Goal: Complete Application Form: Complete application form

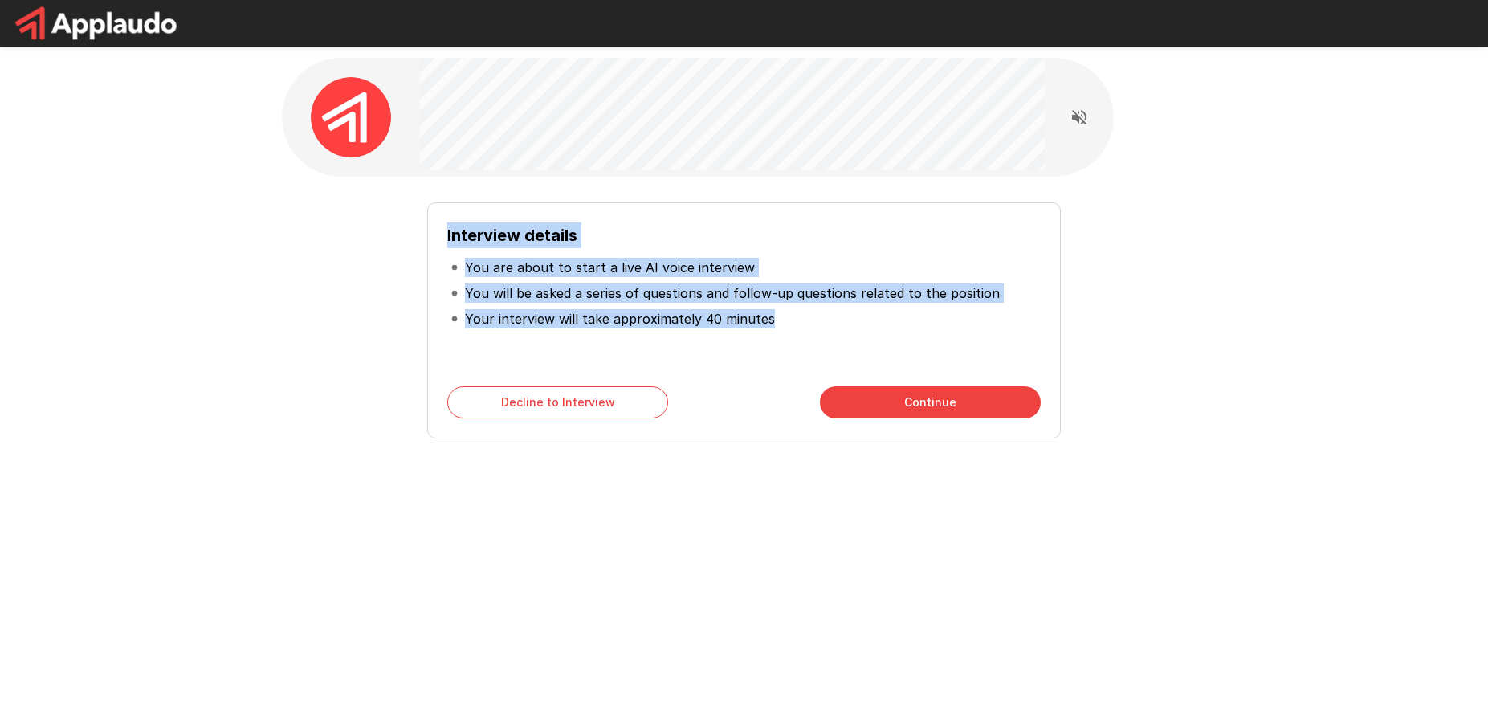
drag, startPoint x: 953, startPoint y: 208, endPoint x: 909, endPoint y: 394, distance: 190.7
click at [909, 394] on div "Interview details You are about to start a live AI voice interview You will be …" at bounding box center [743, 320] width 633 height 236
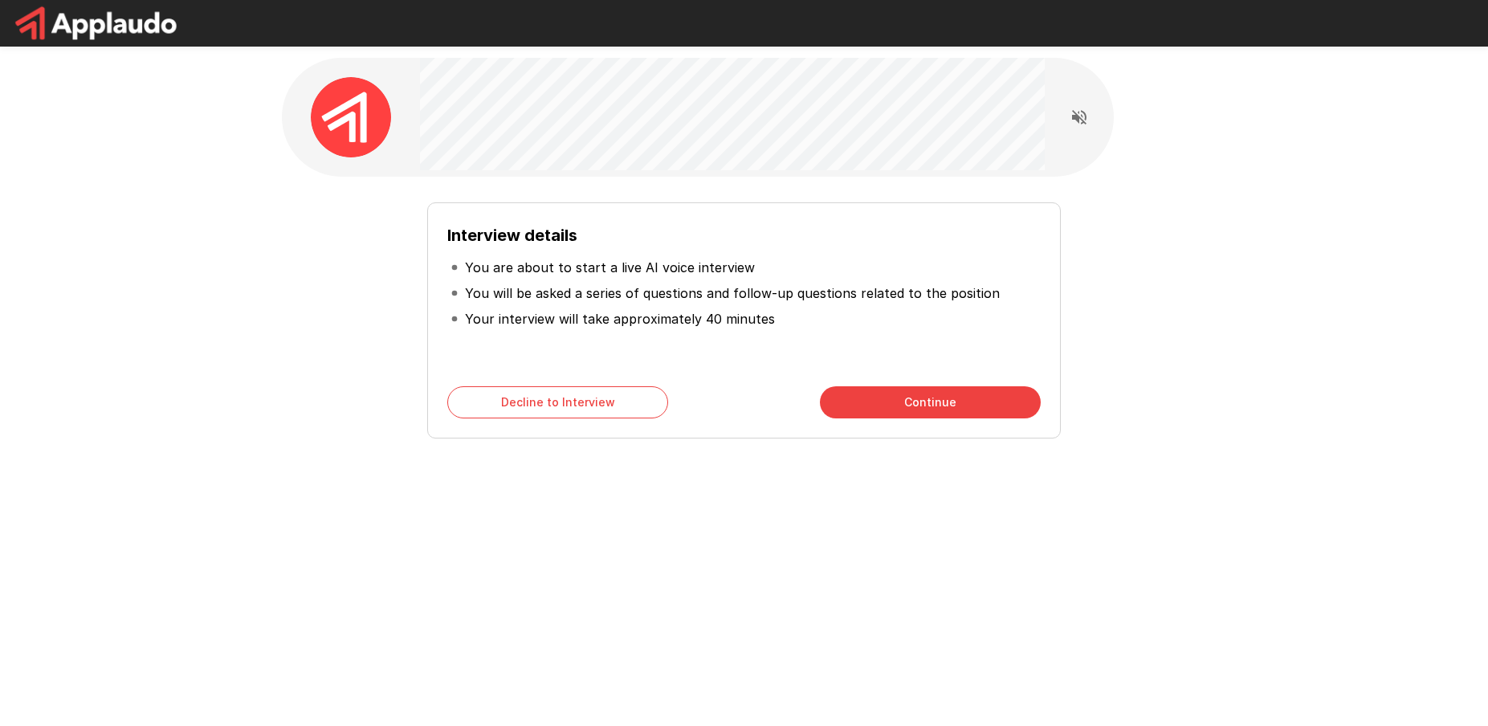
click at [843, 520] on div "Interview details You are about to start a live AI voice interview You will be …" at bounding box center [745, 287] width 964 height 574
click at [921, 390] on button "Continue" at bounding box center [930, 402] width 221 height 32
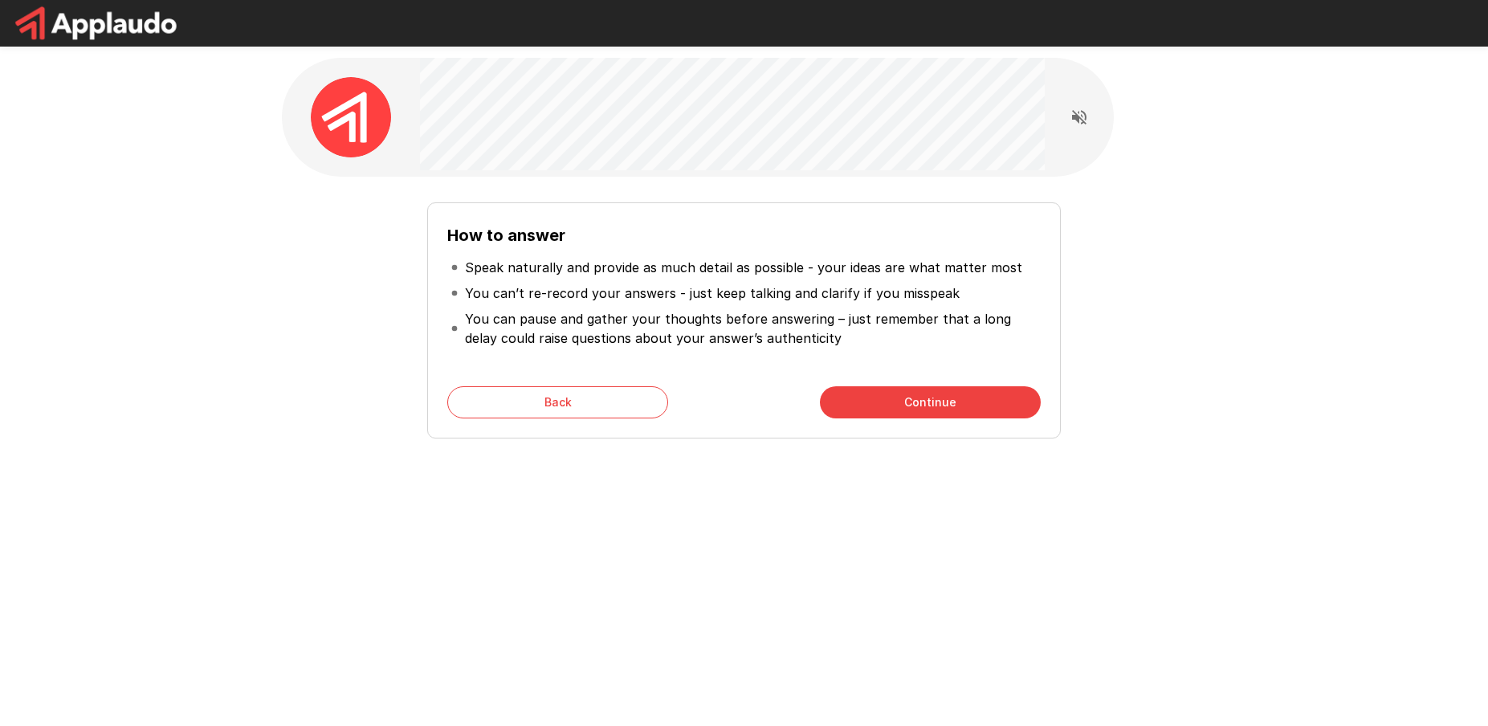
click at [928, 411] on button "Continue" at bounding box center [930, 402] width 221 height 32
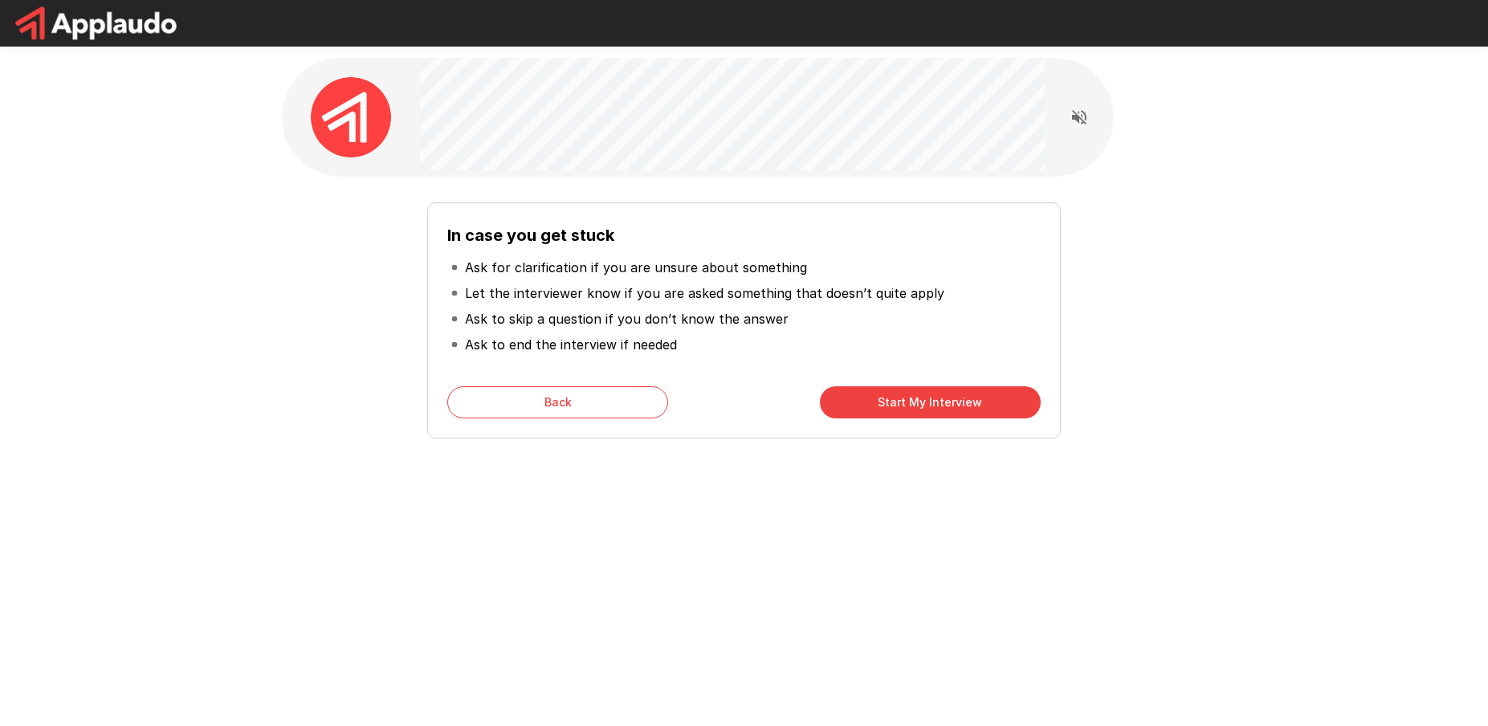
click at [928, 411] on button "Start My Interview" at bounding box center [930, 402] width 221 height 32
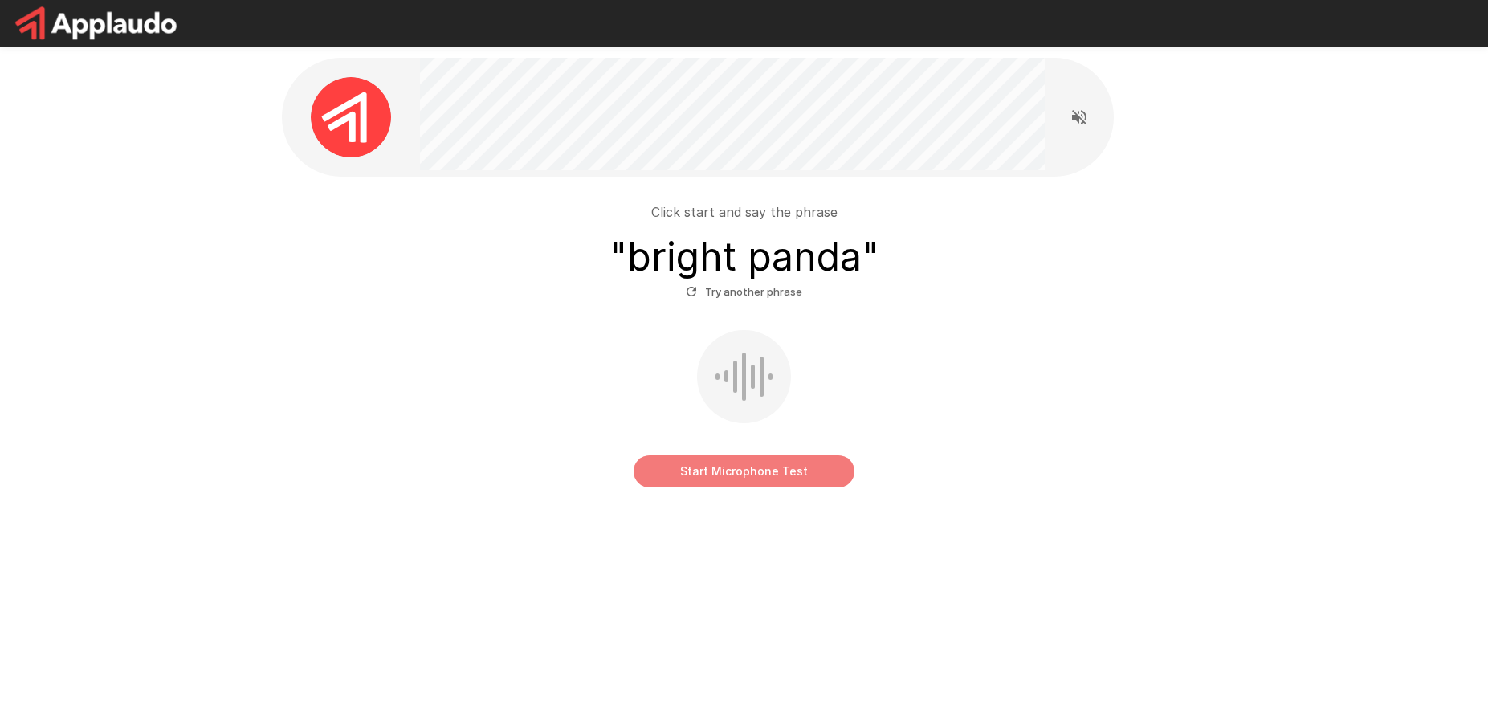
click at [724, 484] on button "Start Microphone Test" at bounding box center [744, 471] width 221 height 32
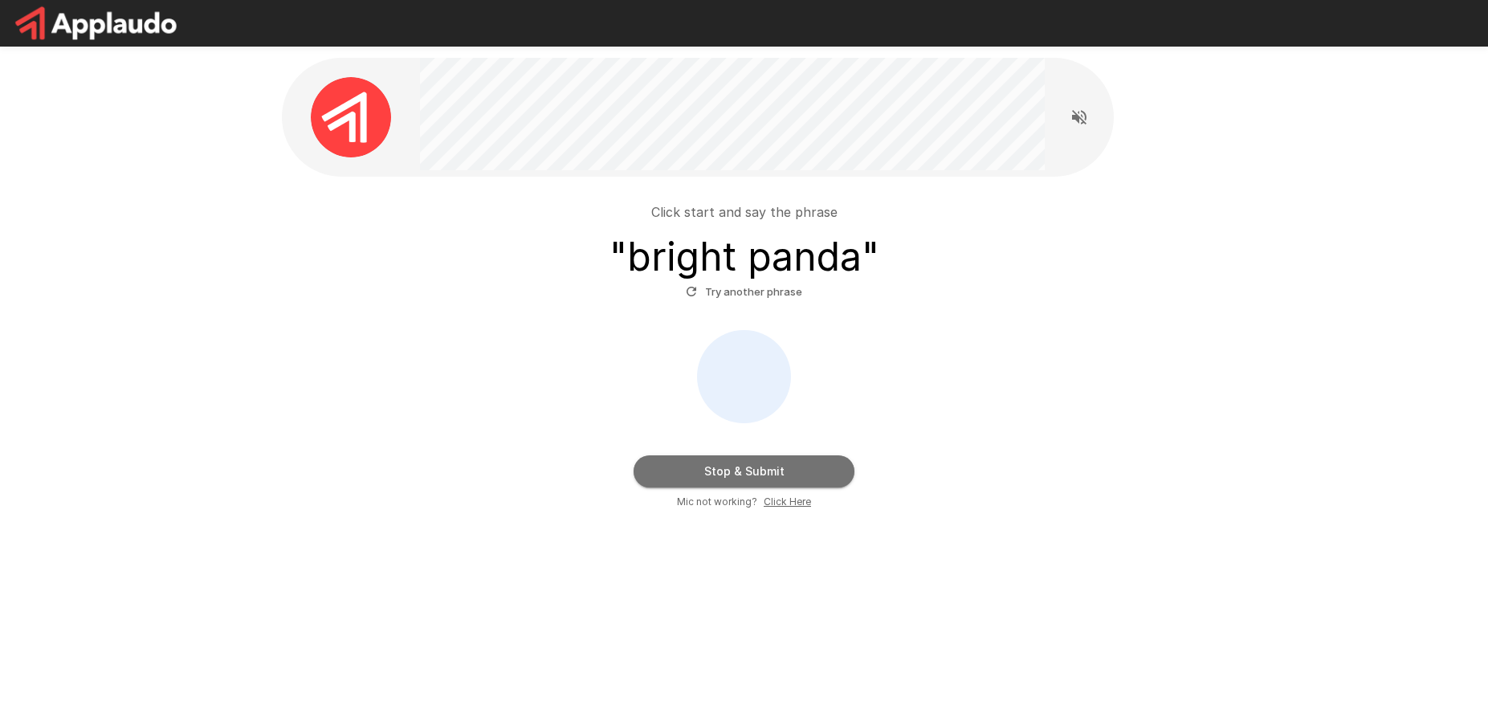
click at [737, 472] on button "Stop & Submit" at bounding box center [744, 471] width 221 height 32
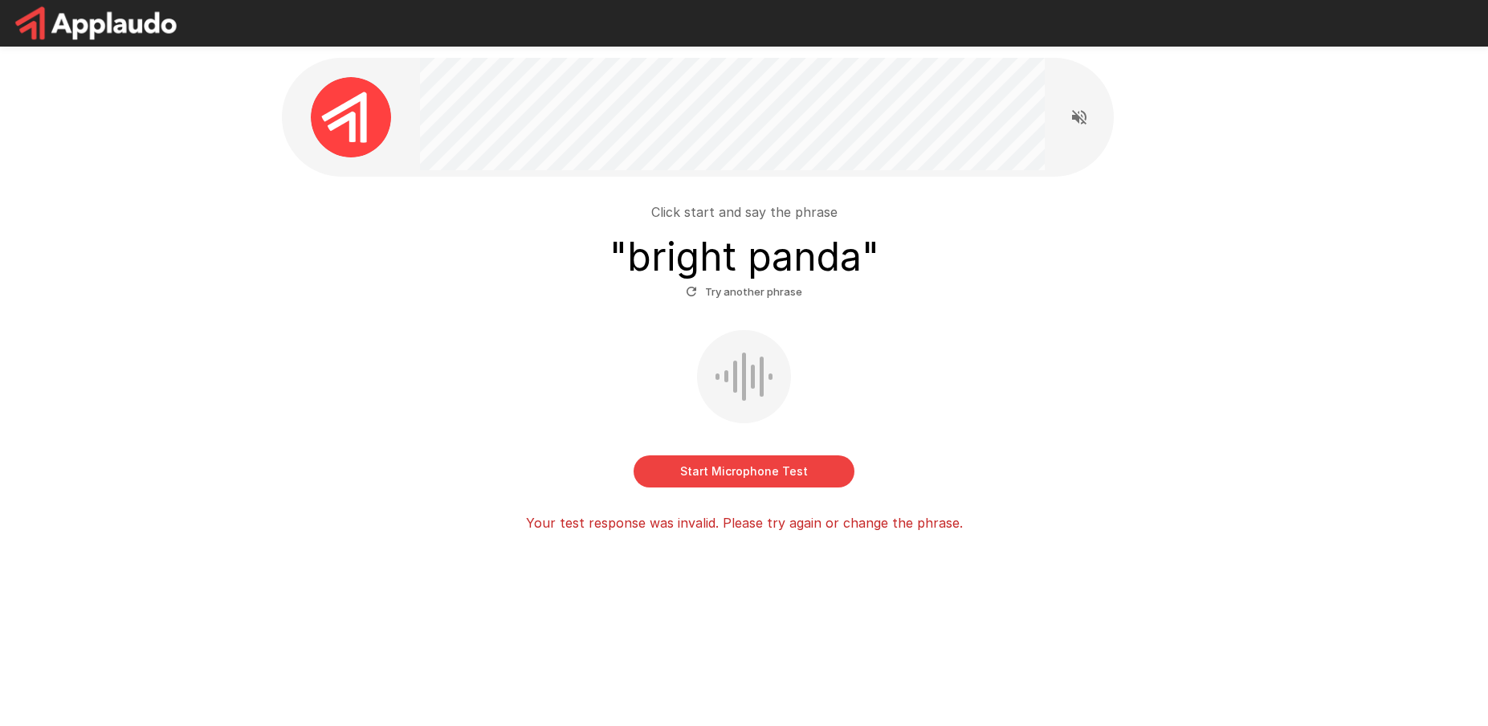
click at [737, 472] on button "Start Microphone Test" at bounding box center [744, 471] width 221 height 32
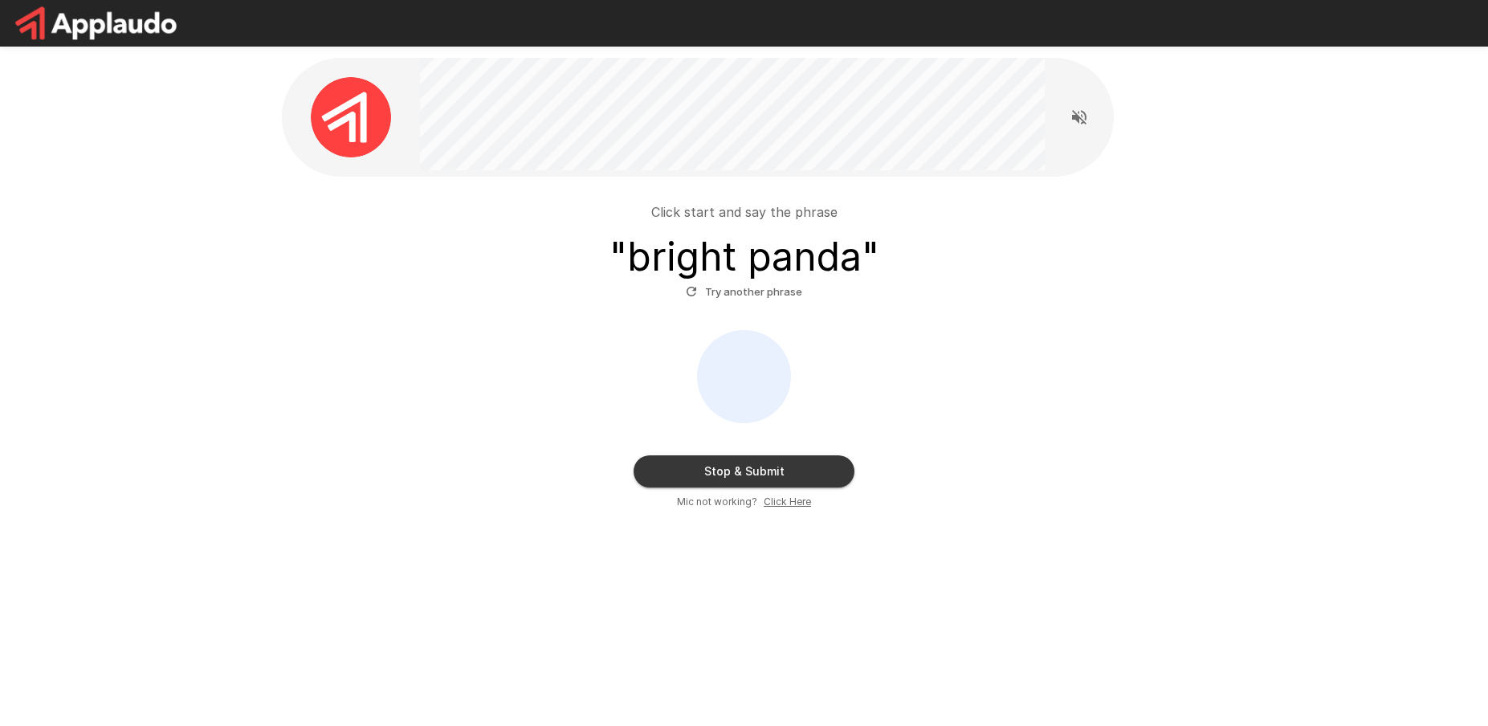
click at [737, 472] on button "Stop & Submit" at bounding box center [744, 471] width 221 height 32
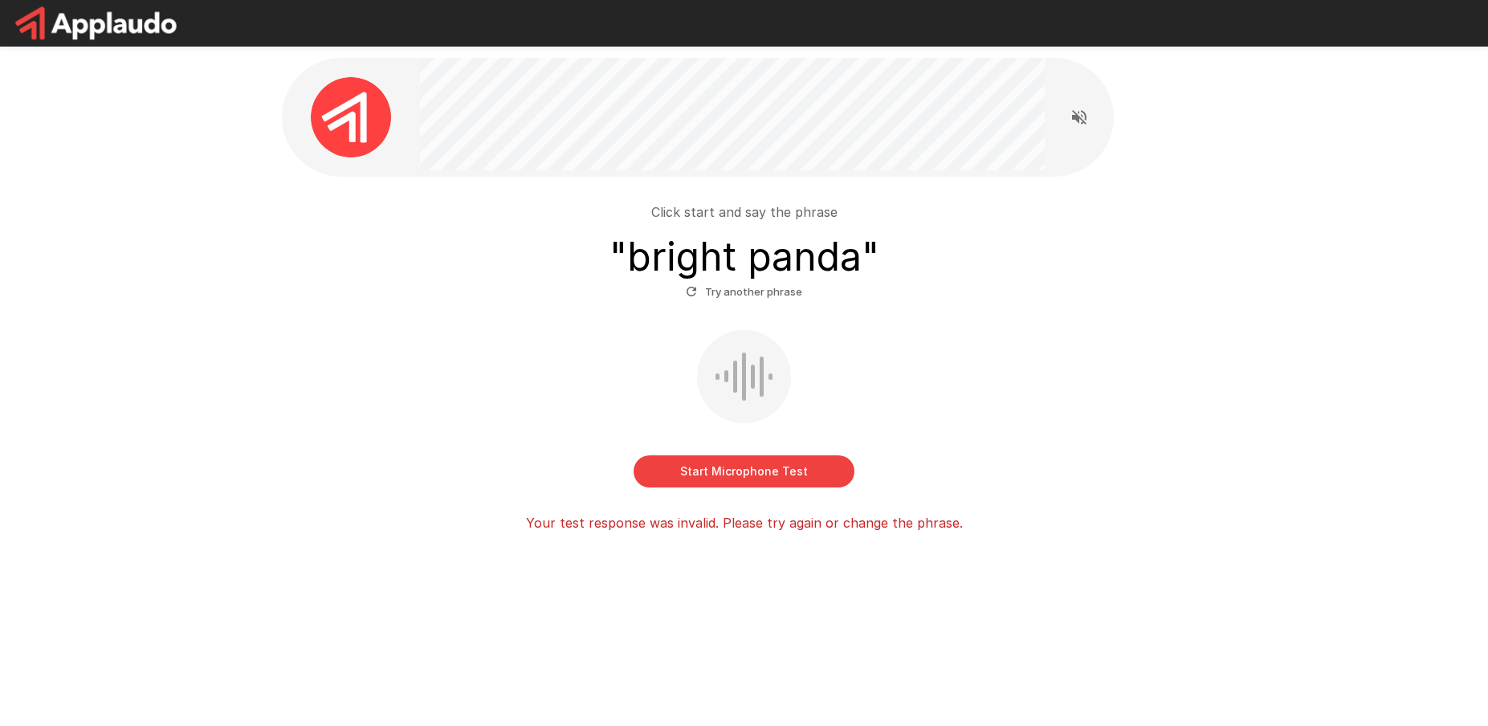
click at [569, 436] on div "Start Microphone Test" at bounding box center [744, 408] width 913 height 157
click at [749, 476] on button "Start Microphone Test" at bounding box center [744, 471] width 221 height 32
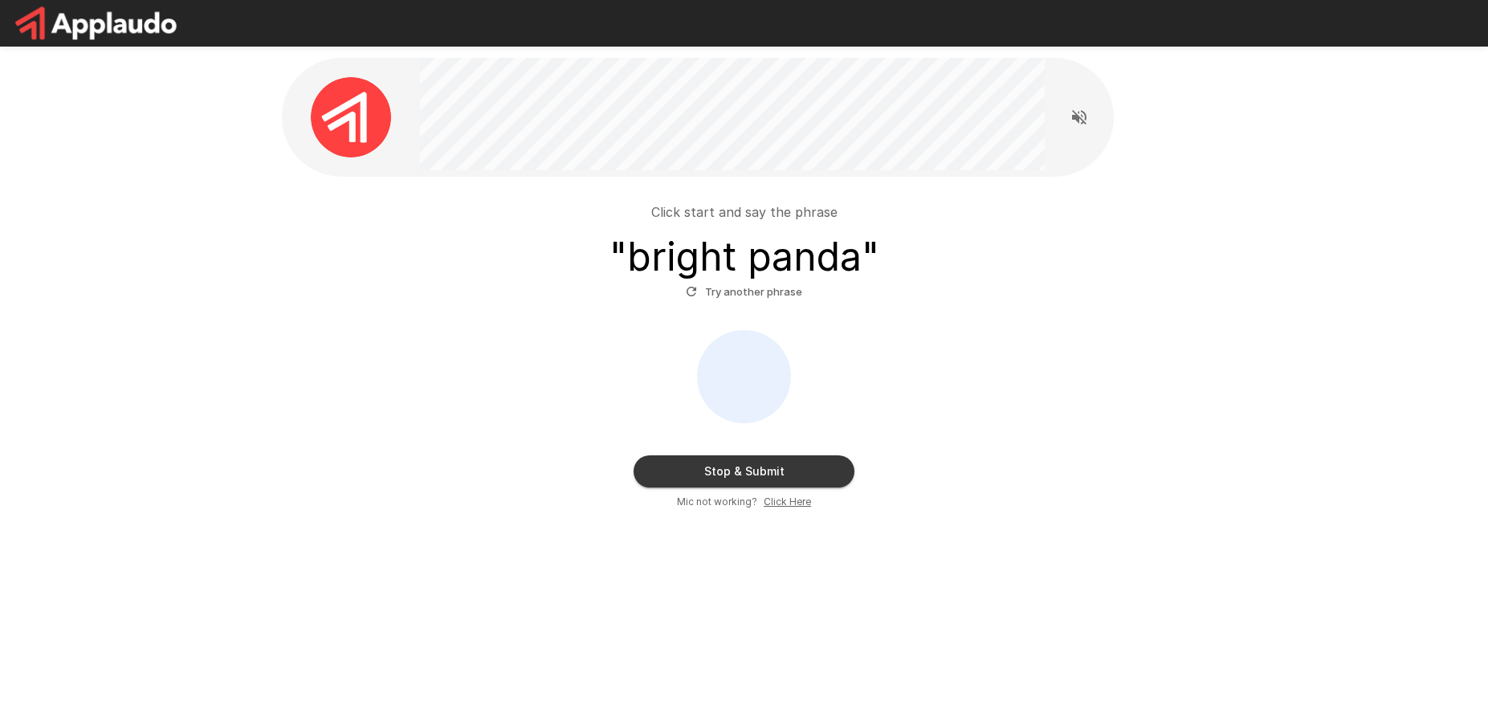
click at [755, 470] on button "Stop & Submit" at bounding box center [744, 471] width 221 height 32
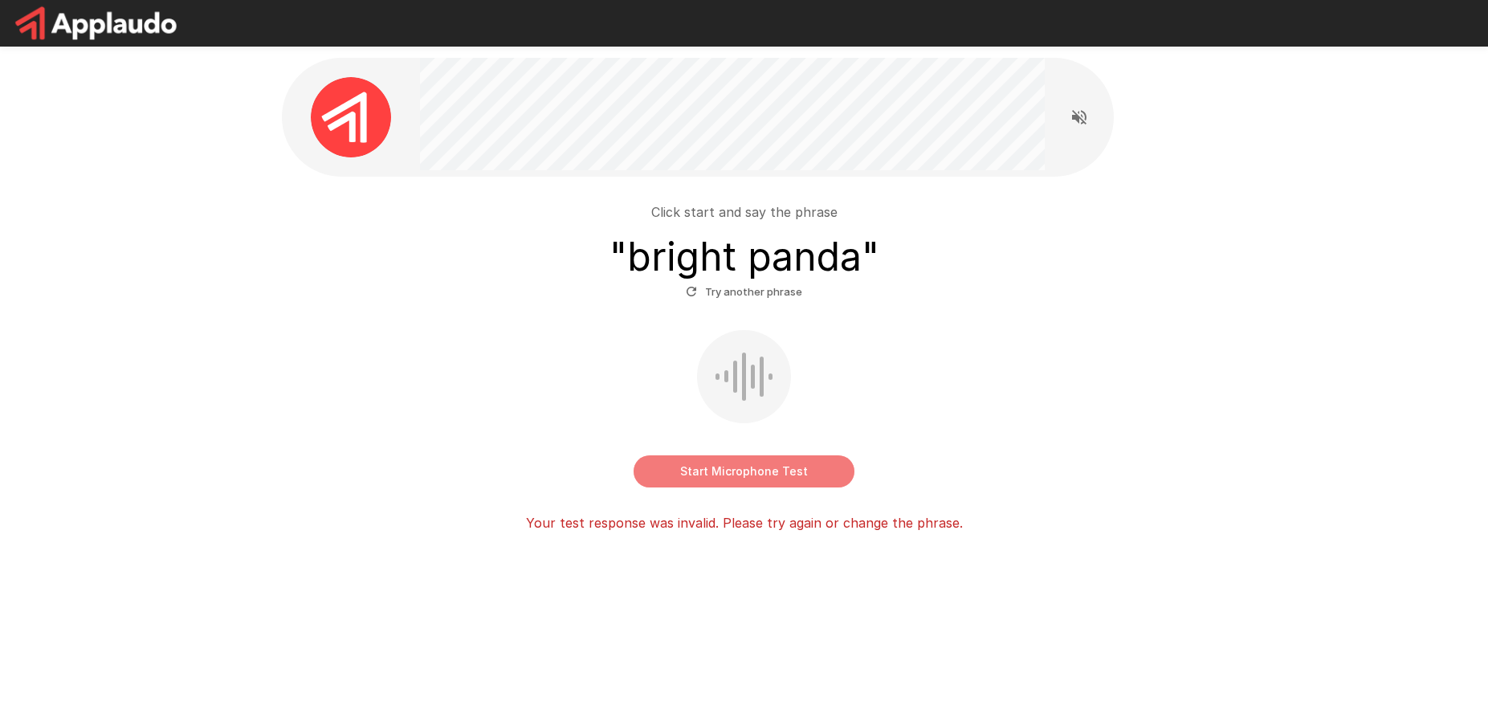
click at [749, 479] on button "Start Microphone Test" at bounding box center [744, 471] width 221 height 32
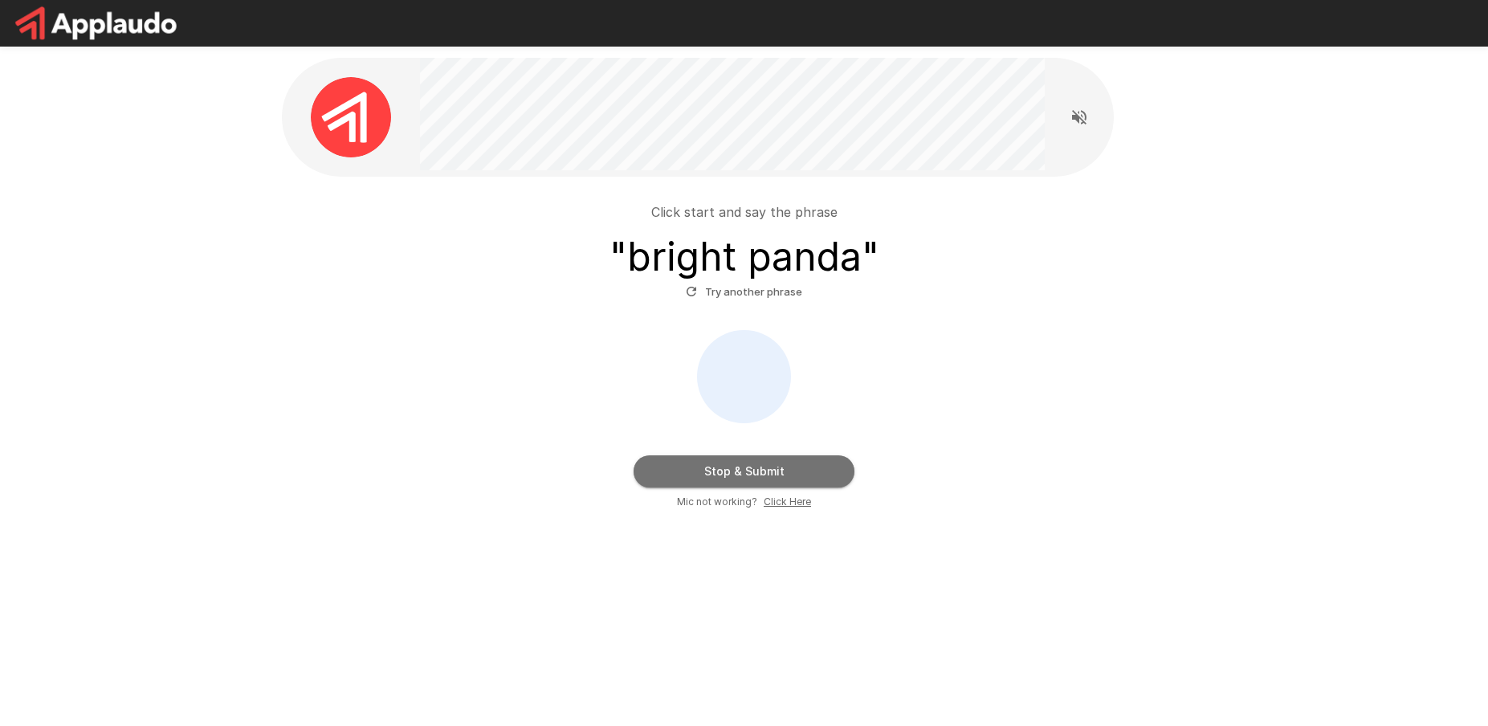
click at [749, 479] on button "Stop & Submit" at bounding box center [744, 471] width 221 height 32
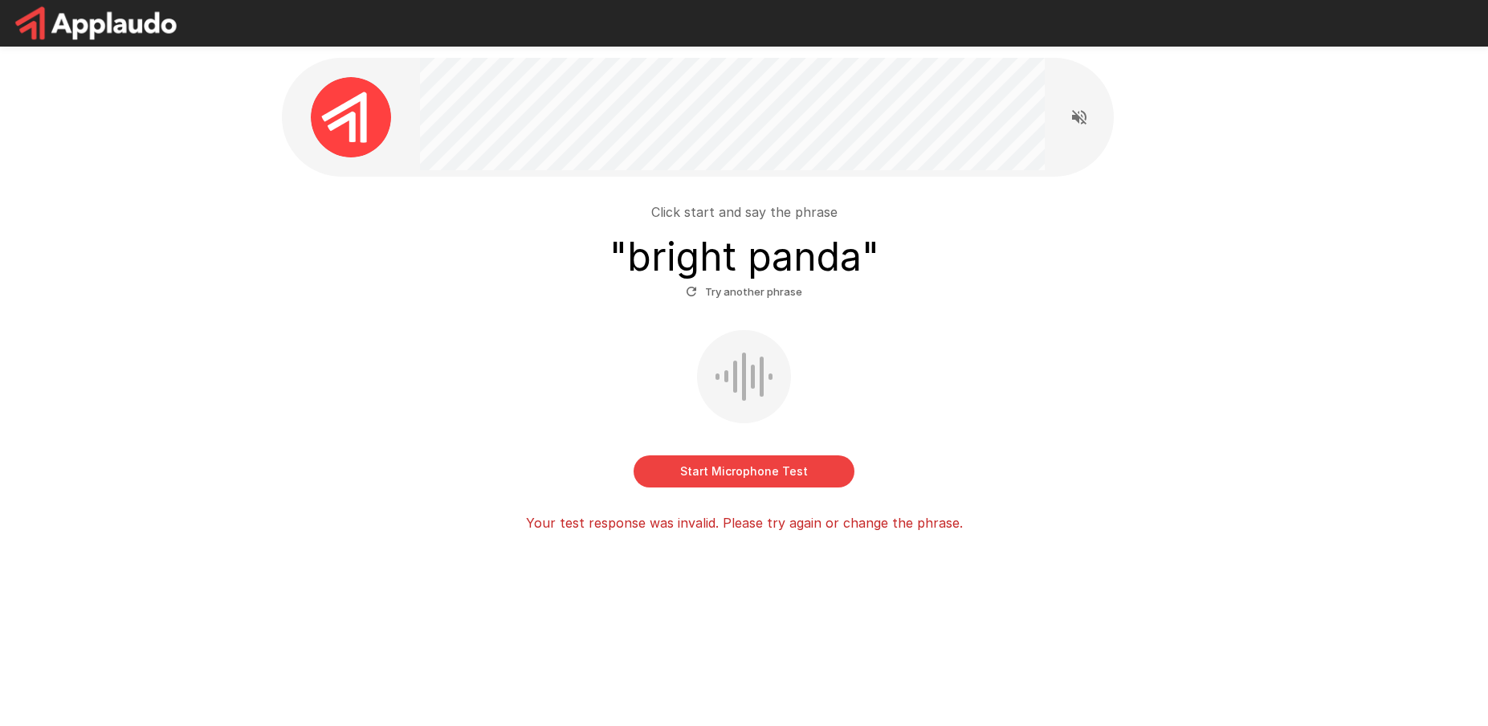
click at [749, 479] on button "Start Microphone Test" at bounding box center [744, 471] width 221 height 32
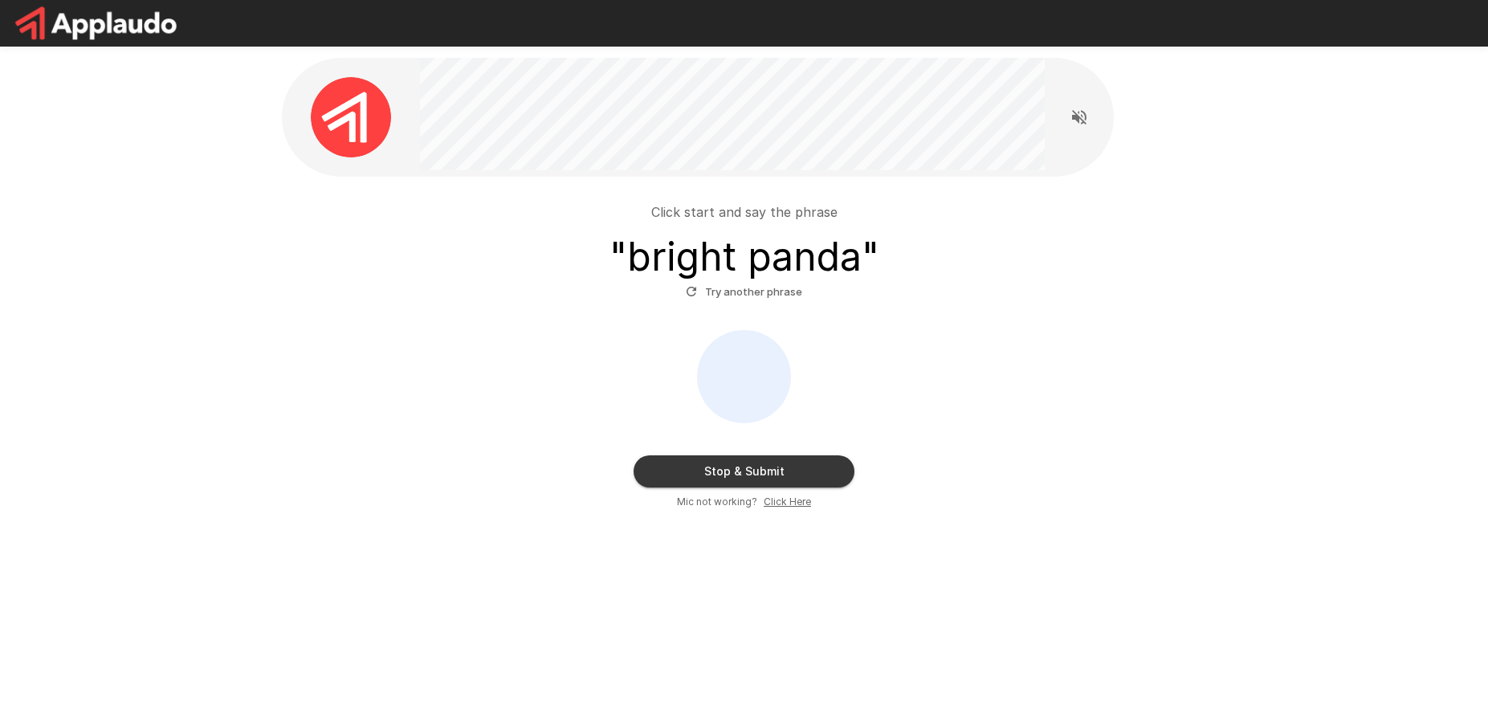
click at [750, 476] on button "Stop & Submit" at bounding box center [744, 471] width 221 height 32
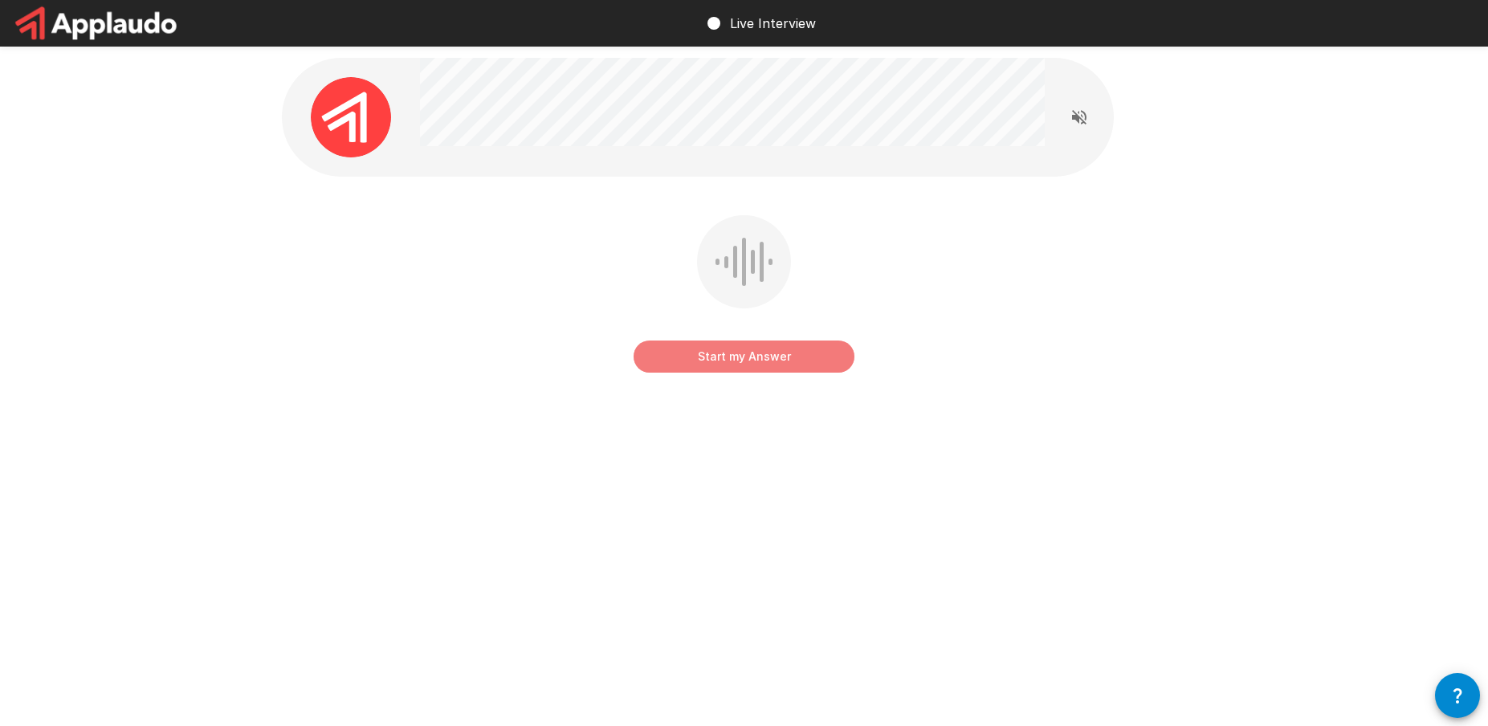
click at [754, 345] on button "Start my Answer" at bounding box center [744, 357] width 221 height 32
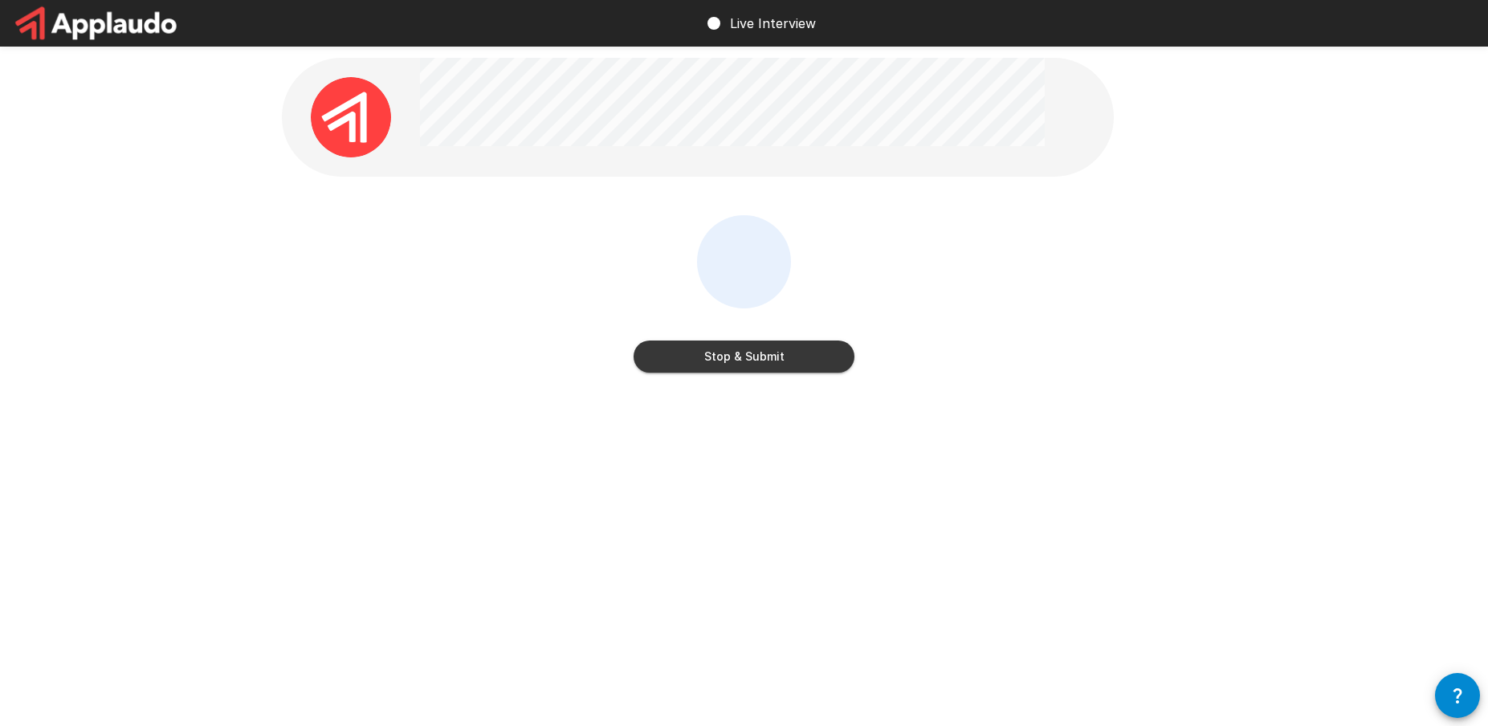
click at [724, 364] on button "Stop & Submit" at bounding box center [744, 357] width 221 height 32
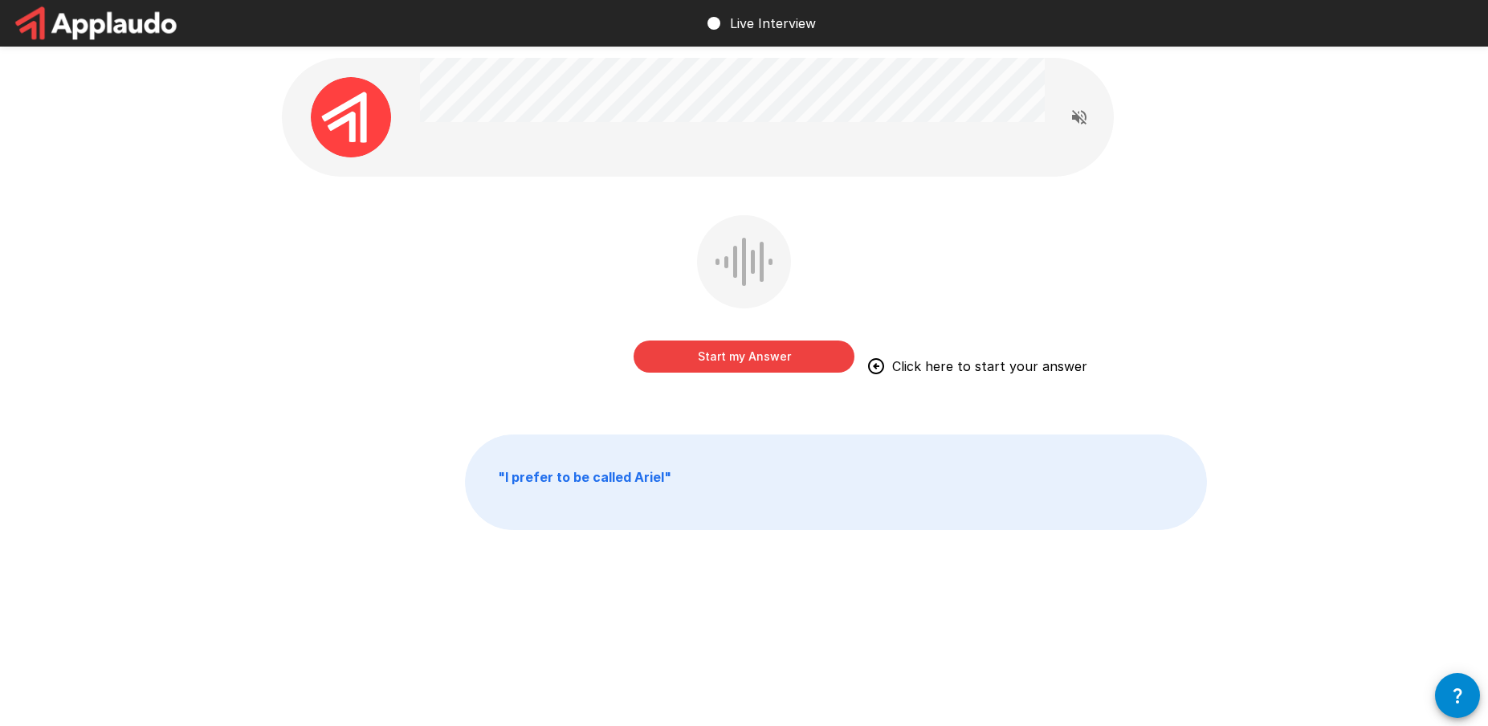
click at [740, 357] on button "Start my Answer" at bounding box center [744, 357] width 221 height 32
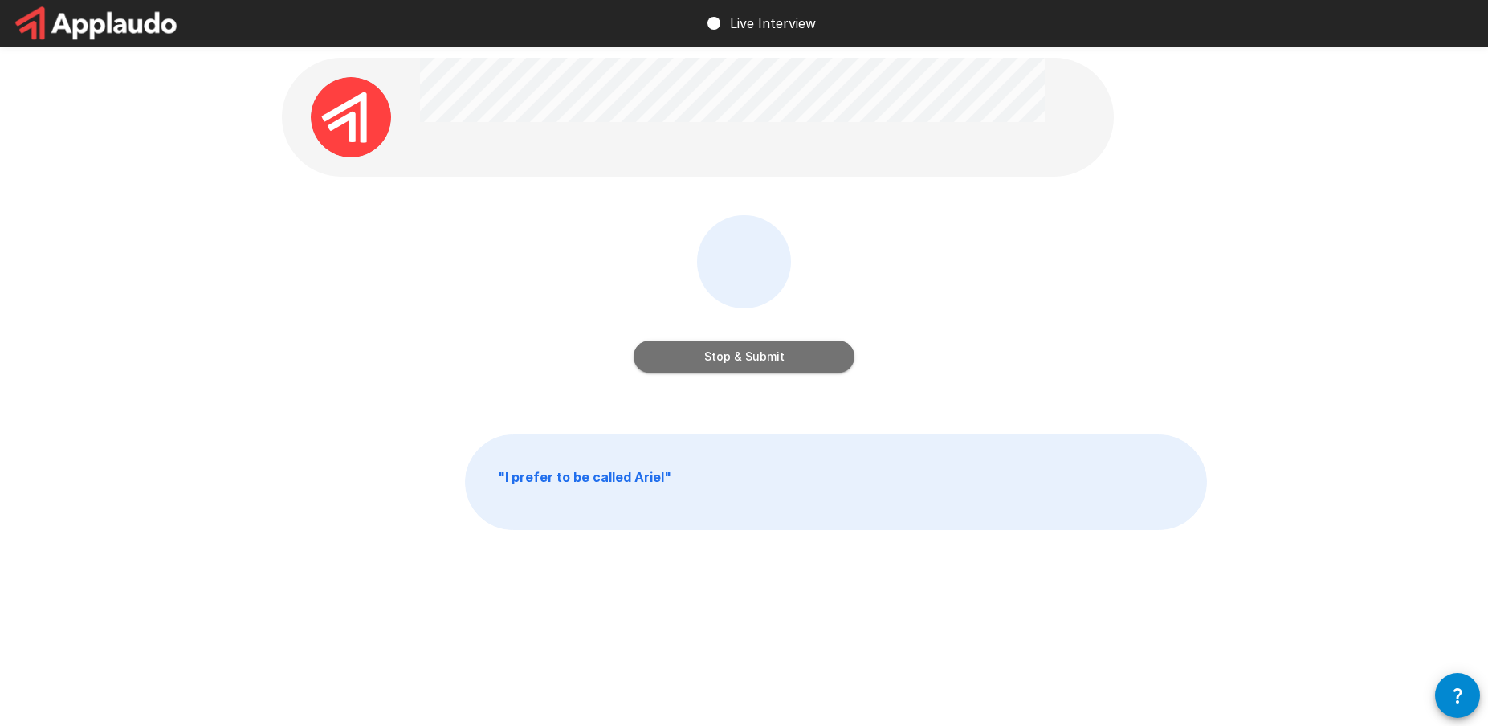
click at [745, 363] on button "Stop & Submit" at bounding box center [744, 357] width 221 height 32
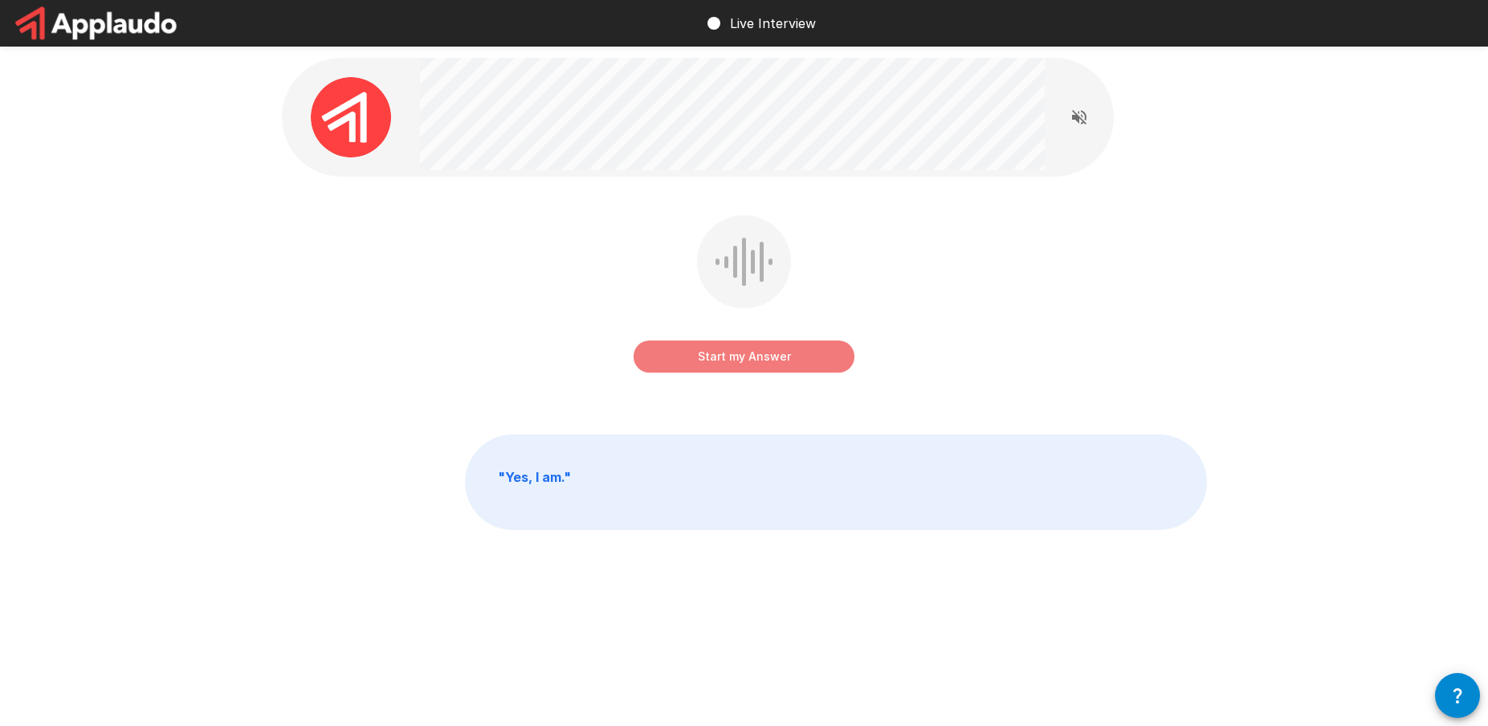
click at [771, 358] on button "Start my Answer" at bounding box center [744, 357] width 221 height 32
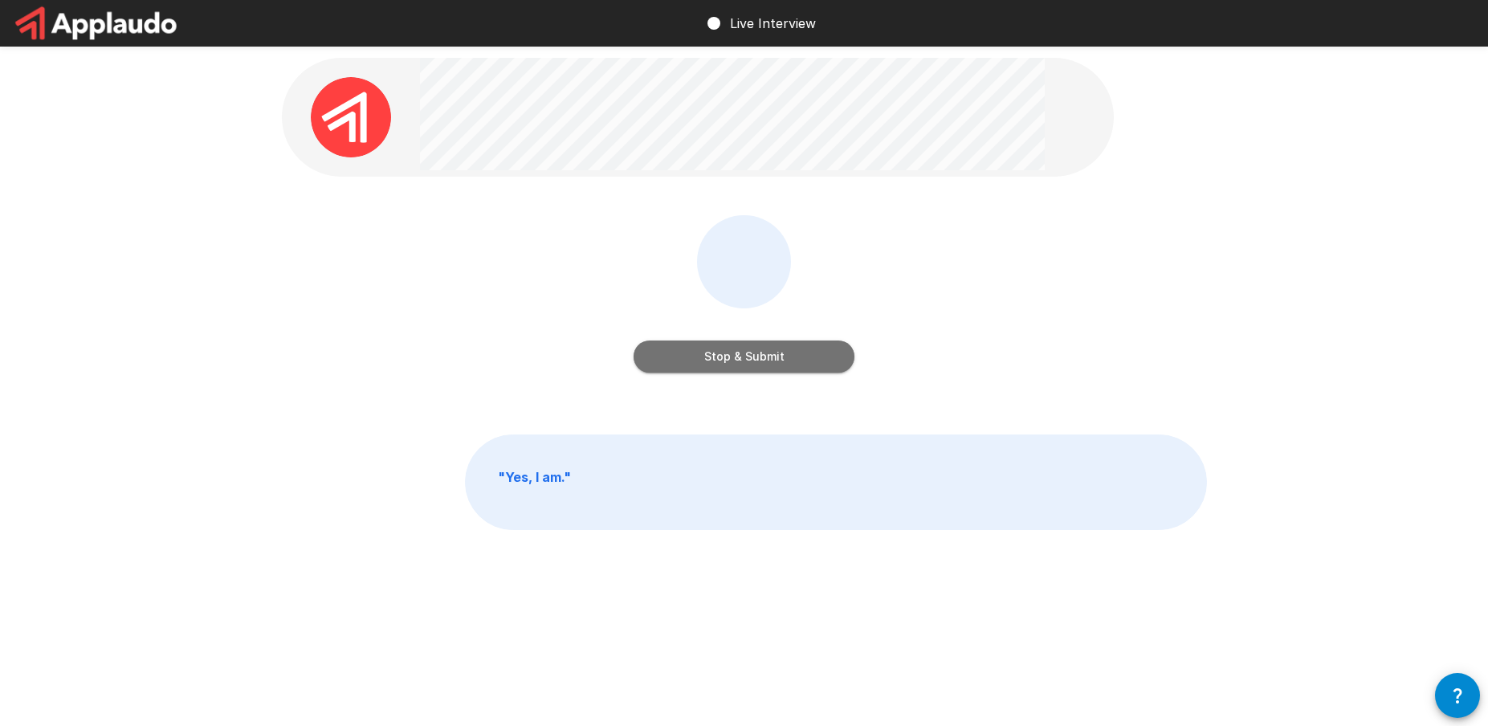
click at [743, 370] on button "Stop & Submit" at bounding box center [744, 357] width 221 height 32
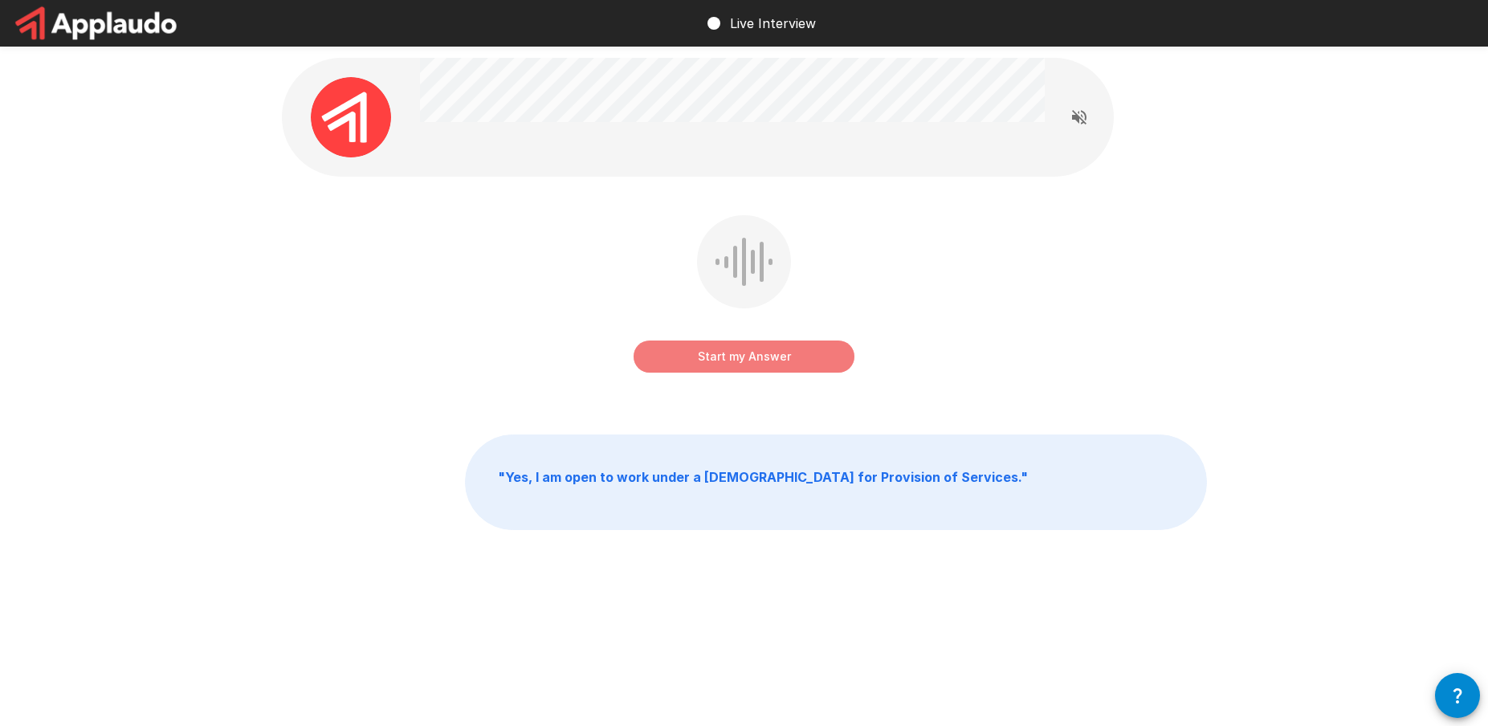
click at [725, 361] on button "Start my Answer" at bounding box center [744, 357] width 221 height 32
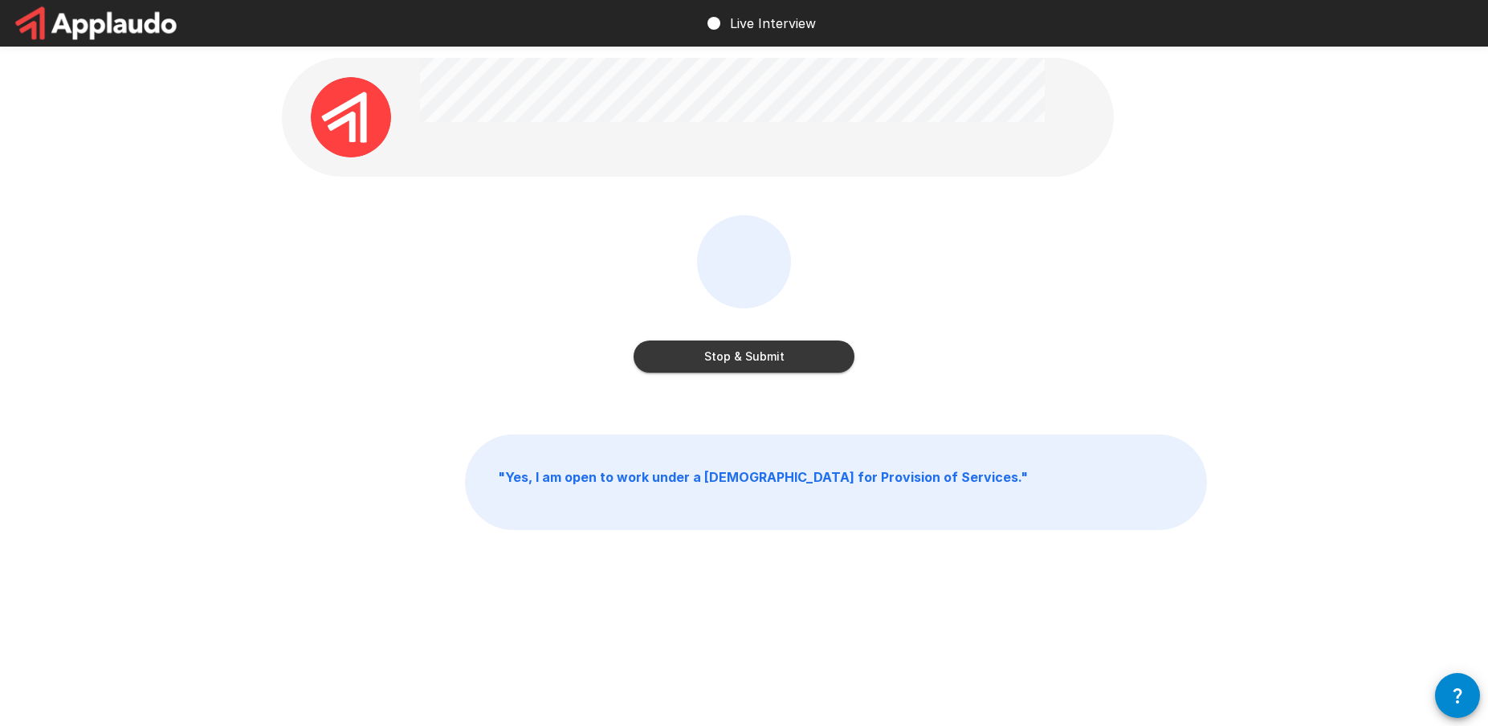
click at [727, 367] on button "Stop & Submit" at bounding box center [744, 357] width 221 height 32
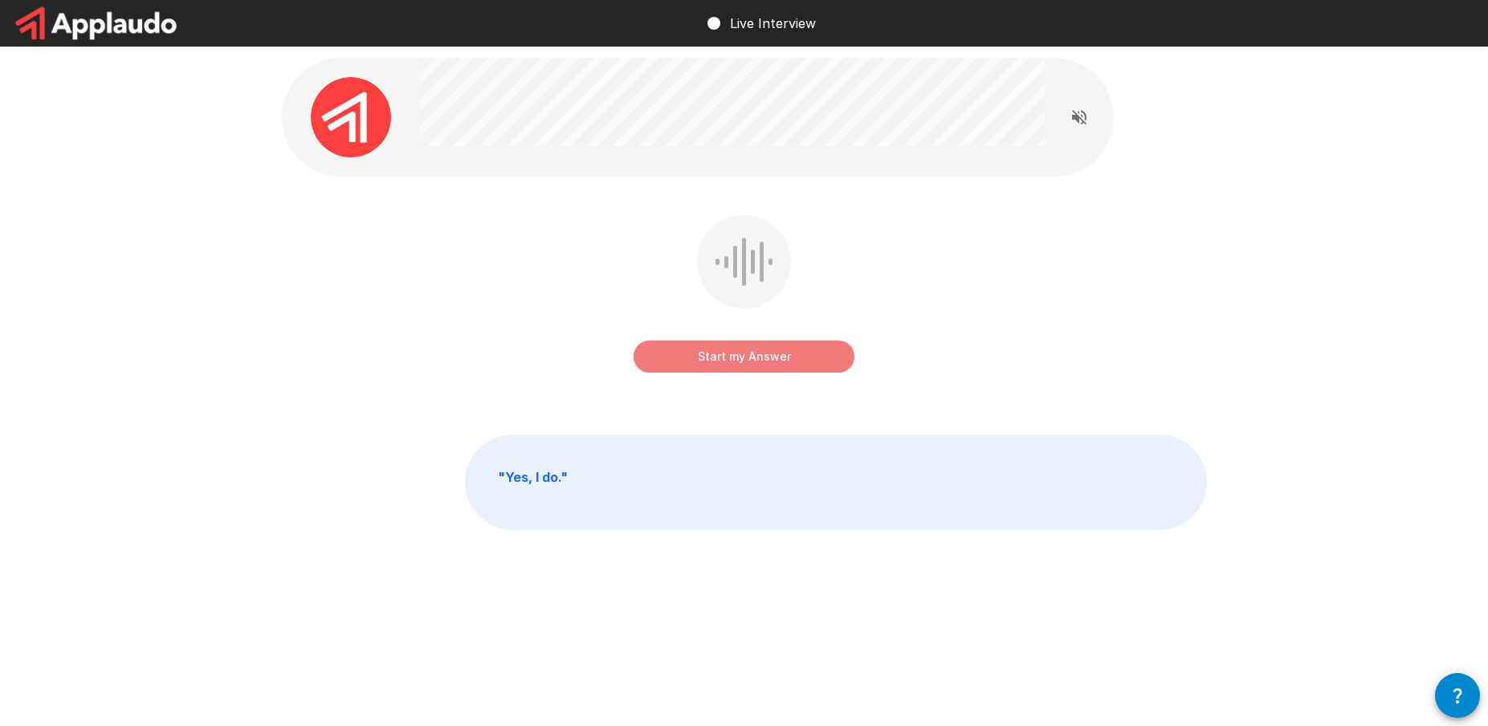
click at [704, 354] on button "Start my Answer" at bounding box center [744, 357] width 221 height 32
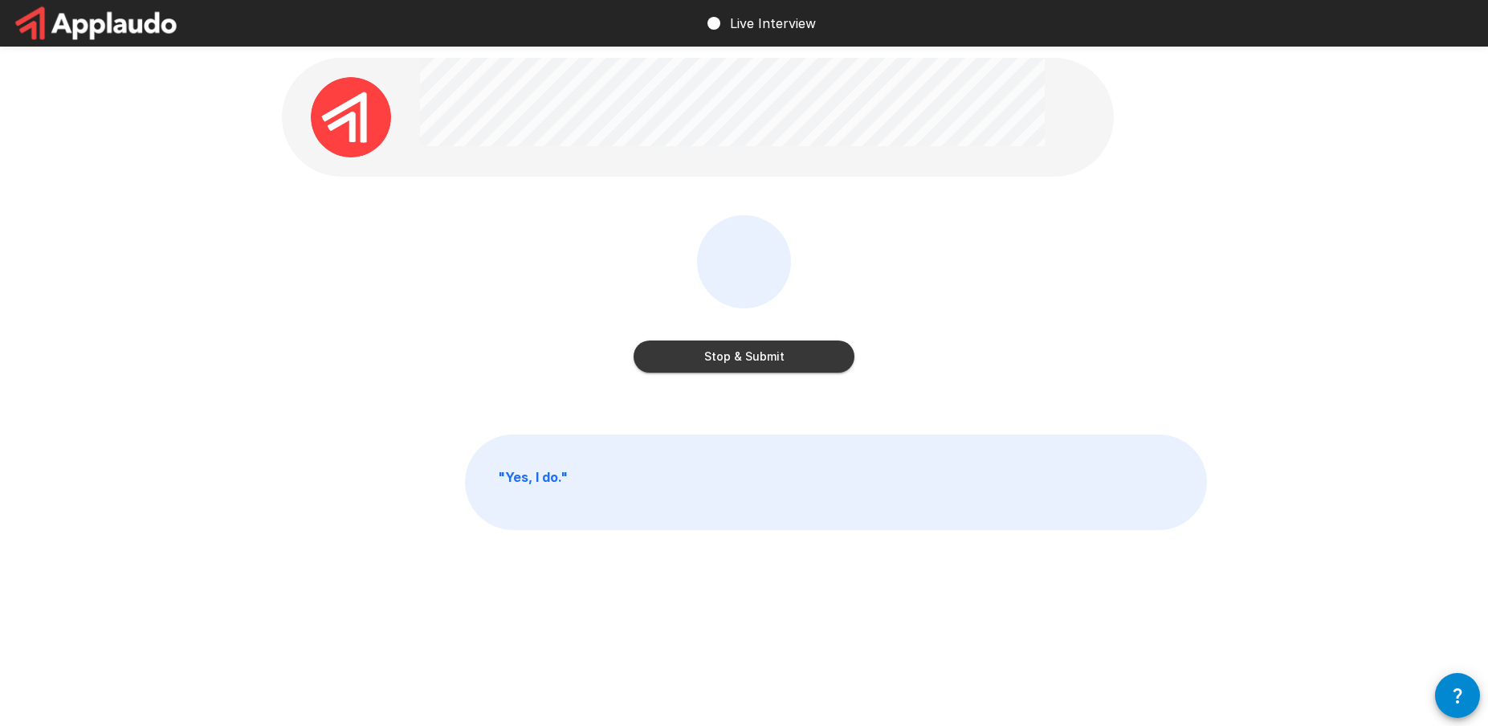
click at [788, 359] on button "Stop & Submit" at bounding box center [744, 357] width 221 height 32
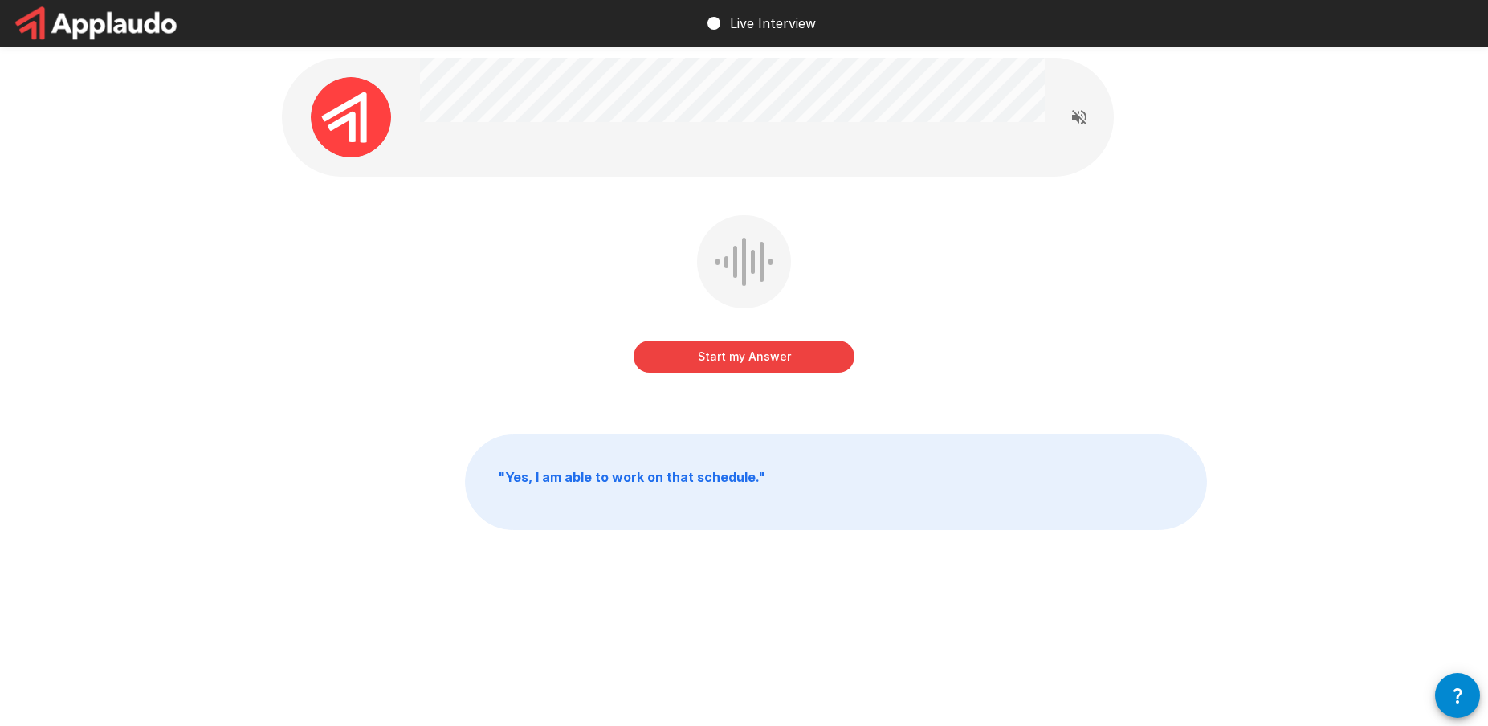
click at [739, 386] on div "Start my Answer" at bounding box center [744, 305] width 925 height 181
click at [712, 356] on button "Start my Answer" at bounding box center [744, 357] width 221 height 32
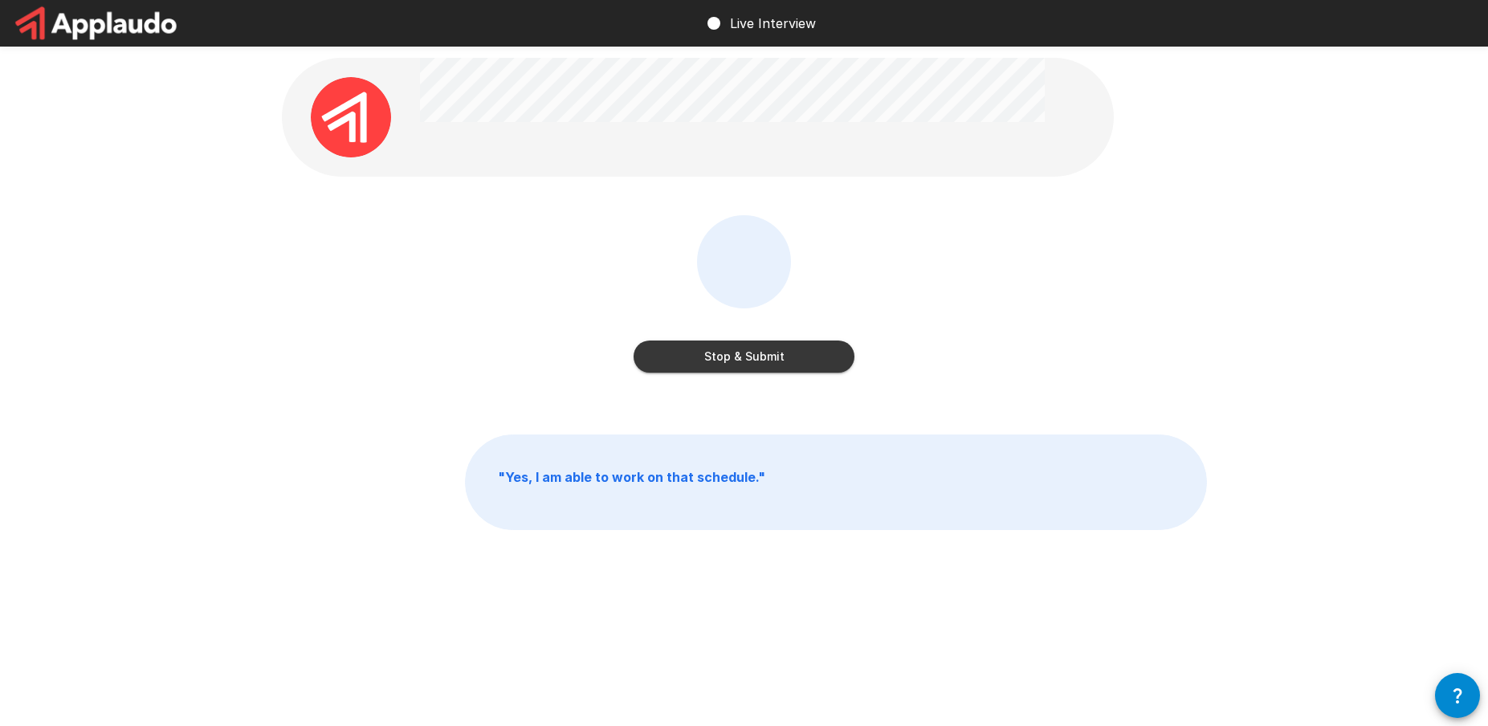
click at [745, 361] on button "Stop & Submit" at bounding box center [744, 357] width 221 height 32
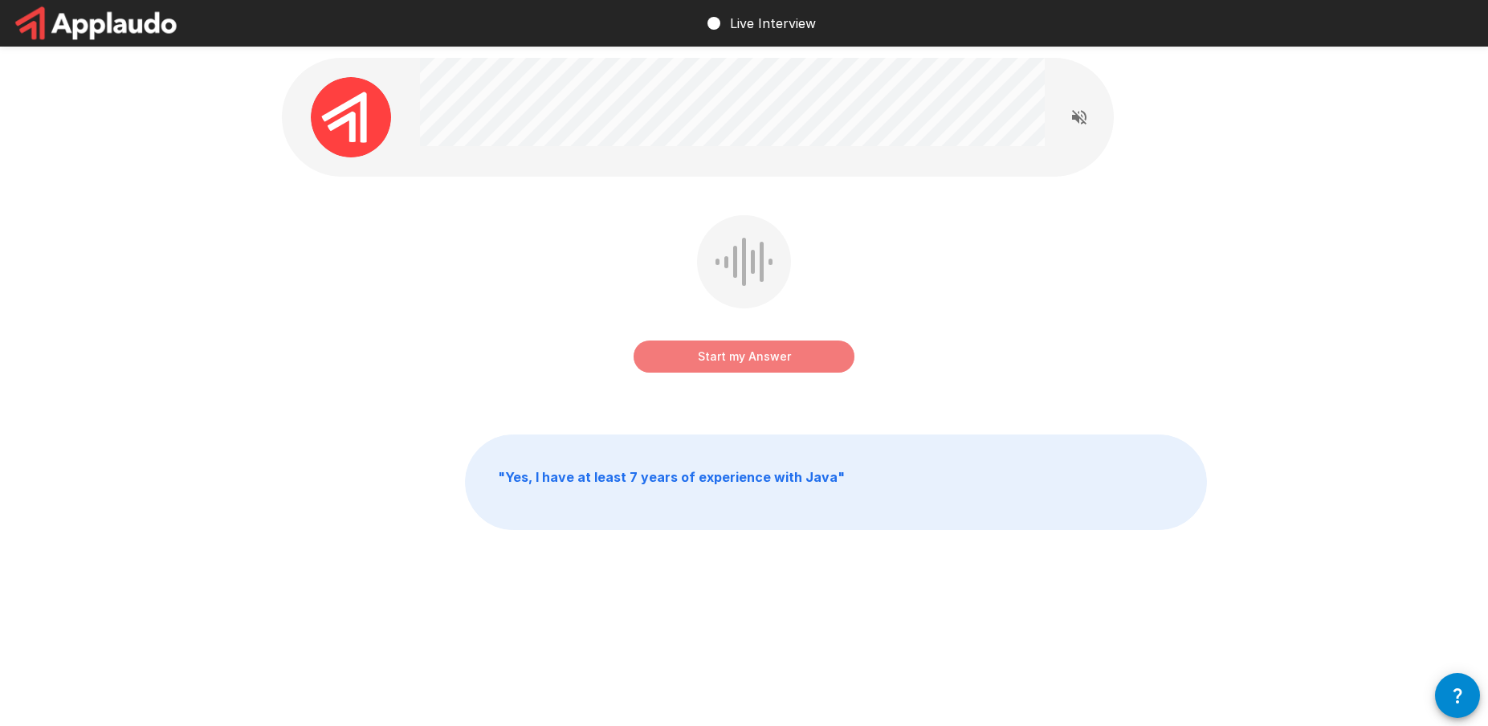
click at [750, 365] on button "Start my Answer" at bounding box center [744, 357] width 221 height 32
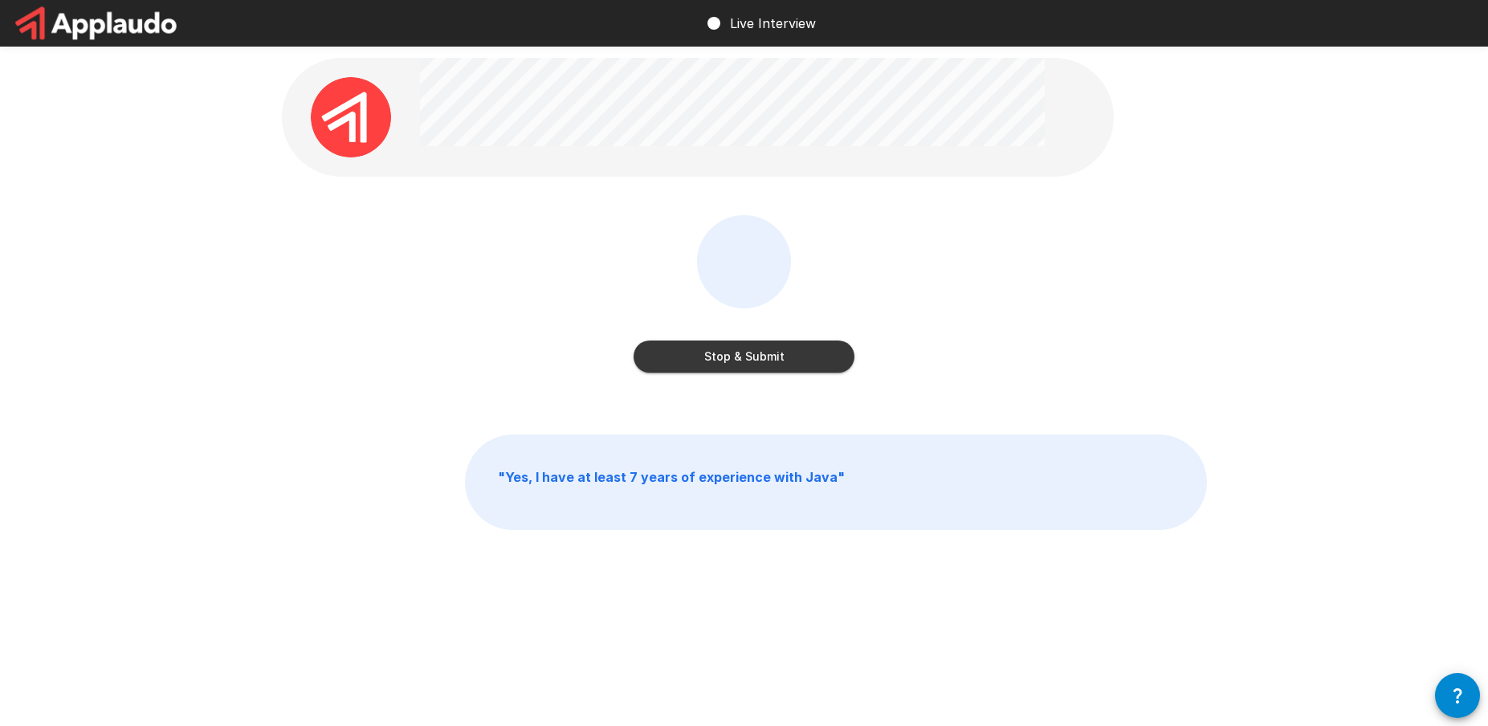
click at [761, 357] on button "Stop & Submit" at bounding box center [744, 357] width 221 height 32
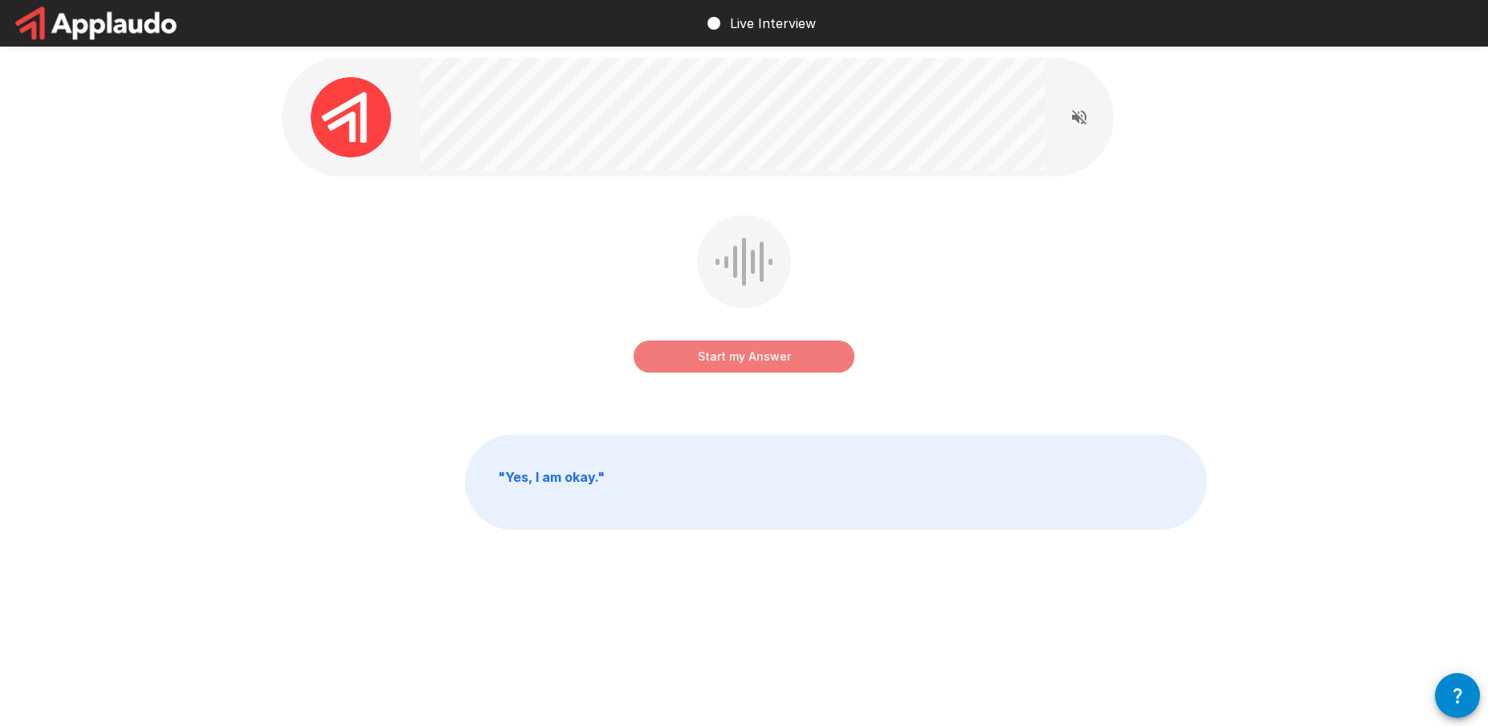
click at [726, 357] on button "Start my Answer" at bounding box center [744, 357] width 221 height 32
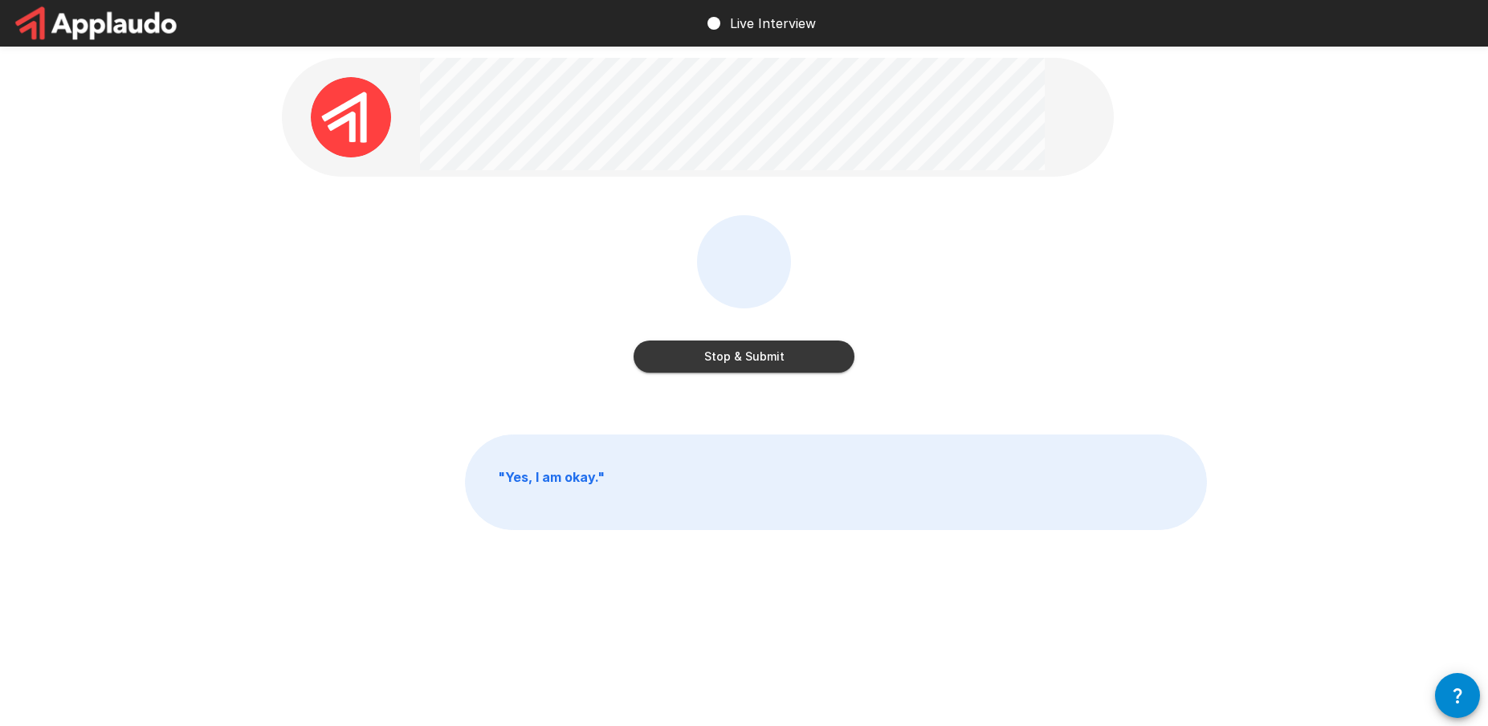
click at [772, 365] on button "Stop & Submit" at bounding box center [744, 357] width 221 height 32
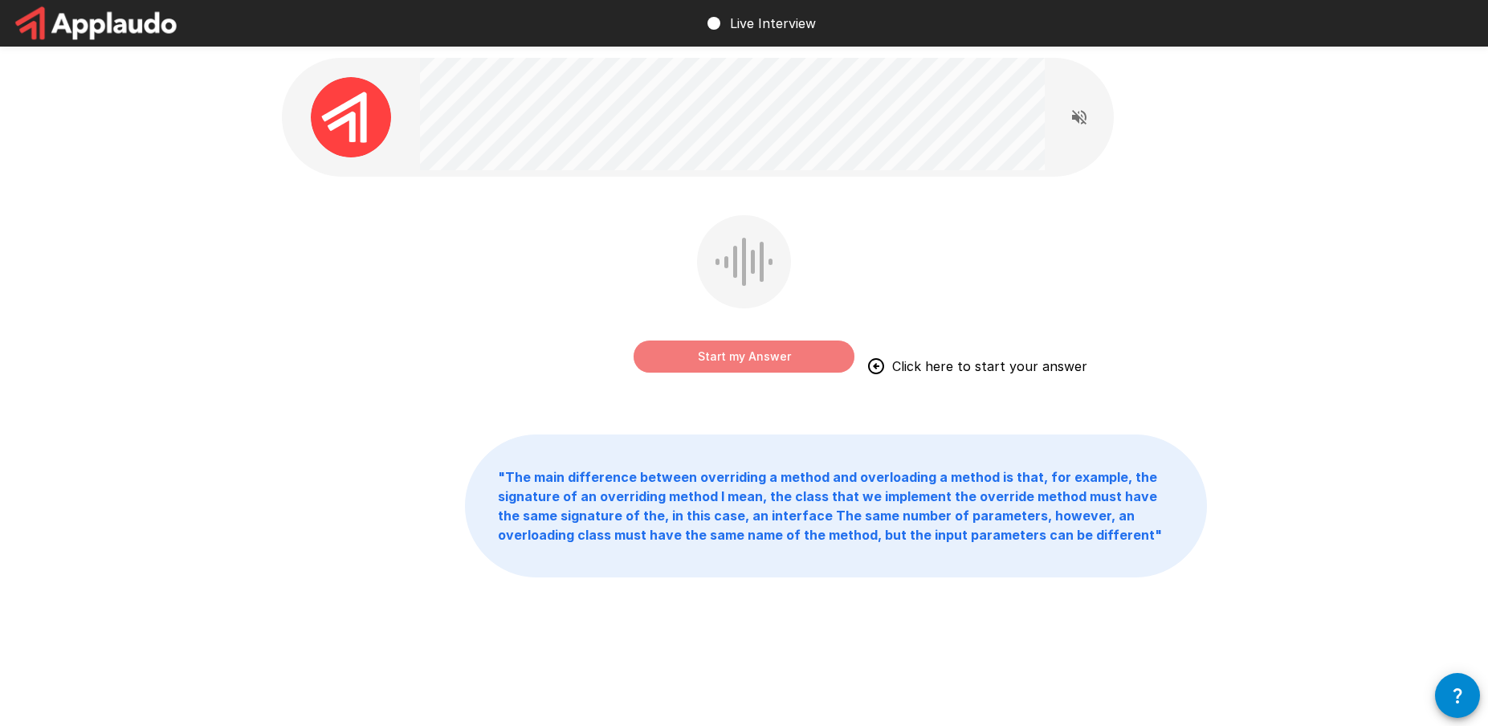
click at [695, 365] on button "Start my Answer" at bounding box center [744, 357] width 221 height 32
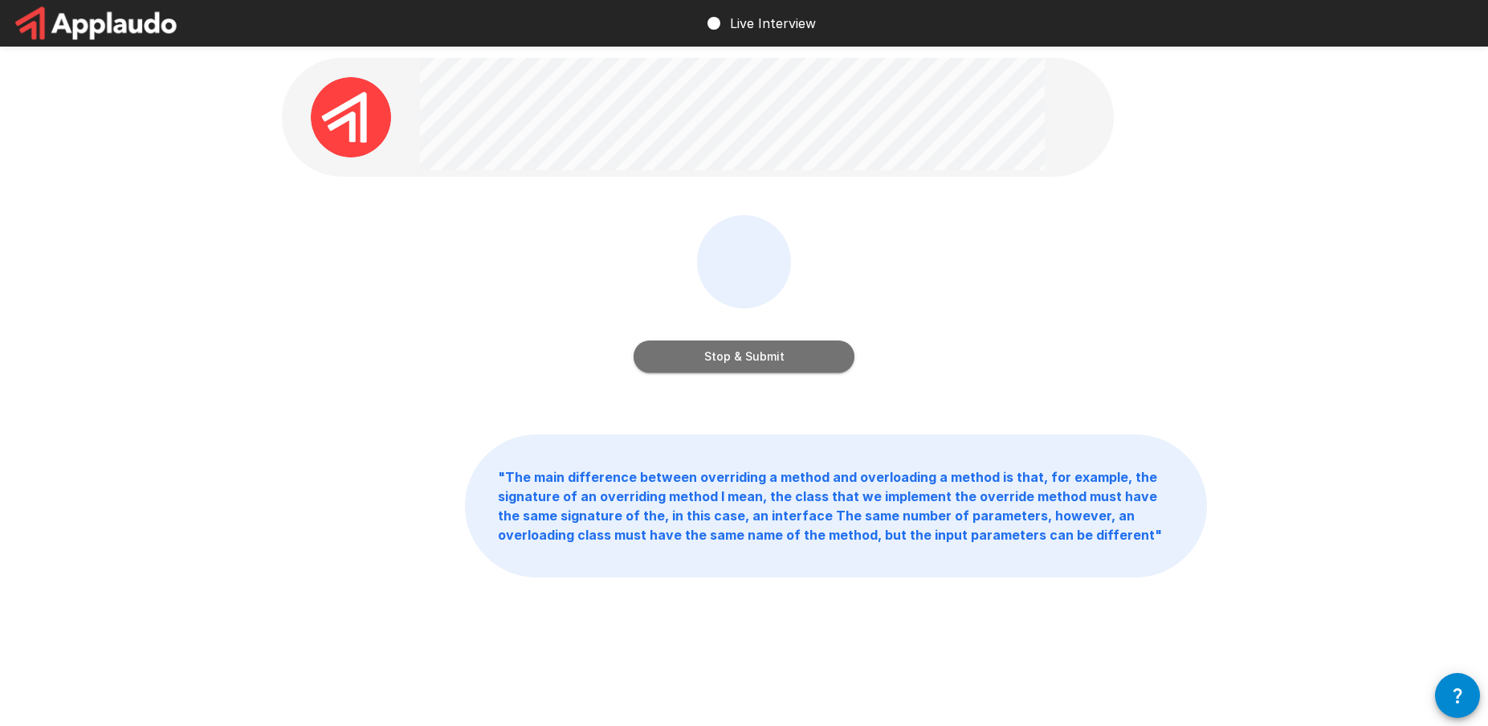
click at [707, 365] on button "Stop & Submit" at bounding box center [744, 357] width 221 height 32
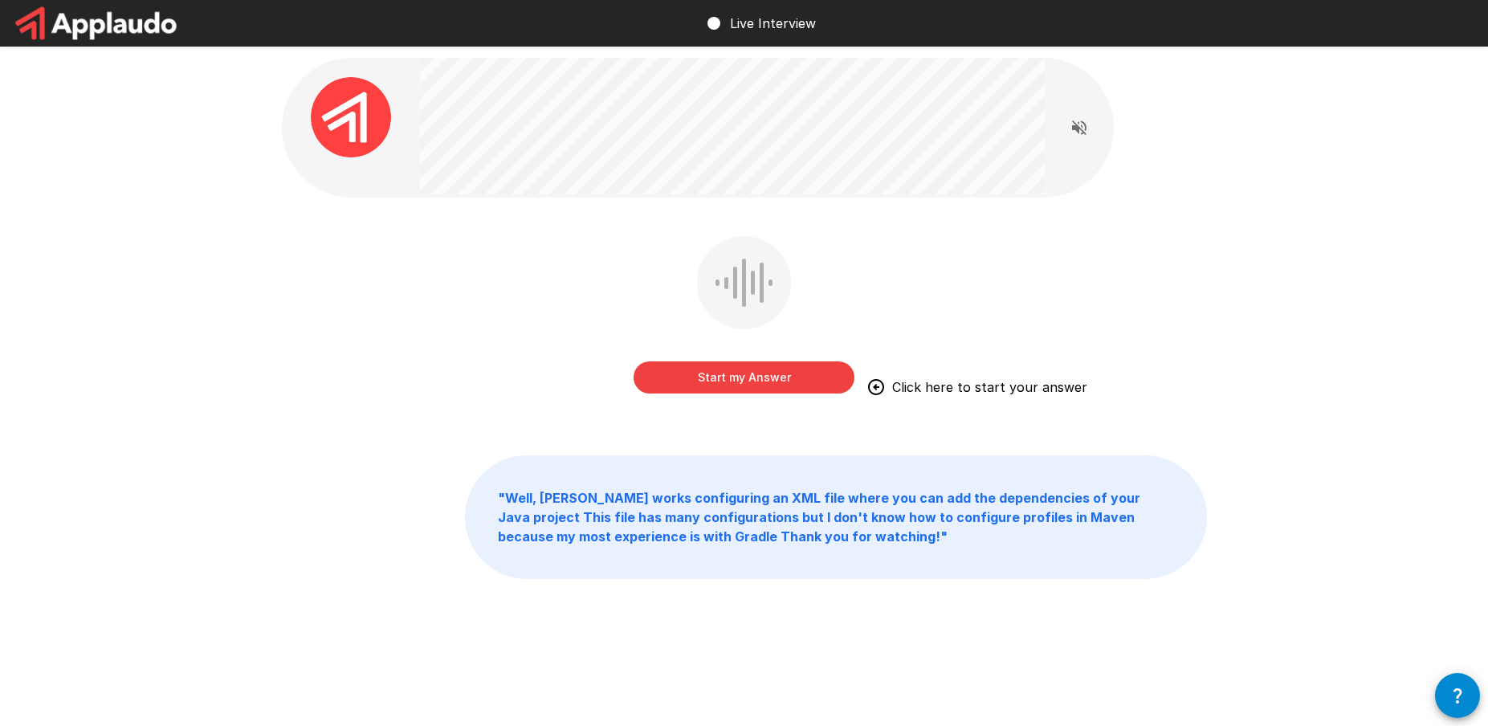
click at [741, 374] on button "Start my Answer" at bounding box center [744, 377] width 221 height 32
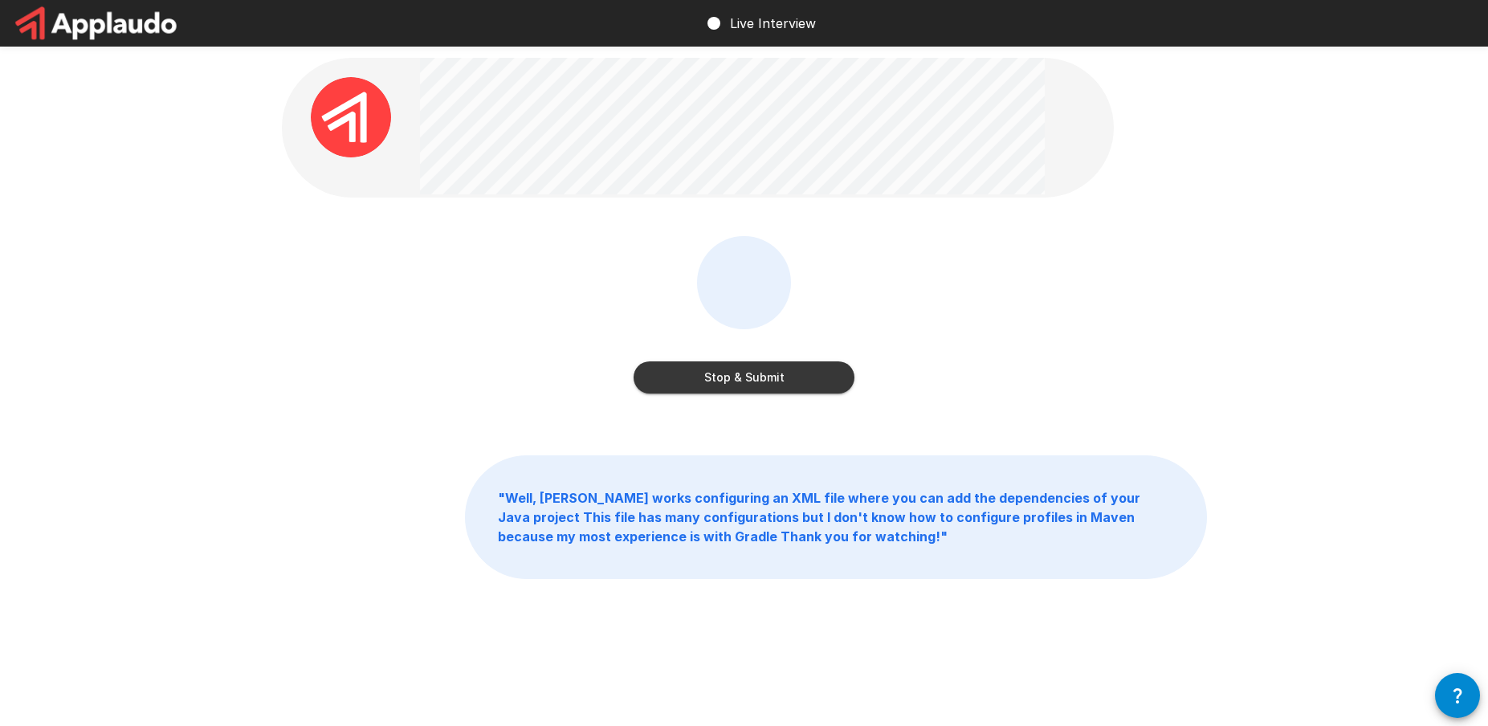
click at [757, 382] on button "Stop & Submit" at bounding box center [744, 377] width 221 height 32
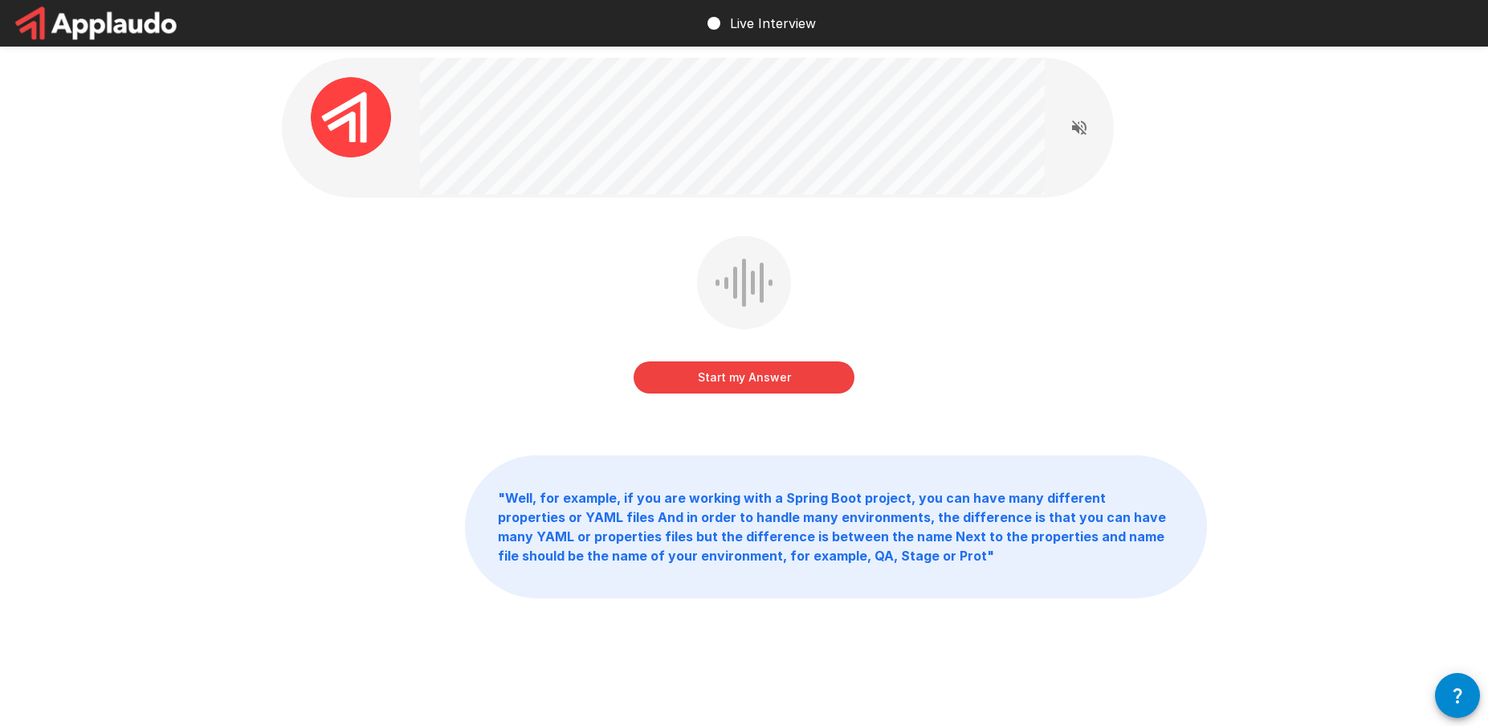
click at [704, 385] on button "Start my Answer" at bounding box center [744, 377] width 221 height 32
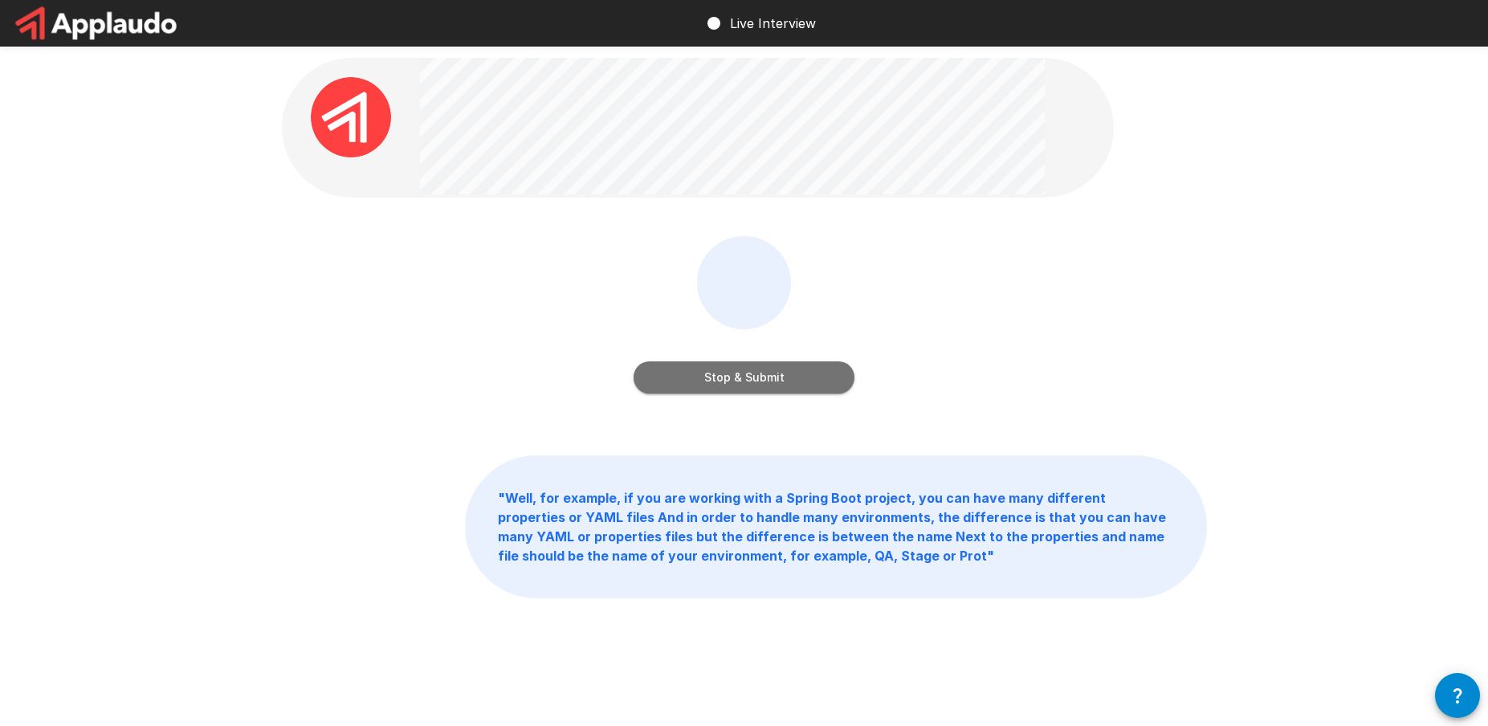
click at [786, 366] on button "Stop & Submit" at bounding box center [744, 377] width 221 height 32
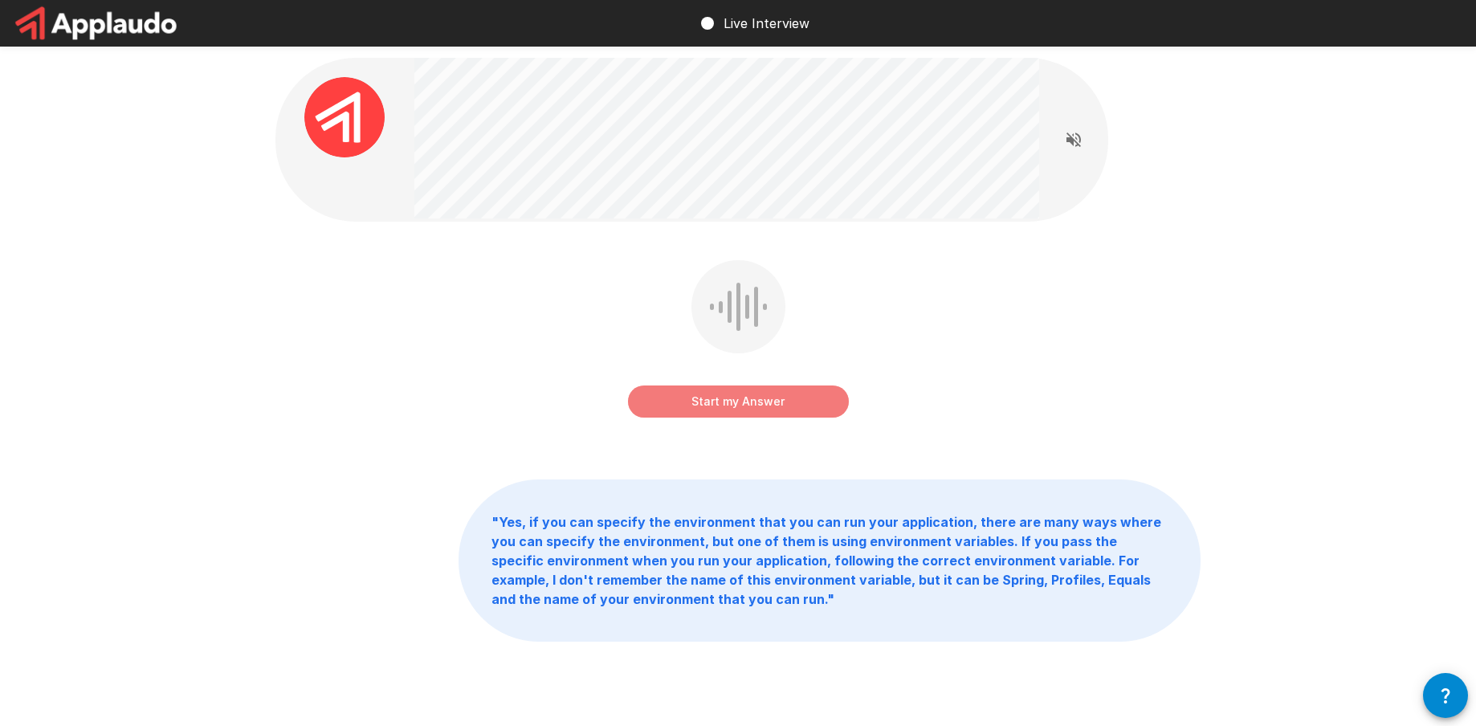
click at [683, 402] on button "Start my Answer" at bounding box center [738, 402] width 221 height 32
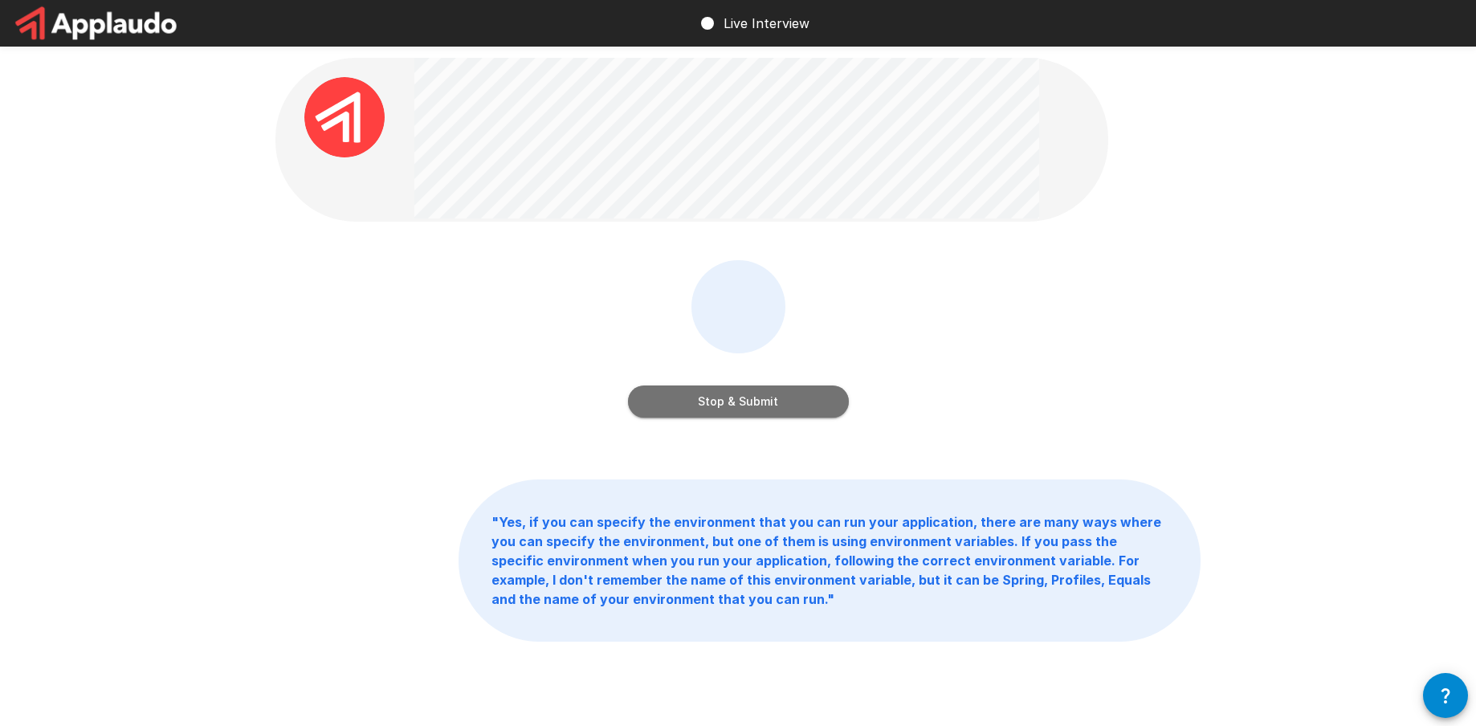
click at [716, 403] on button "Stop & Submit" at bounding box center [738, 402] width 221 height 32
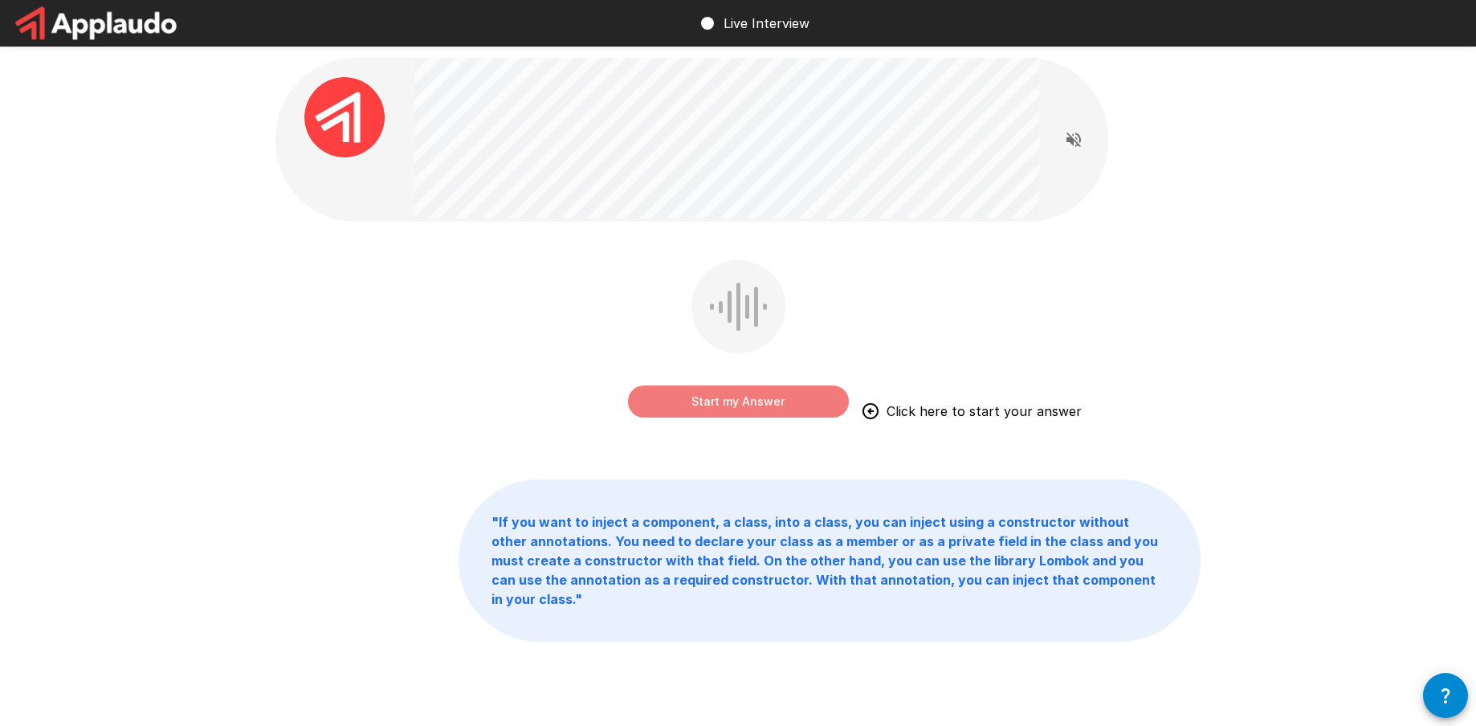
click at [716, 403] on button "Start my Answer" at bounding box center [738, 402] width 221 height 32
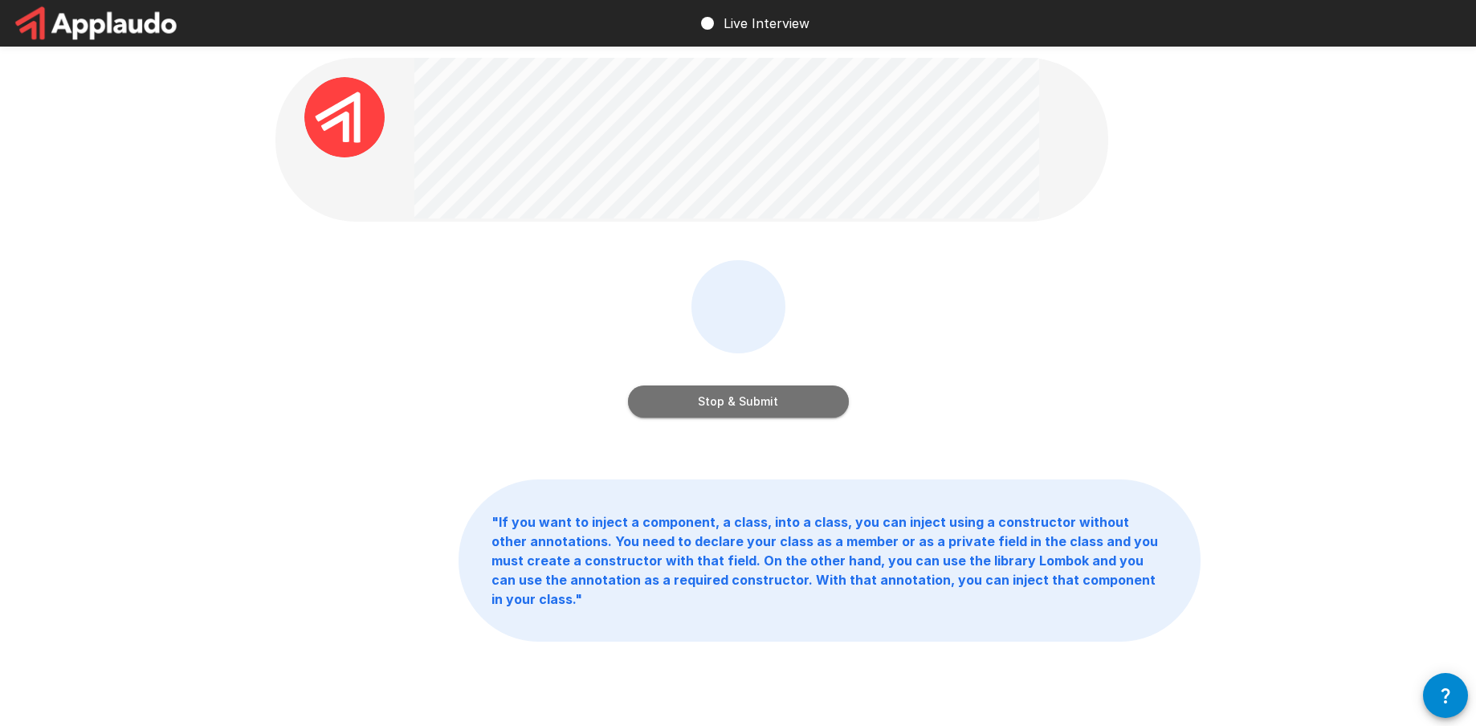
click at [725, 402] on button "Stop & Submit" at bounding box center [738, 402] width 221 height 32
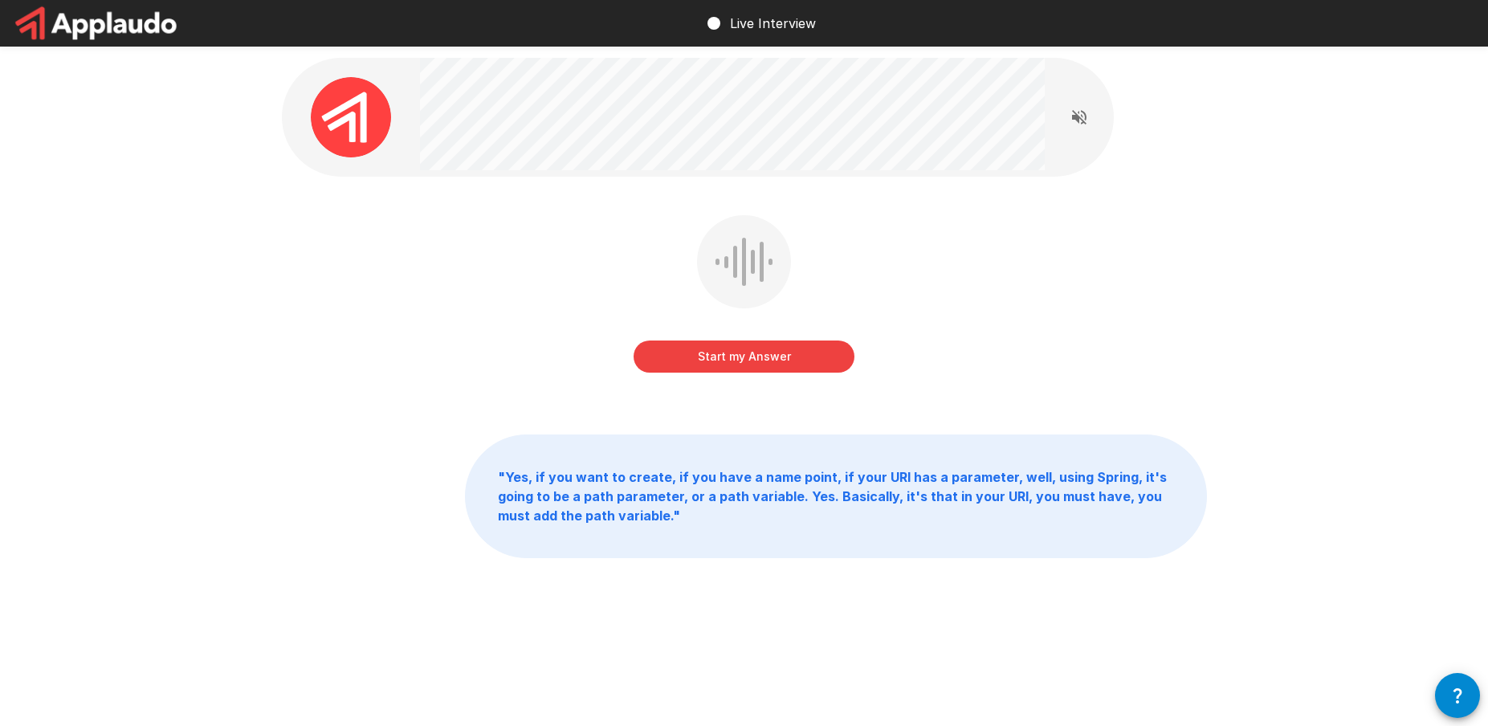
click at [705, 350] on button "Start my Answer" at bounding box center [744, 357] width 221 height 32
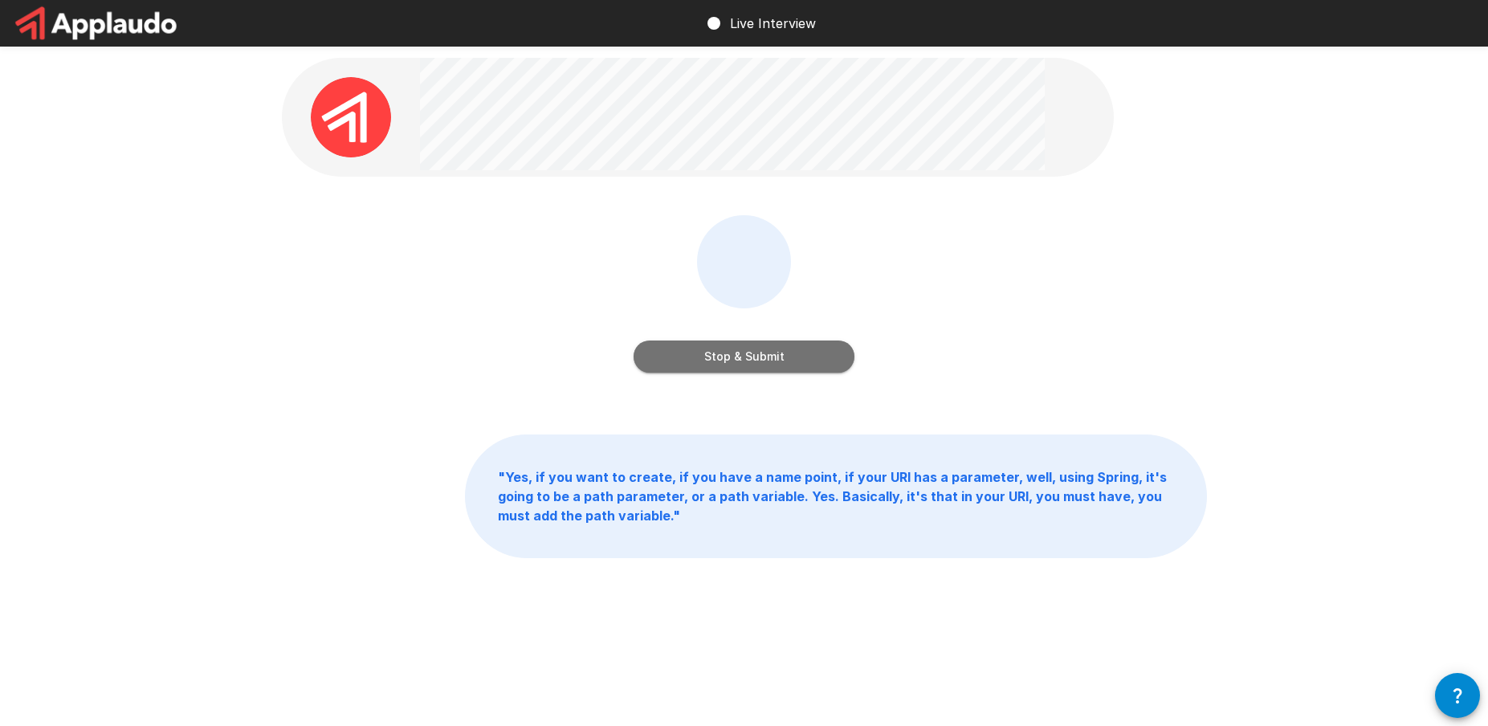
click at [698, 369] on button "Stop & Submit" at bounding box center [744, 357] width 221 height 32
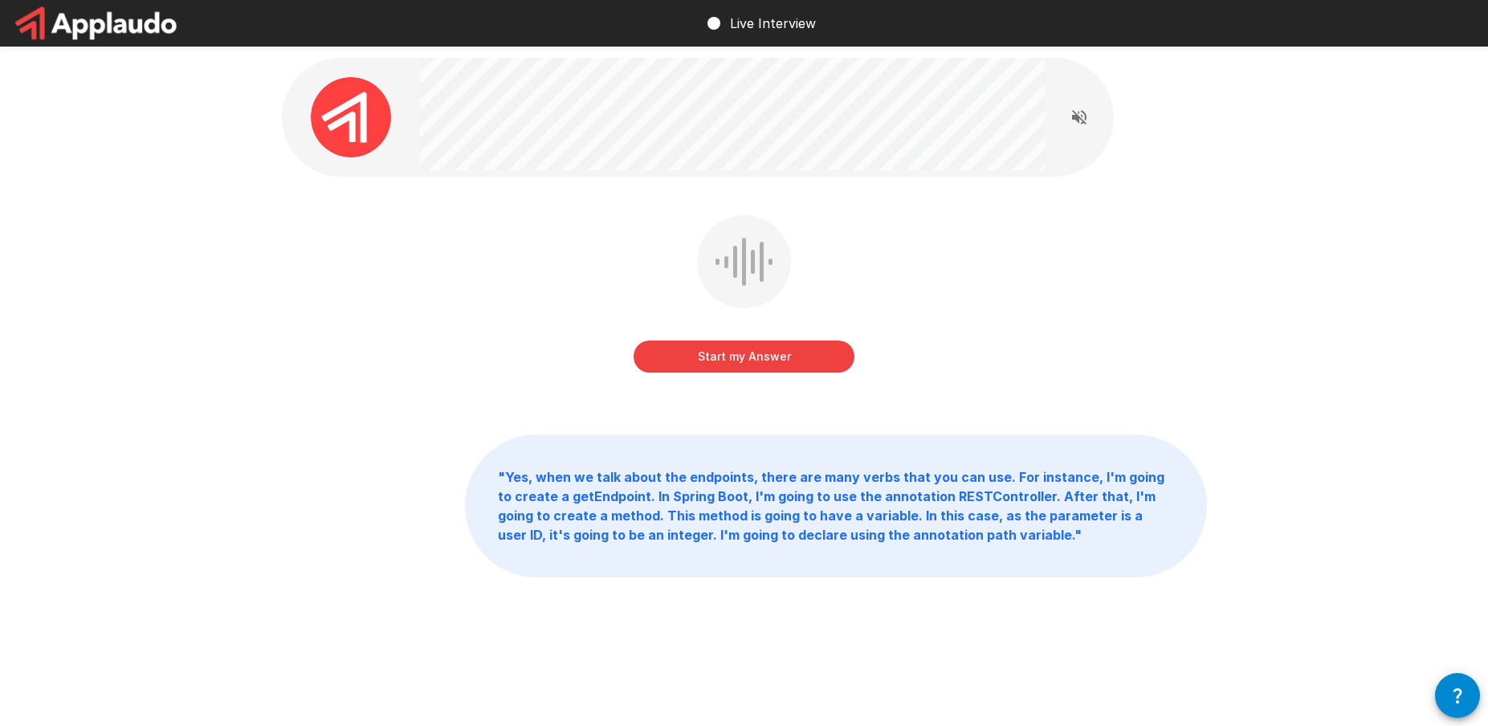
click at [665, 376] on div "Start my Answer" at bounding box center [744, 297] width 221 height 164
click at [677, 365] on button "Start my Answer" at bounding box center [744, 357] width 221 height 32
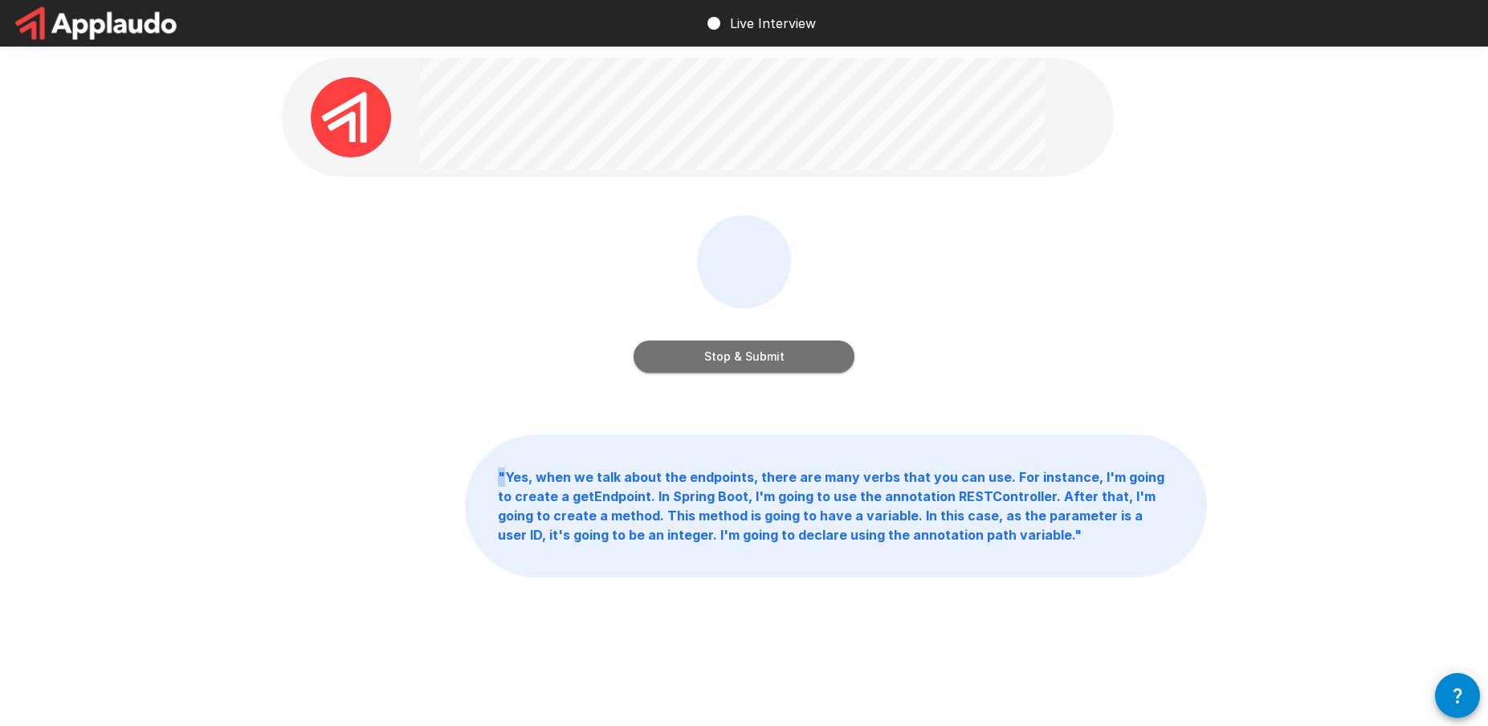
click at [769, 355] on button "Stop & Submit" at bounding box center [744, 357] width 221 height 32
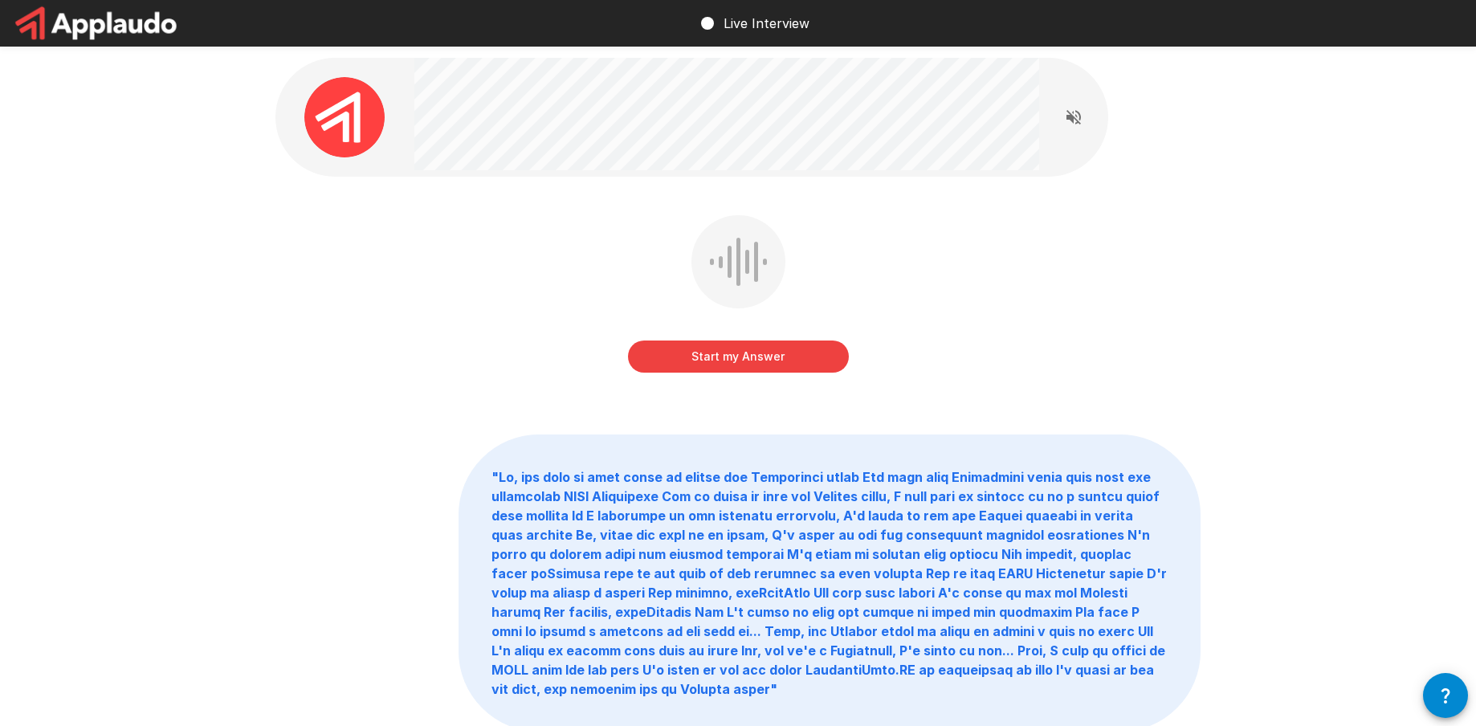
click at [692, 357] on button "Start my Answer" at bounding box center [738, 357] width 221 height 32
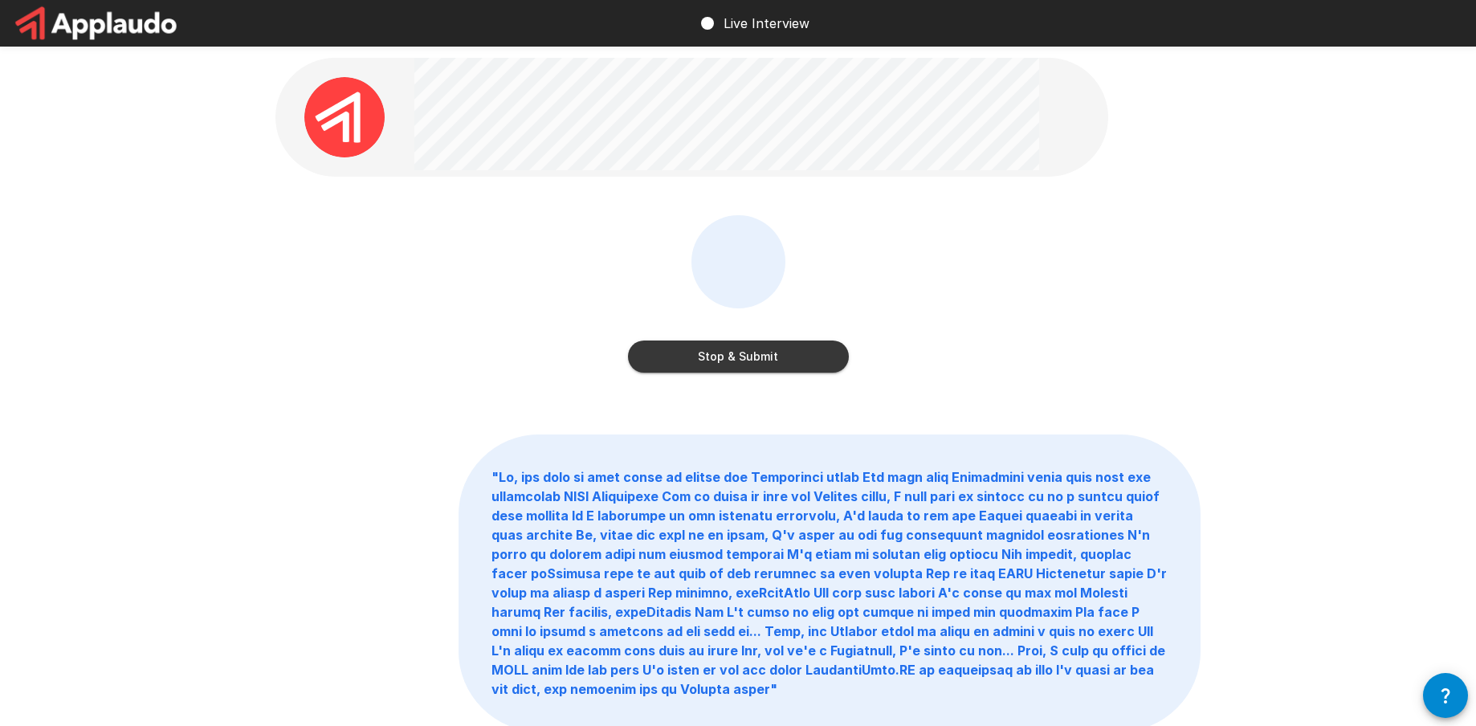
click at [719, 360] on button "Stop & Submit" at bounding box center [738, 357] width 221 height 32
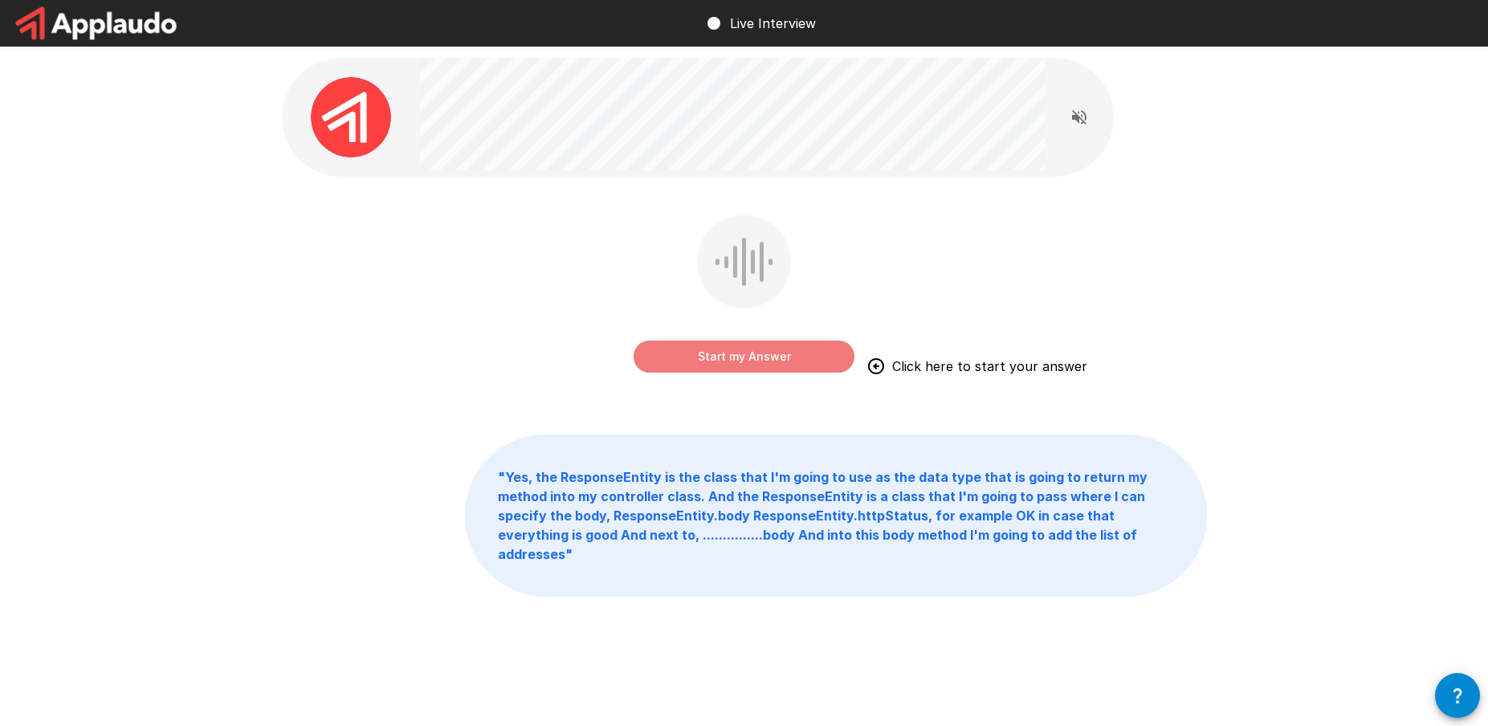
click at [705, 349] on button "Start my Answer" at bounding box center [744, 357] width 221 height 32
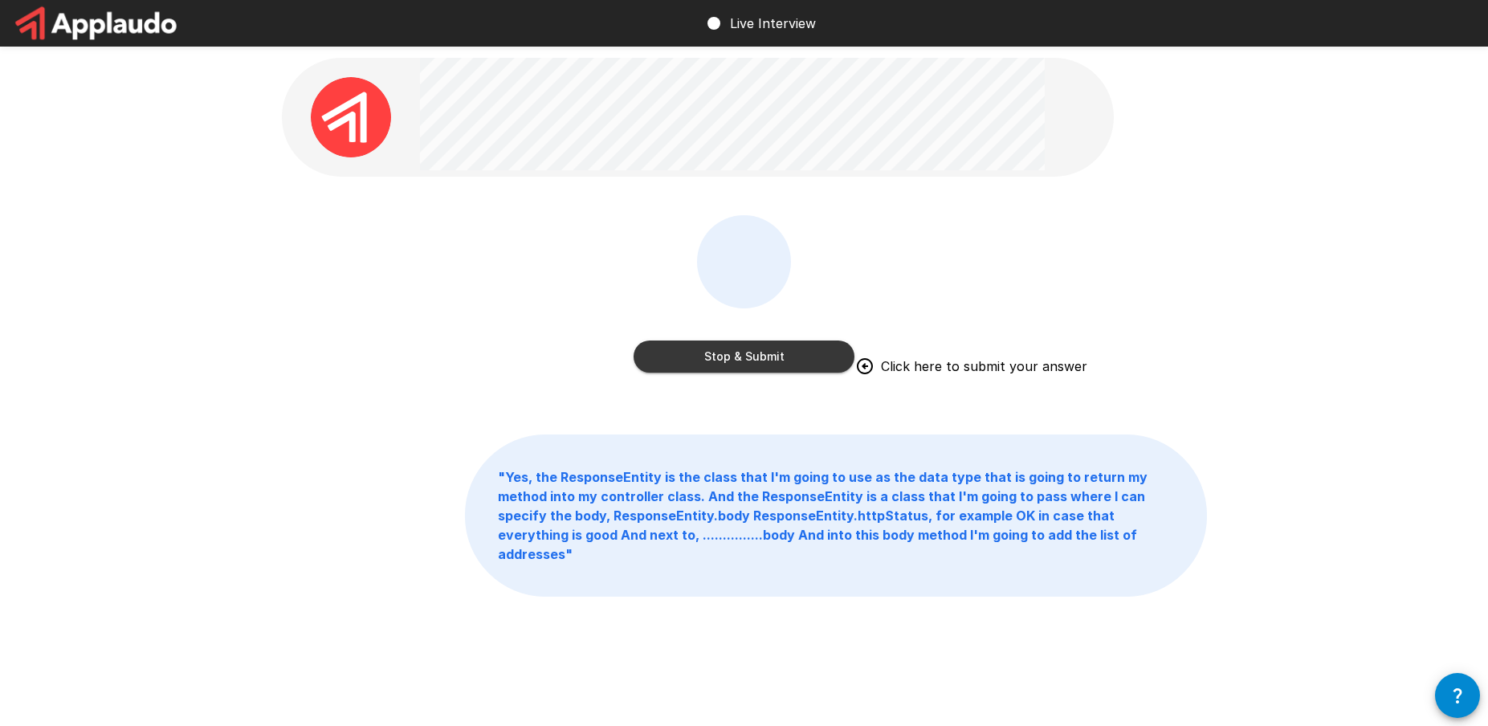
click at [754, 348] on button "Stop & Submit" at bounding box center [744, 357] width 221 height 32
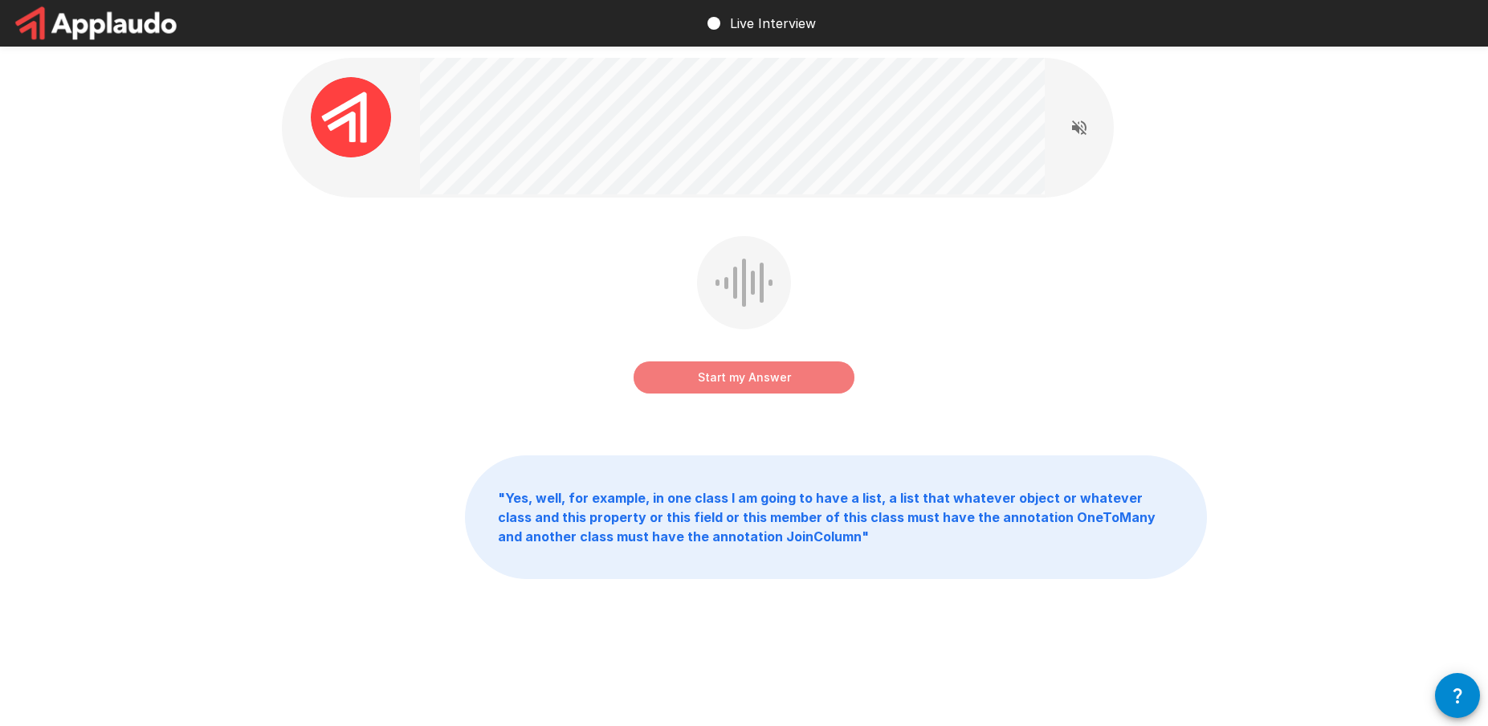
click at [782, 371] on button "Start my Answer" at bounding box center [744, 377] width 221 height 32
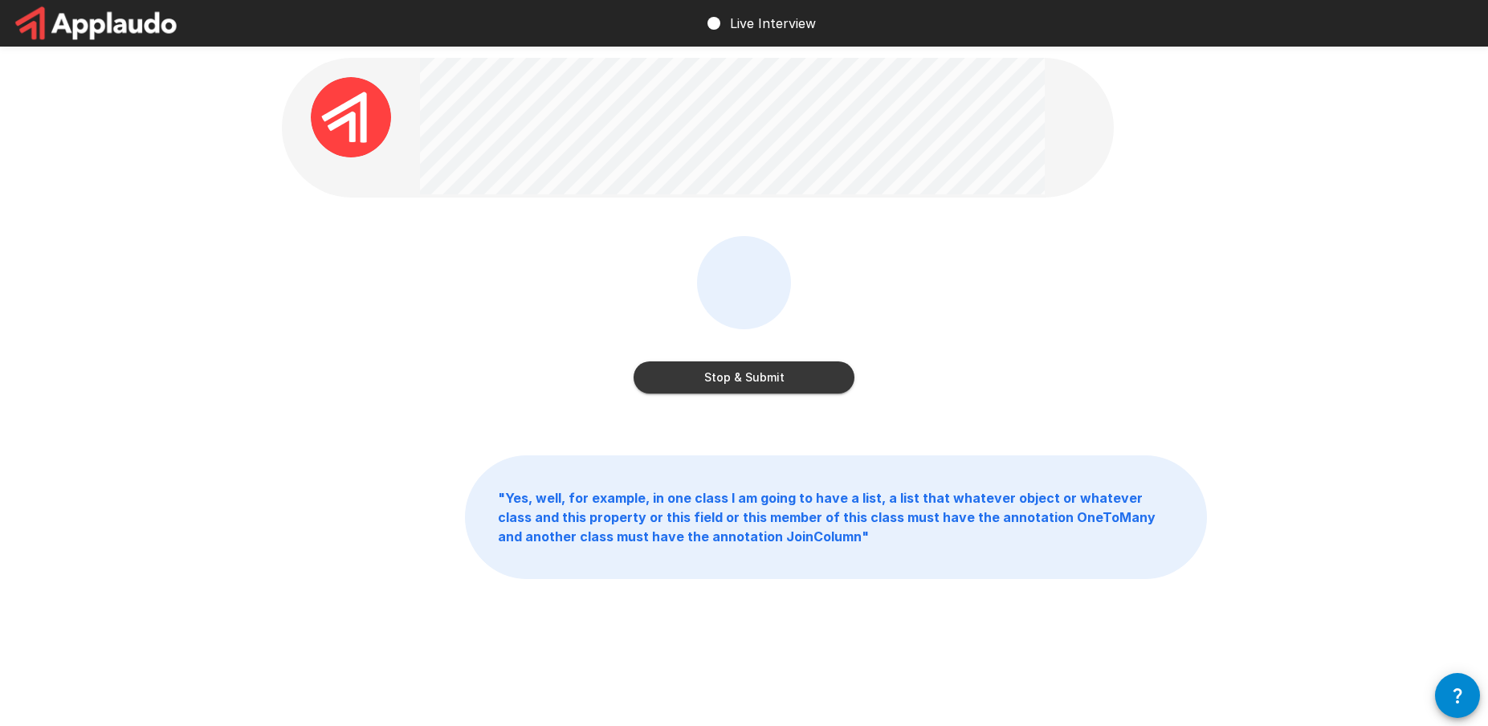
click at [782, 374] on button "Stop & Submit" at bounding box center [744, 377] width 221 height 32
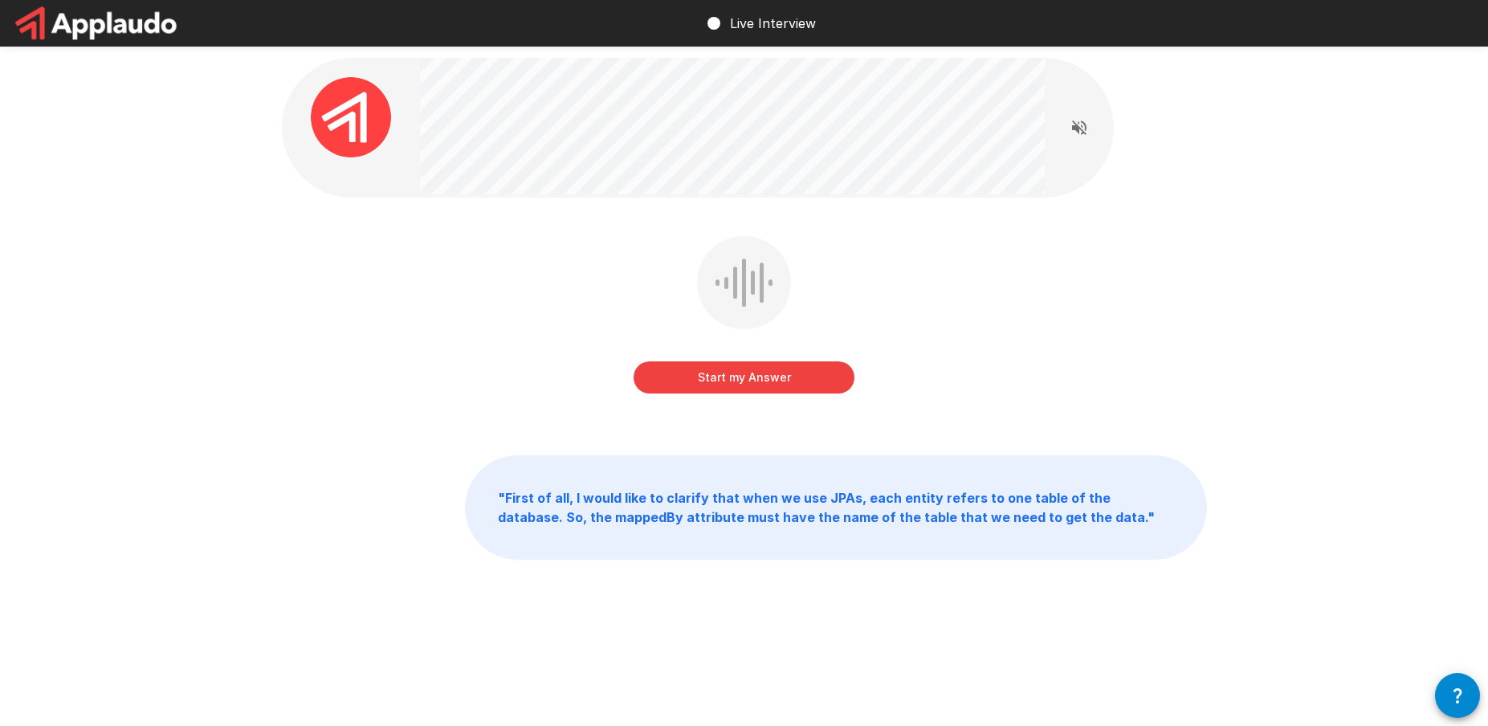
click at [716, 378] on button "Start my Answer" at bounding box center [744, 377] width 221 height 32
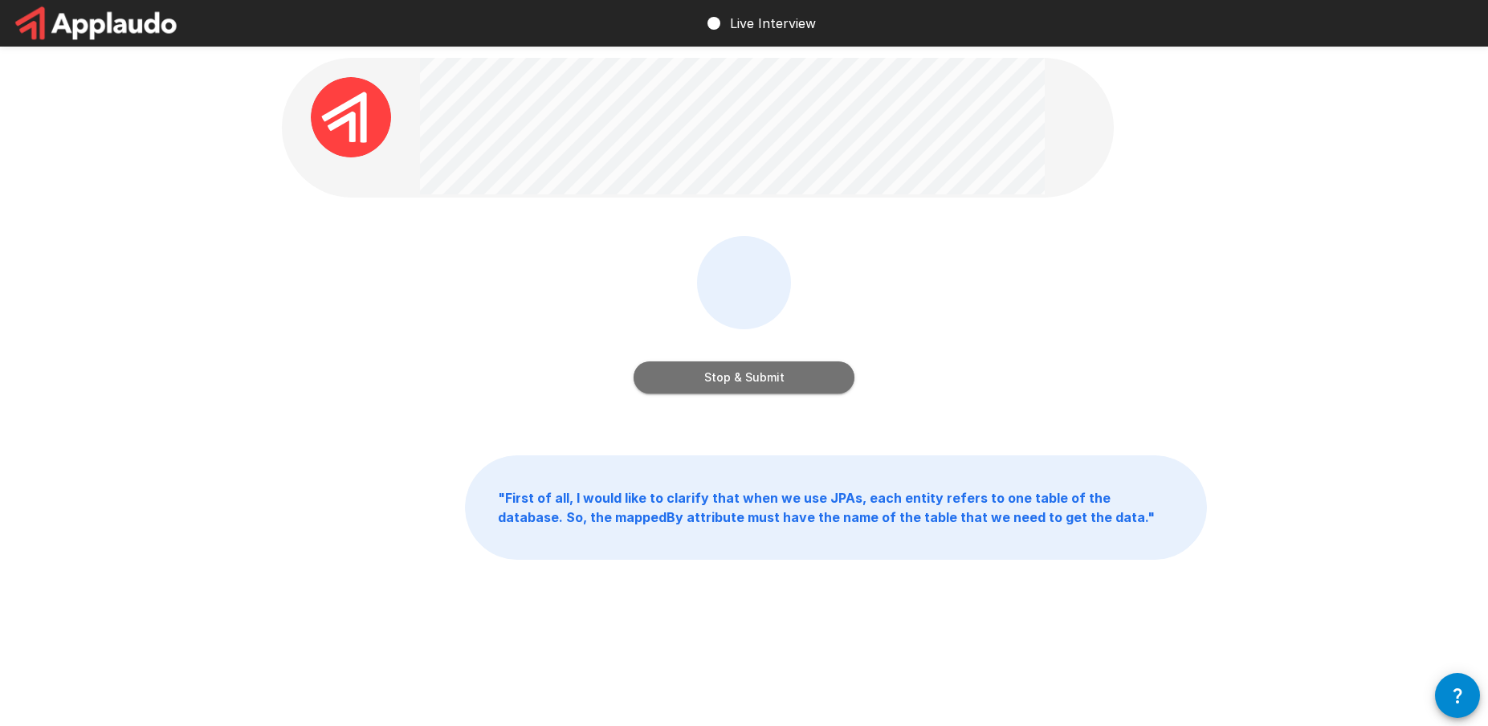
click at [728, 382] on button "Stop & Submit" at bounding box center [744, 377] width 221 height 32
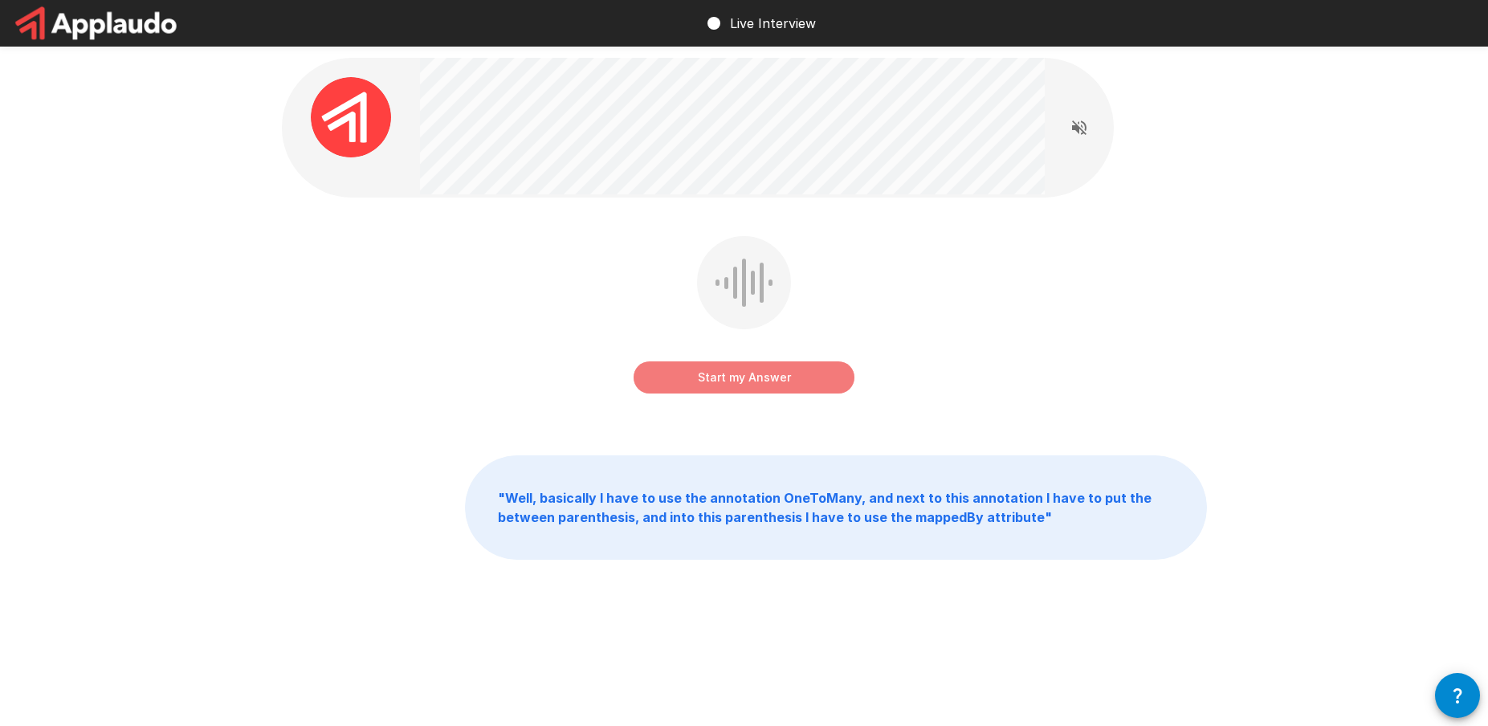
click at [728, 382] on button "Start my Answer" at bounding box center [744, 377] width 221 height 32
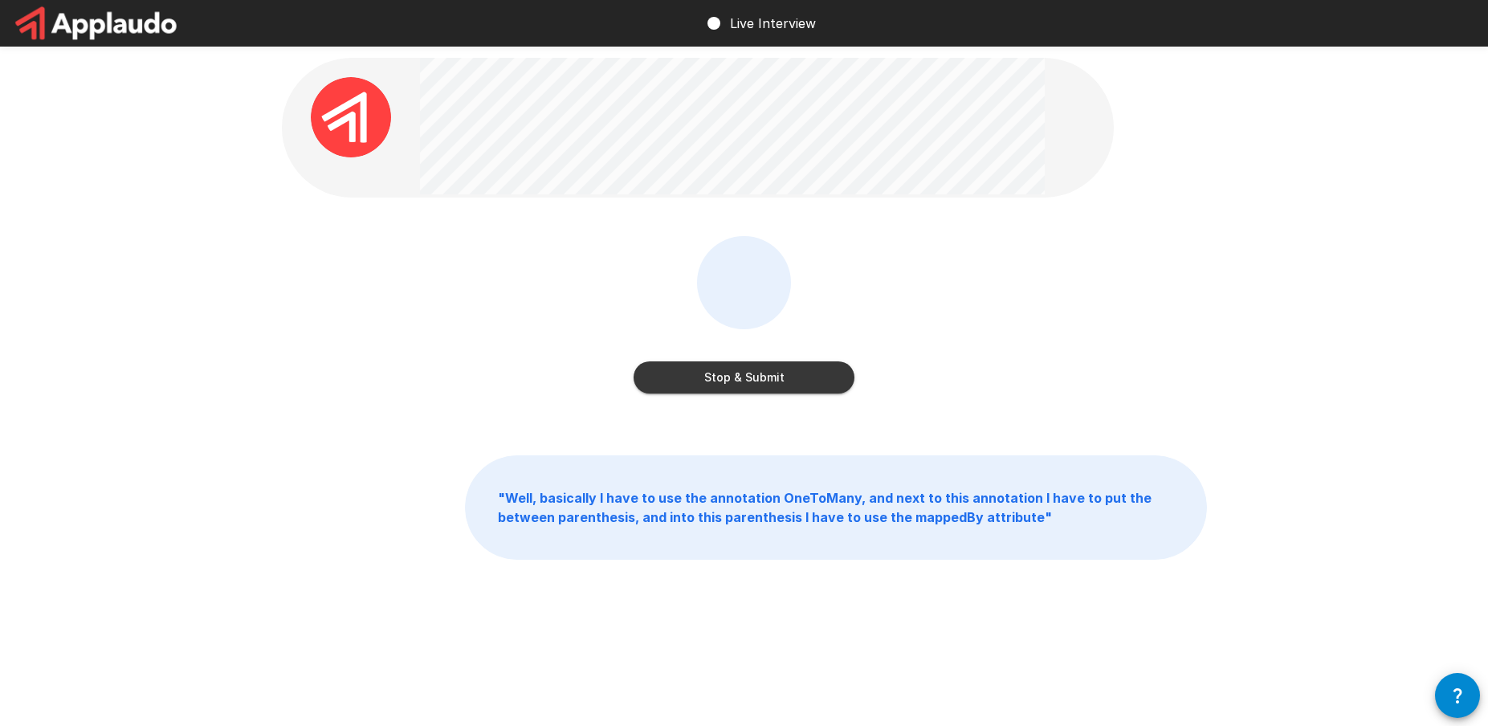
click at [752, 378] on button "Stop & Submit" at bounding box center [744, 377] width 221 height 32
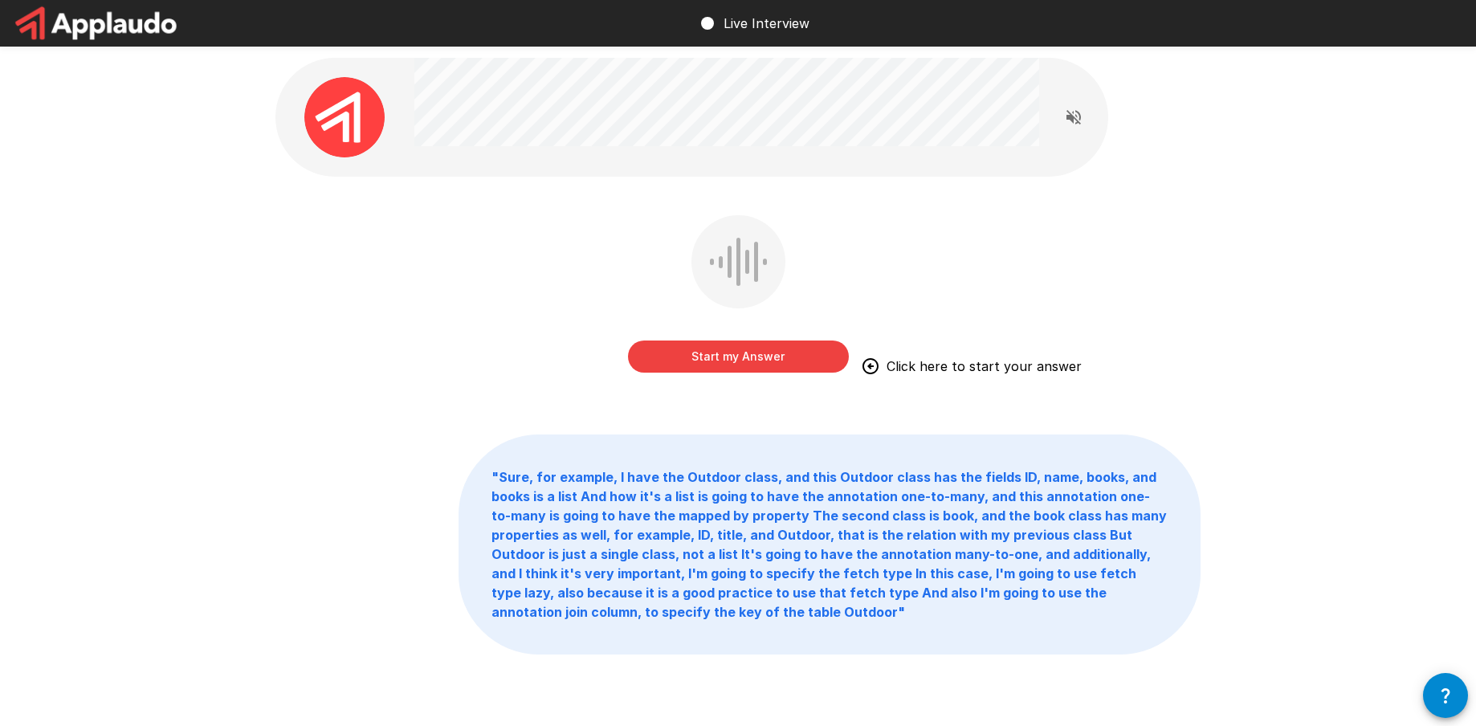
click at [704, 356] on button "Start my Answer" at bounding box center [738, 357] width 221 height 32
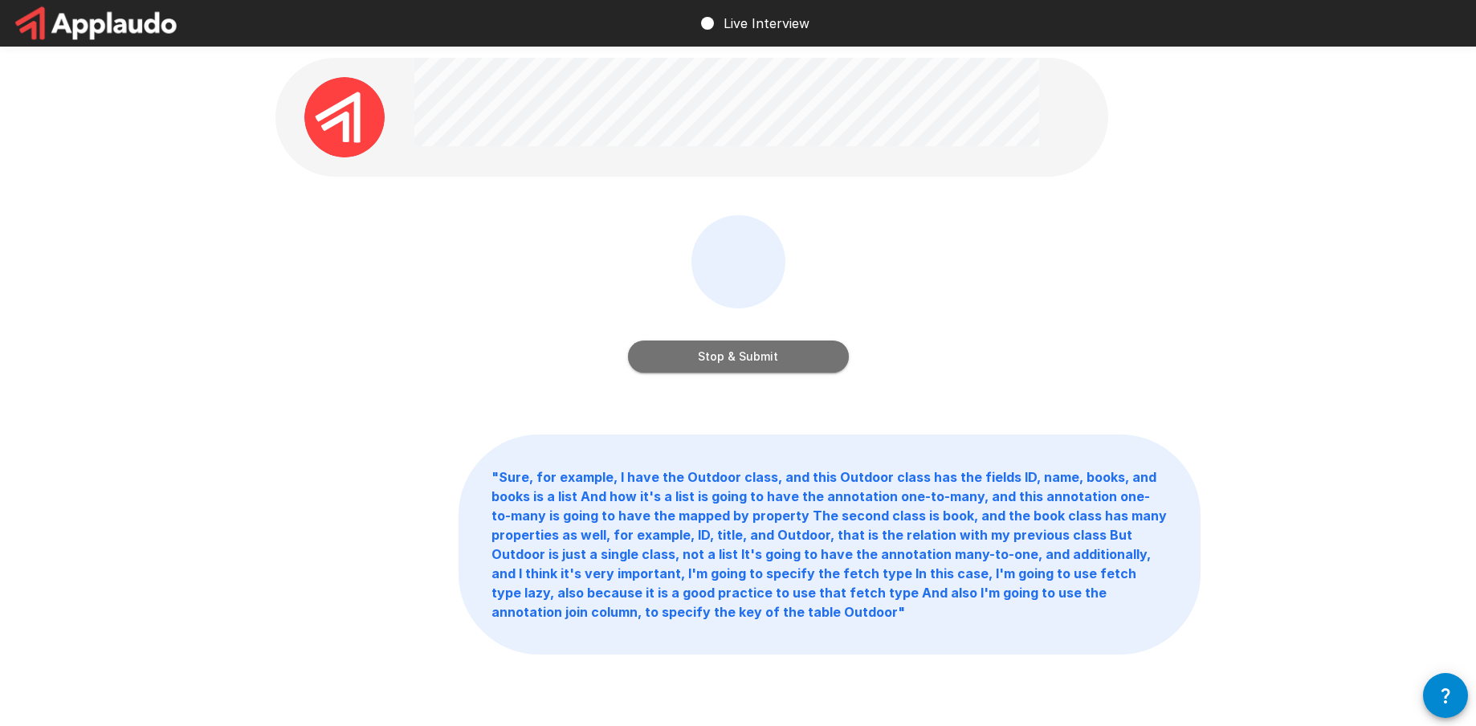
click at [751, 363] on button "Stop & Submit" at bounding box center [738, 357] width 221 height 32
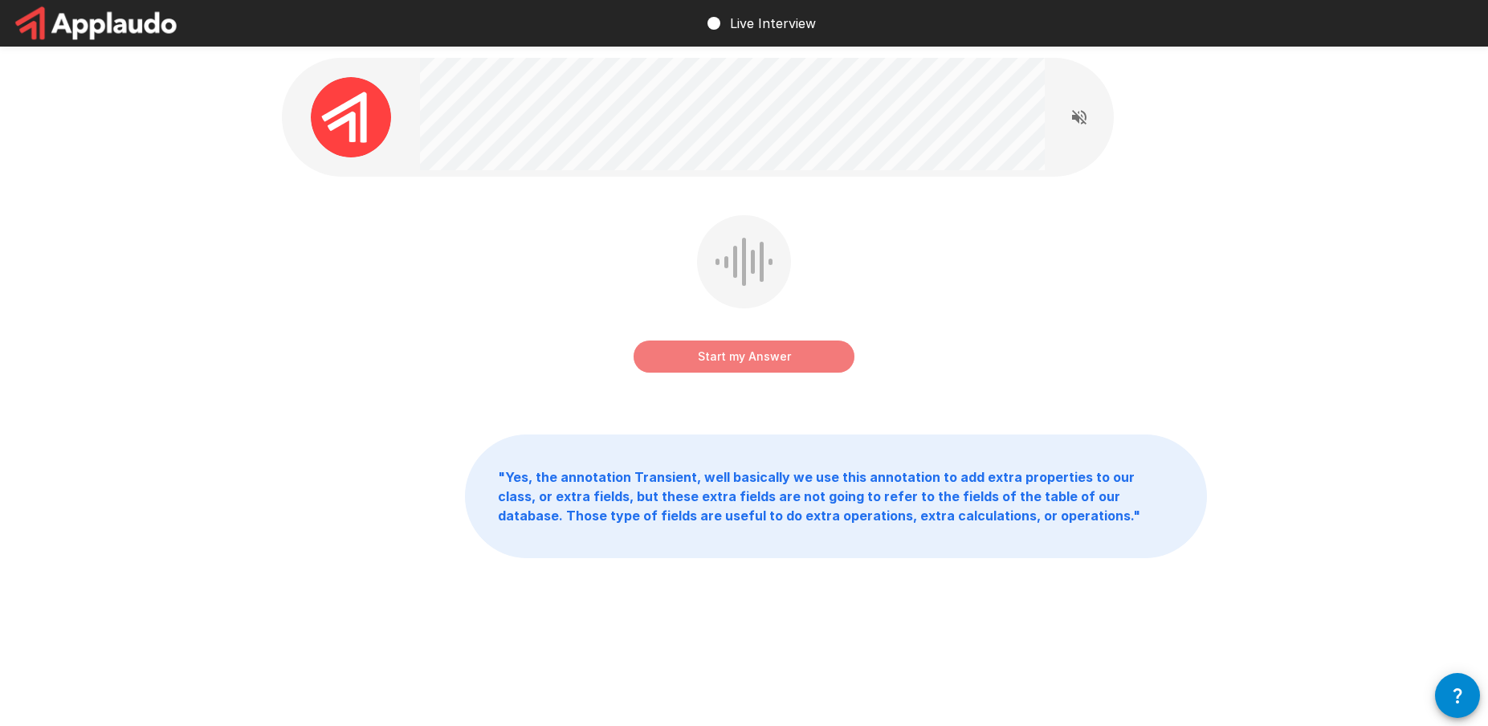
click at [705, 356] on button "Start my Answer" at bounding box center [744, 357] width 221 height 32
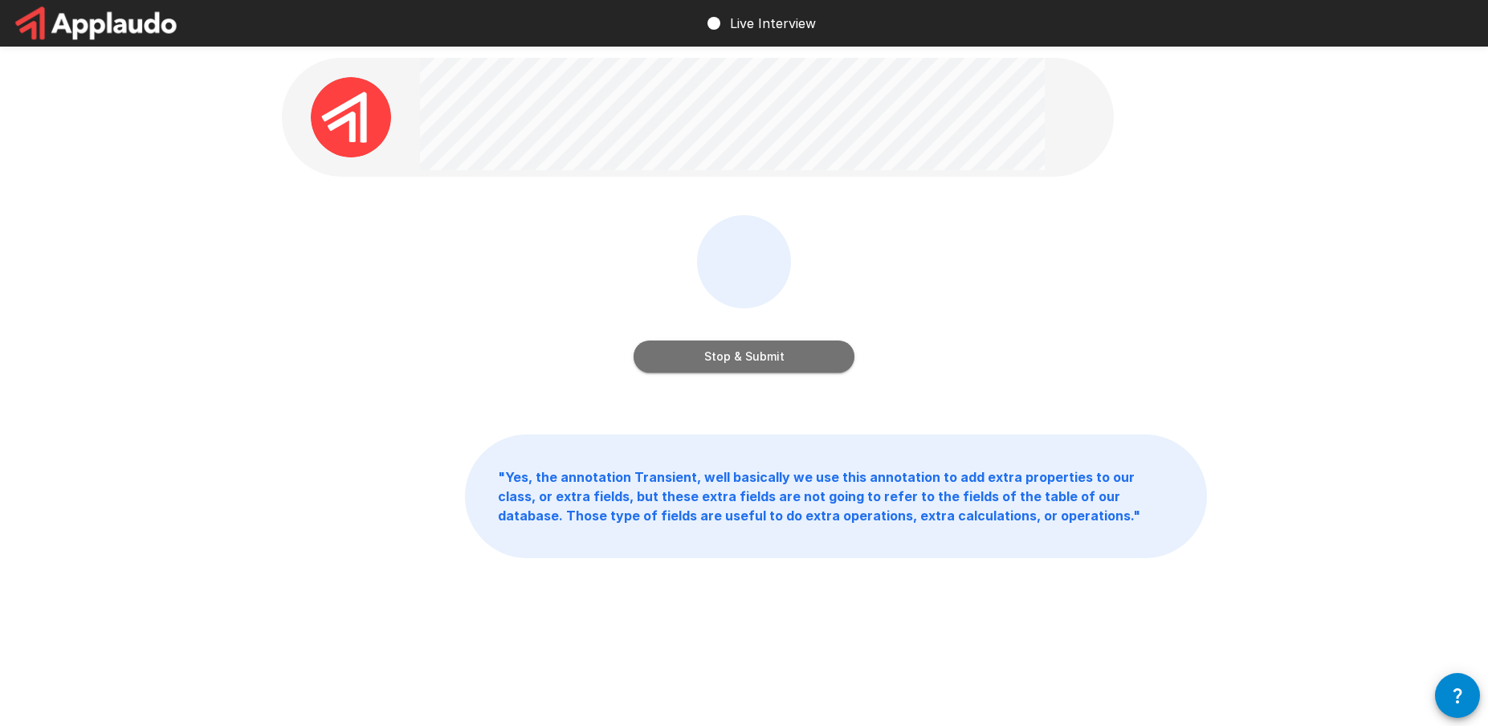
click at [712, 360] on button "Stop & Submit" at bounding box center [744, 357] width 221 height 32
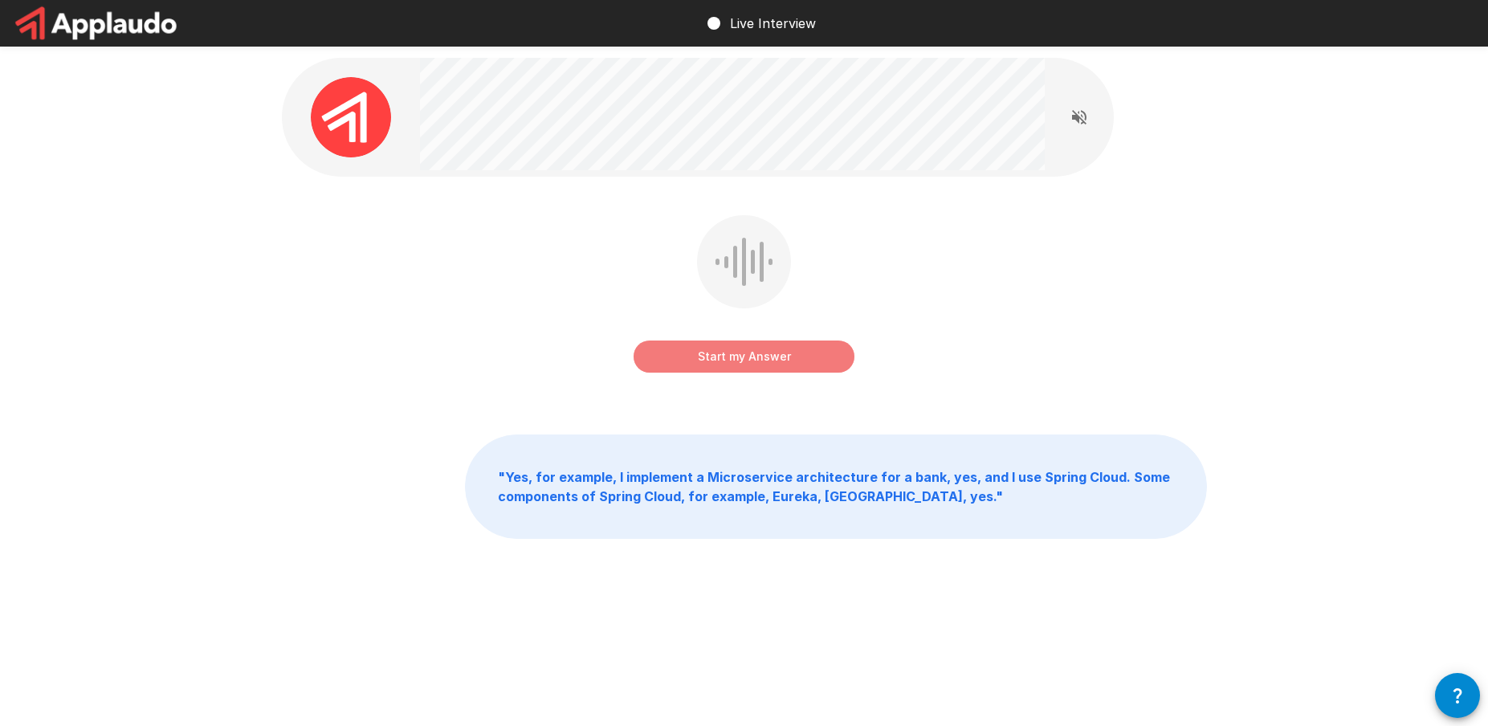
click at [739, 364] on button "Start my Answer" at bounding box center [744, 357] width 221 height 32
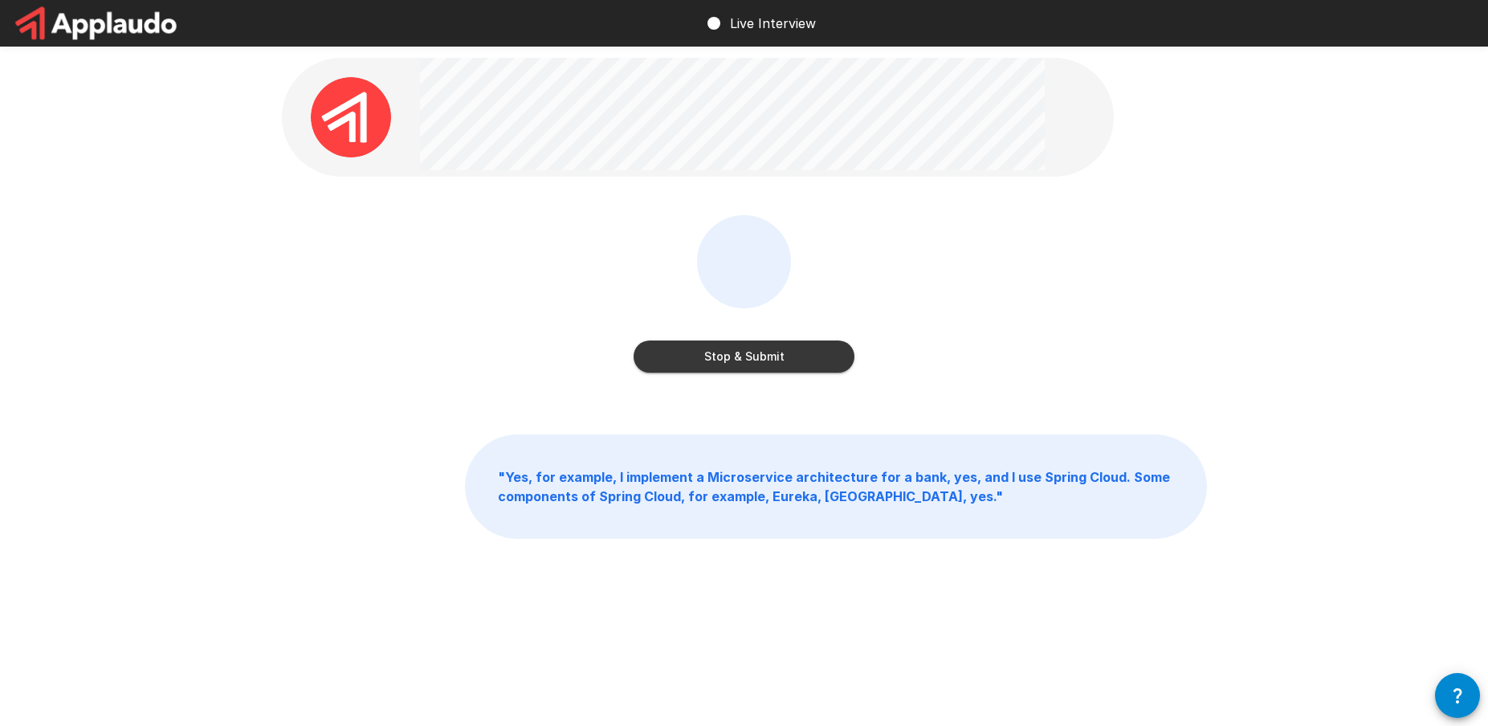
click at [757, 363] on button "Stop & Submit" at bounding box center [744, 357] width 221 height 32
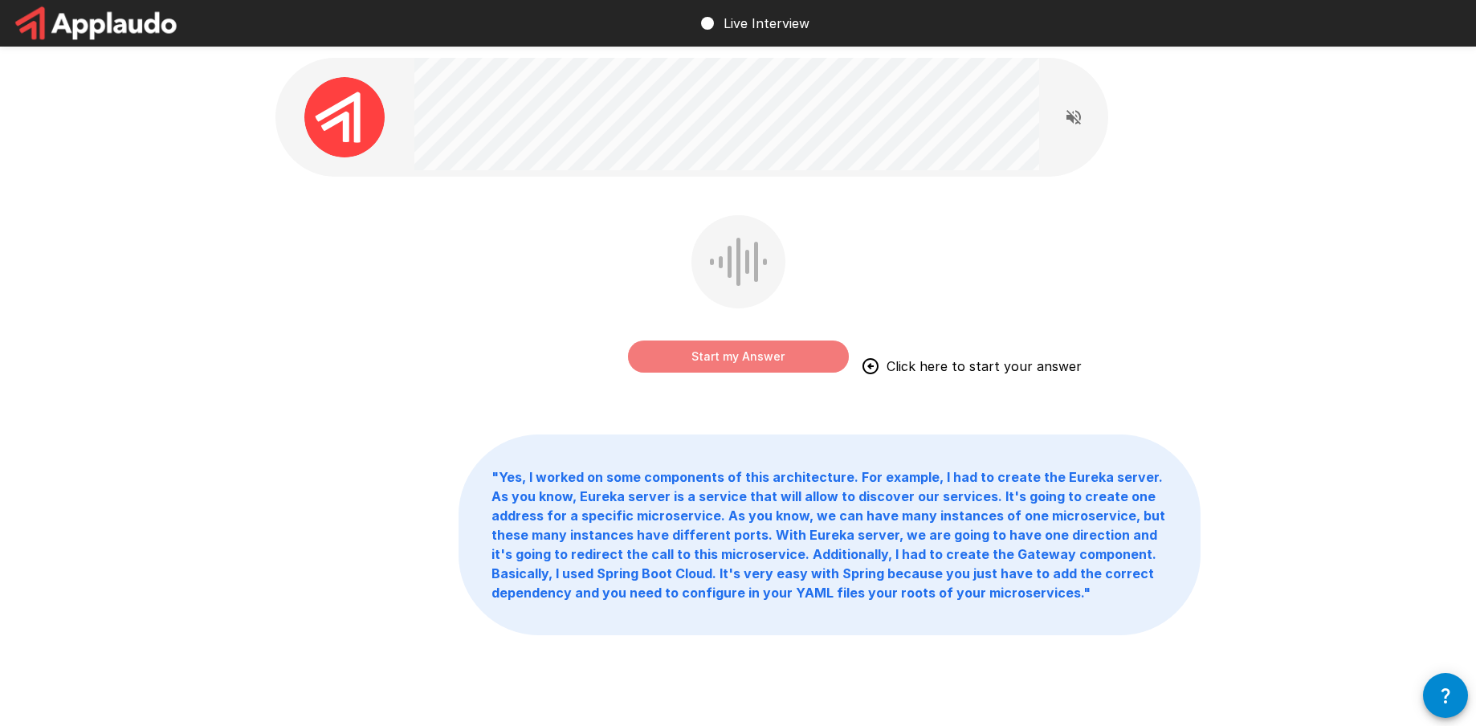
click at [692, 357] on button "Start my Answer" at bounding box center [738, 357] width 221 height 32
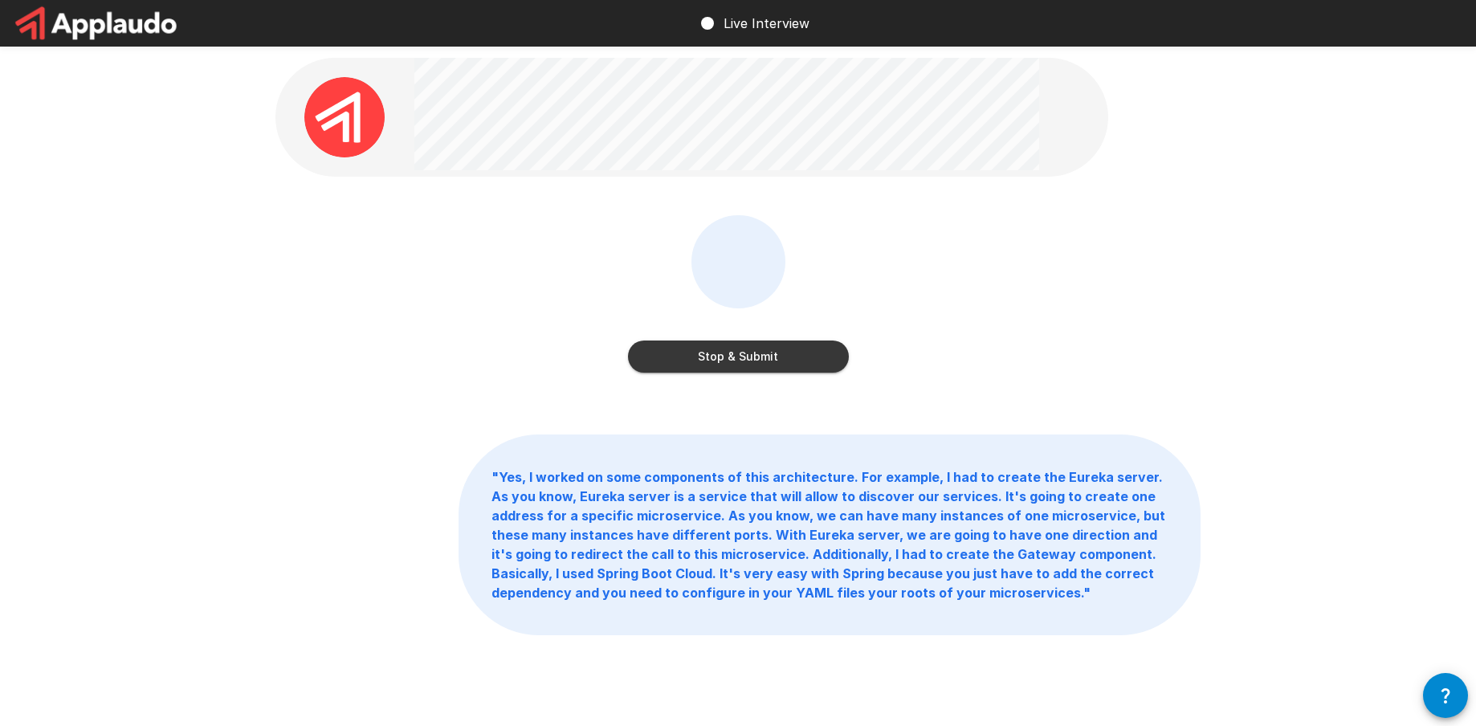
click at [714, 370] on button "Stop & Submit" at bounding box center [738, 357] width 221 height 32
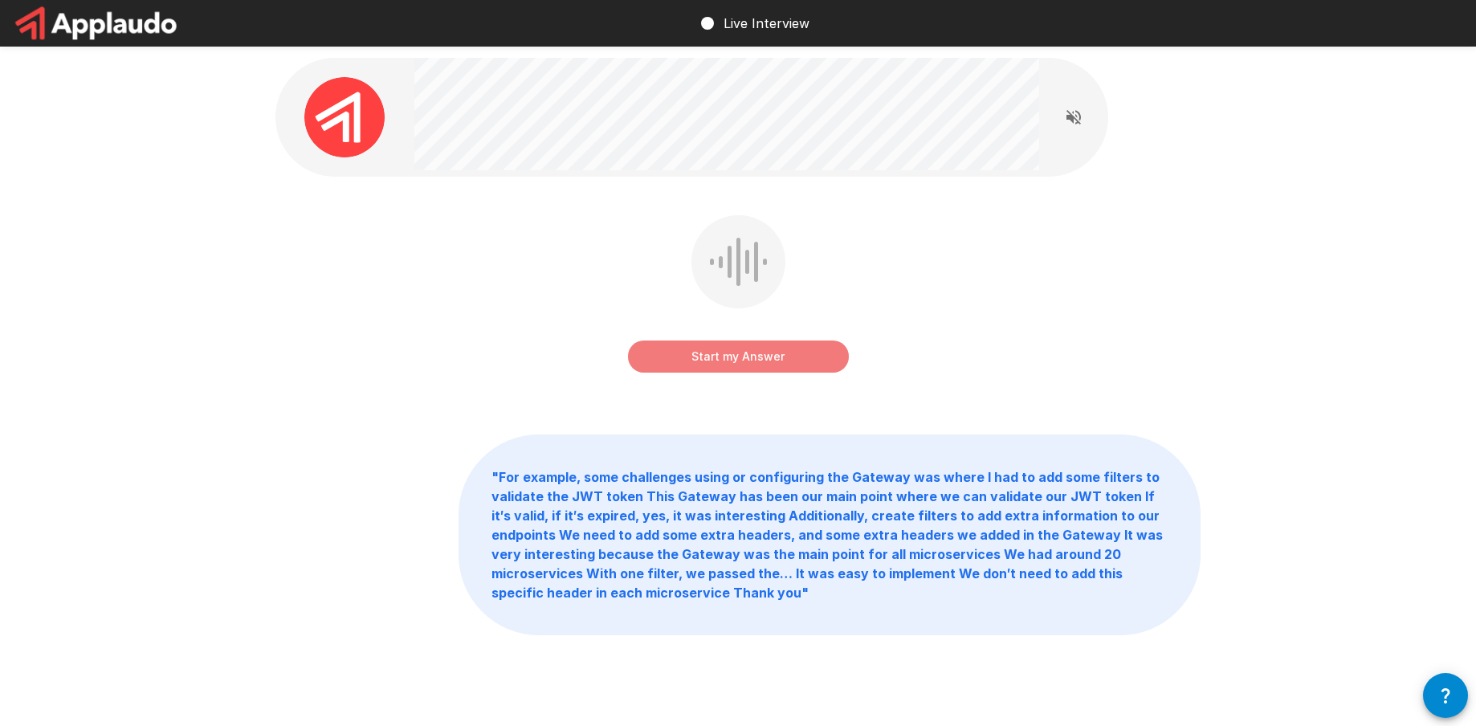
click at [712, 348] on button "Start my Answer" at bounding box center [738, 357] width 221 height 32
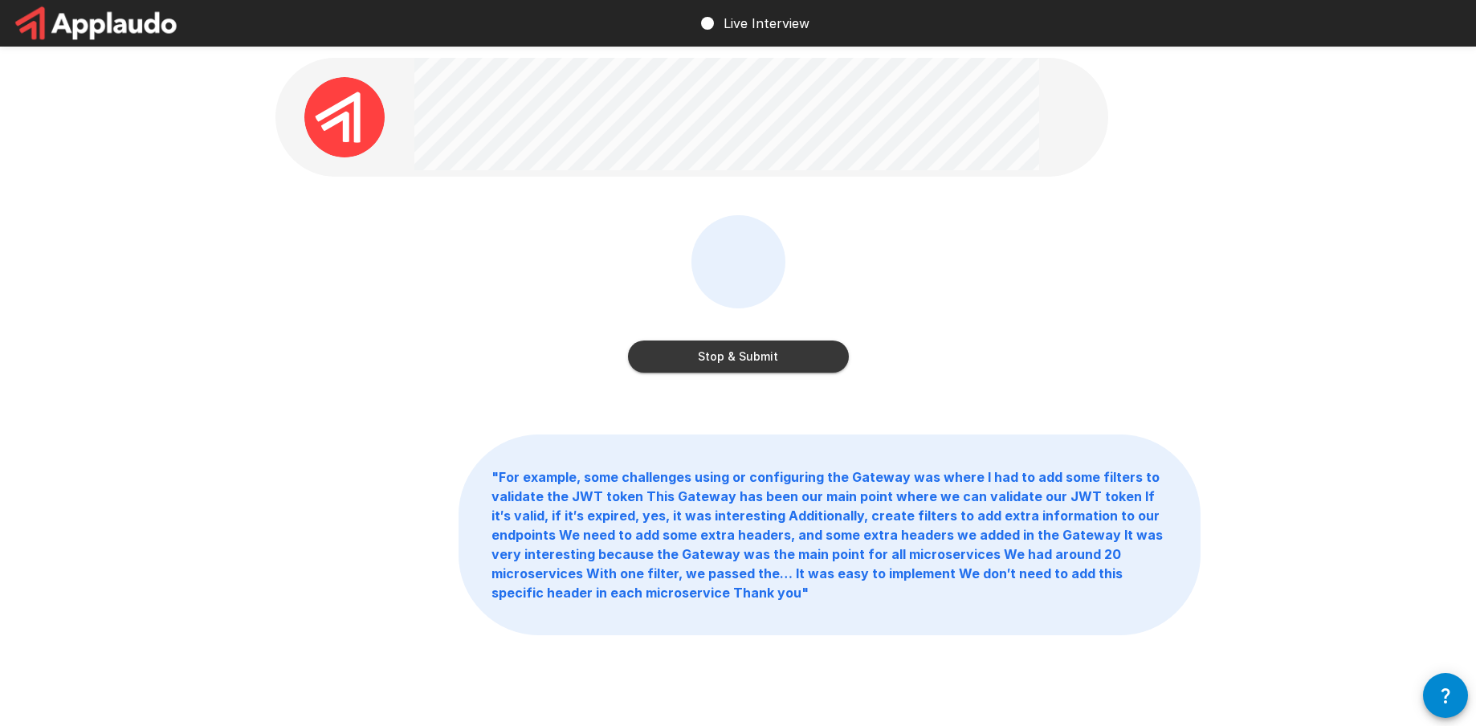
click at [786, 348] on button "Stop & Submit" at bounding box center [738, 357] width 221 height 32
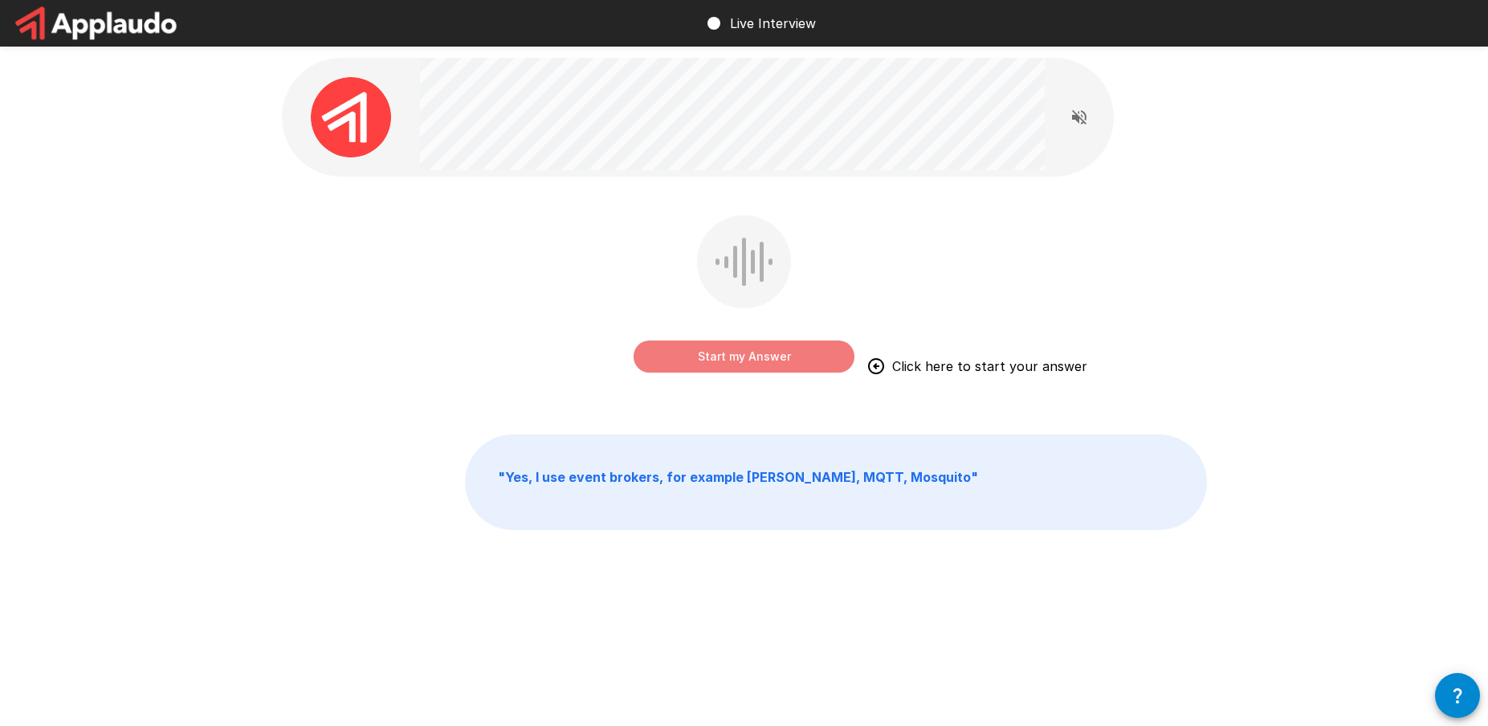
click at [747, 346] on button "Start my Answer" at bounding box center [744, 357] width 221 height 32
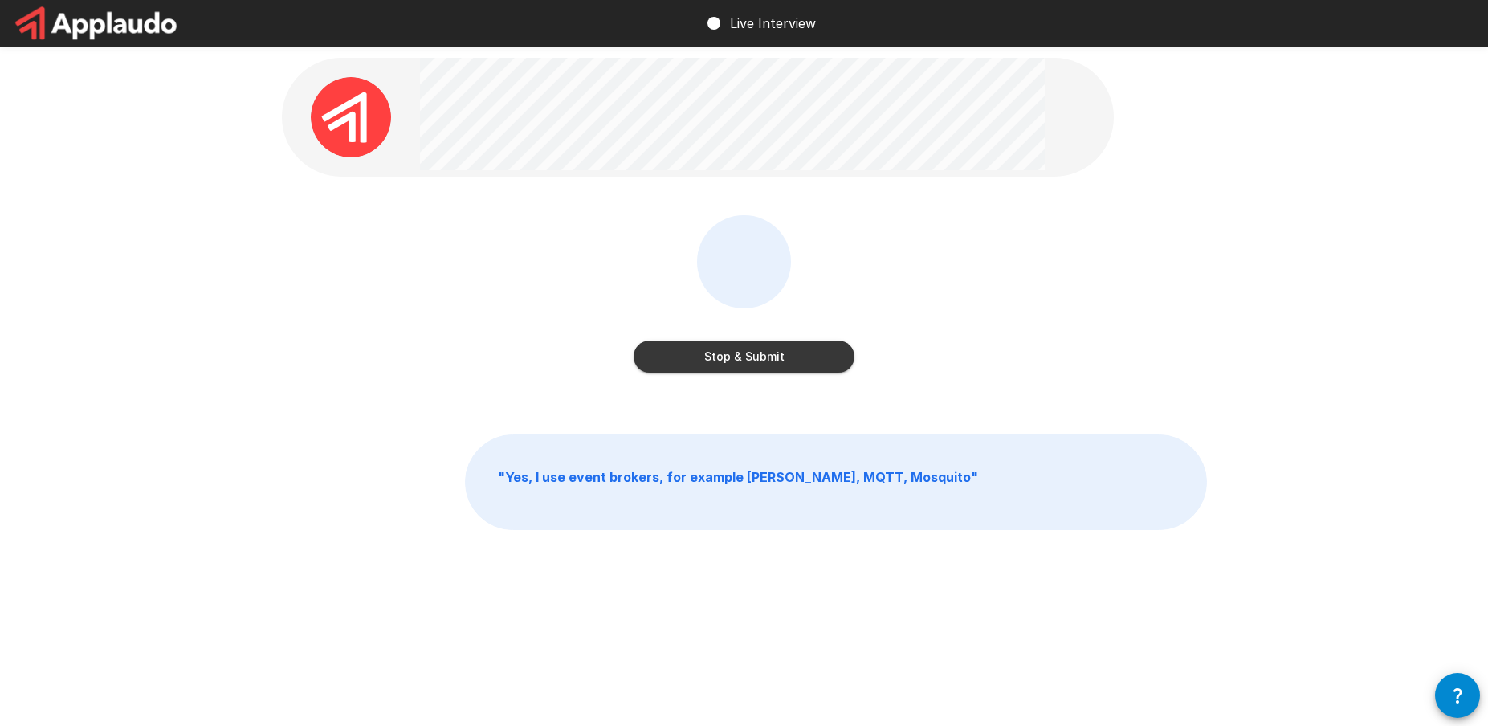
click at [749, 360] on button "Stop & Submit" at bounding box center [744, 357] width 221 height 32
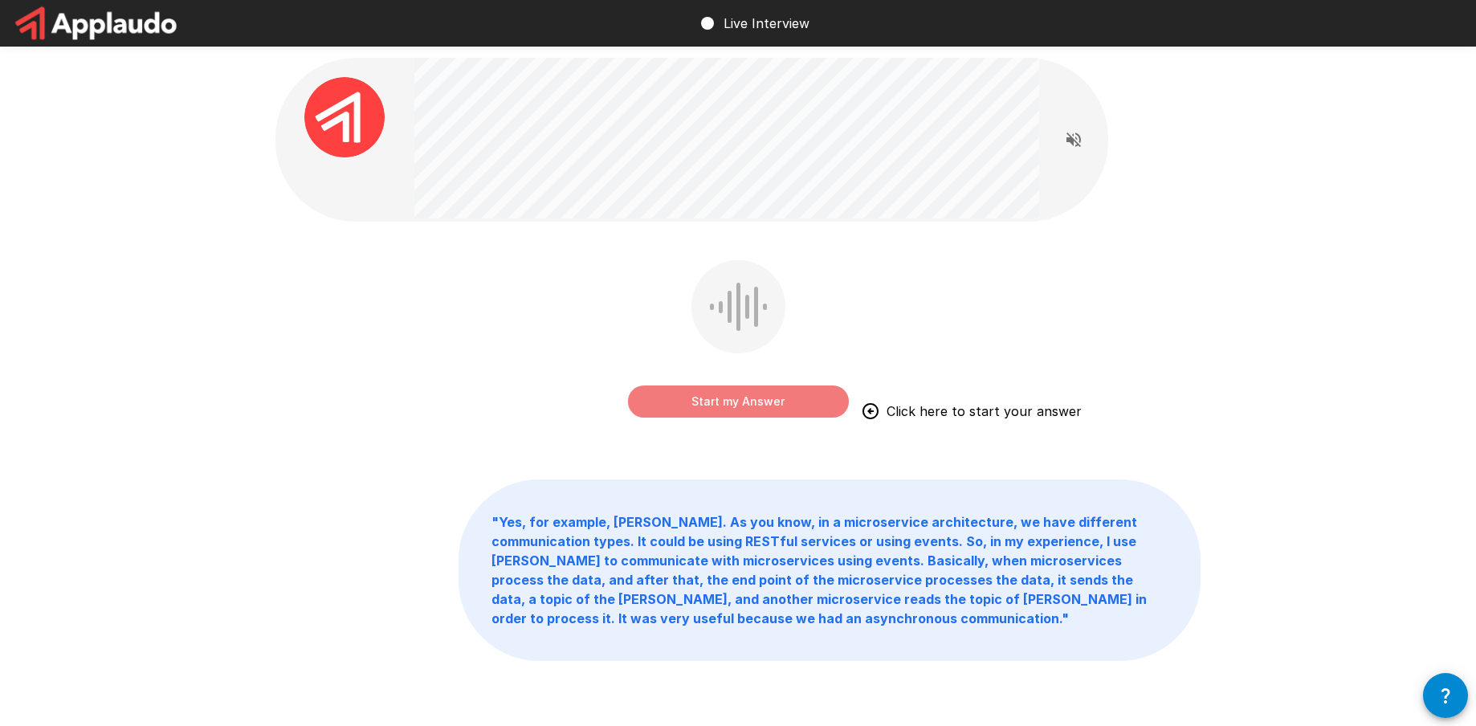
click at [715, 392] on button "Start my Answer" at bounding box center [738, 402] width 221 height 32
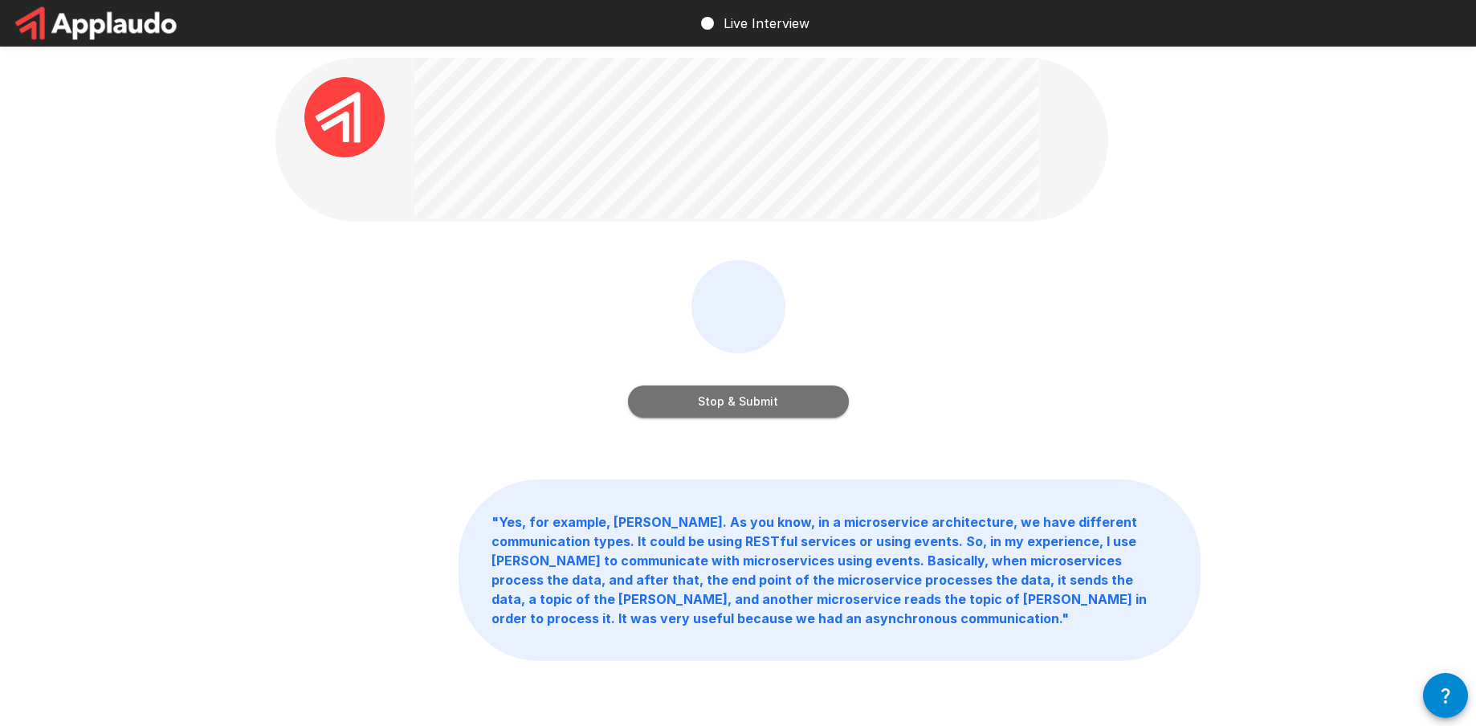
click at [707, 408] on button "Stop & Submit" at bounding box center [738, 402] width 221 height 32
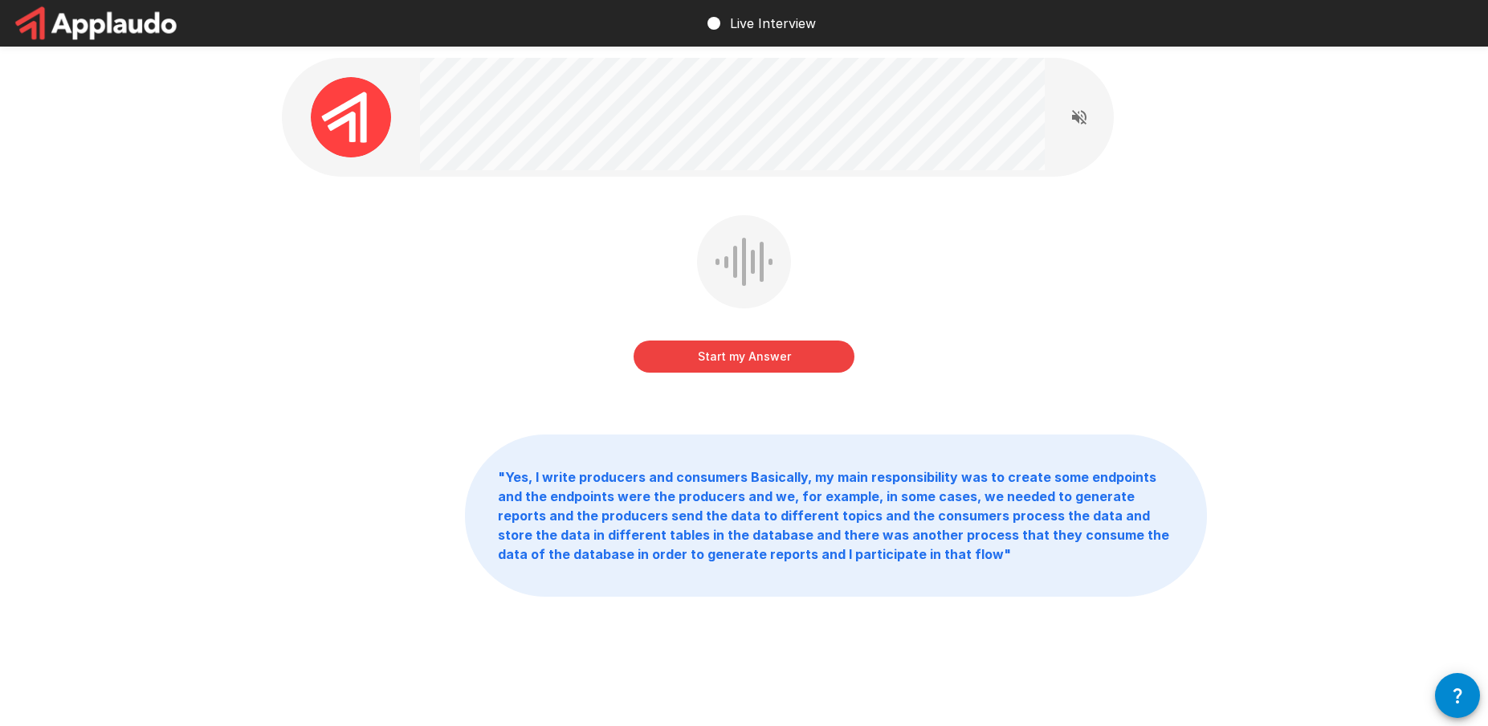
click at [734, 352] on button "Start my Answer" at bounding box center [744, 357] width 221 height 32
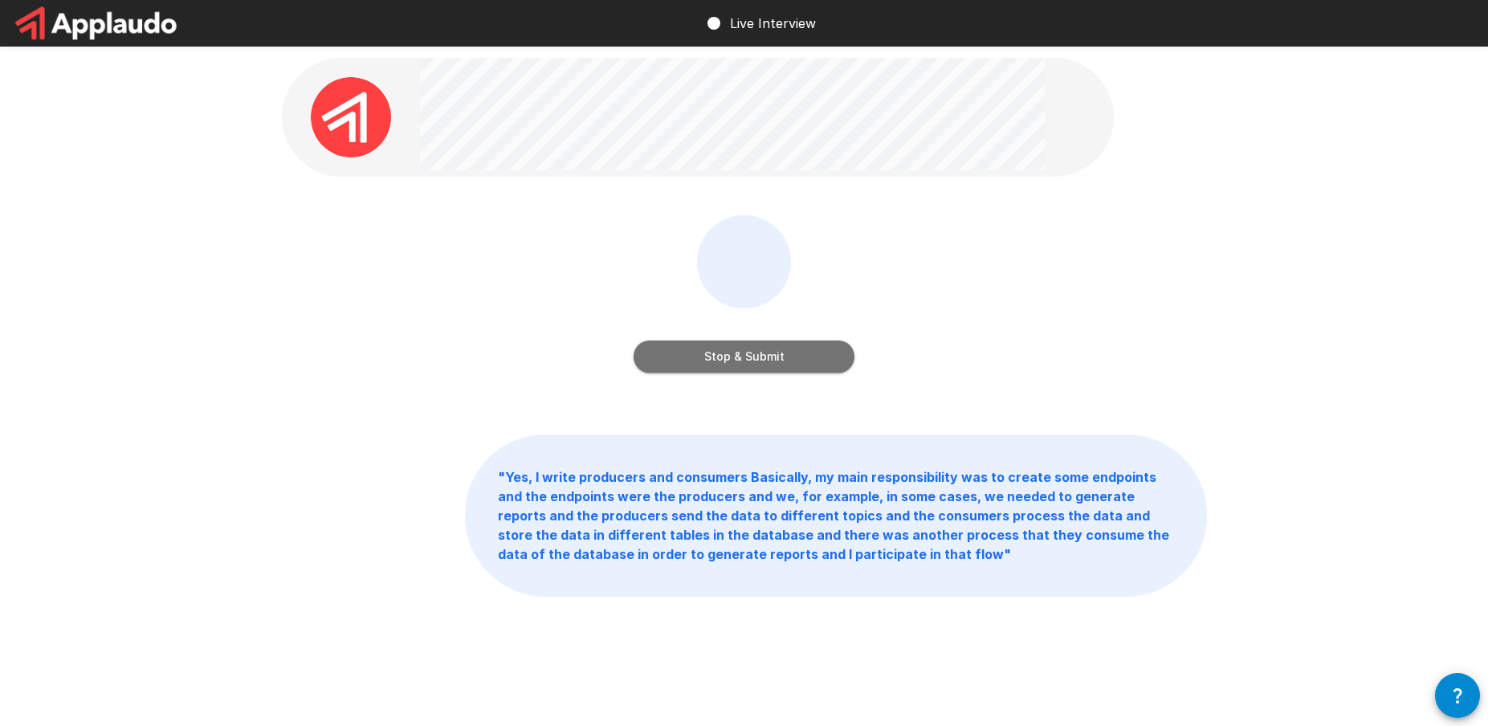
click at [766, 361] on button "Stop & Submit" at bounding box center [744, 357] width 221 height 32
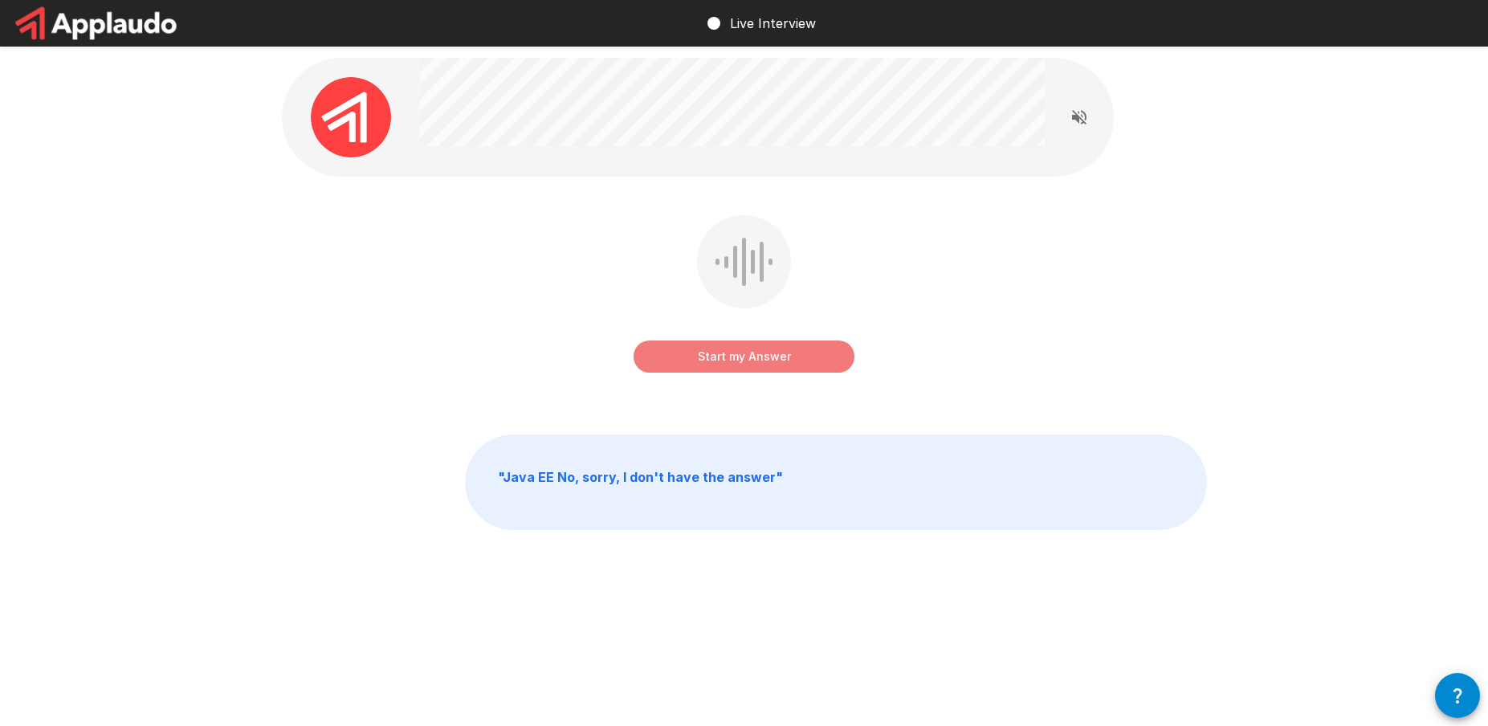
click at [771, 360] on button "Start my Answer" at bounding box center [744, 357] width 221 height 32
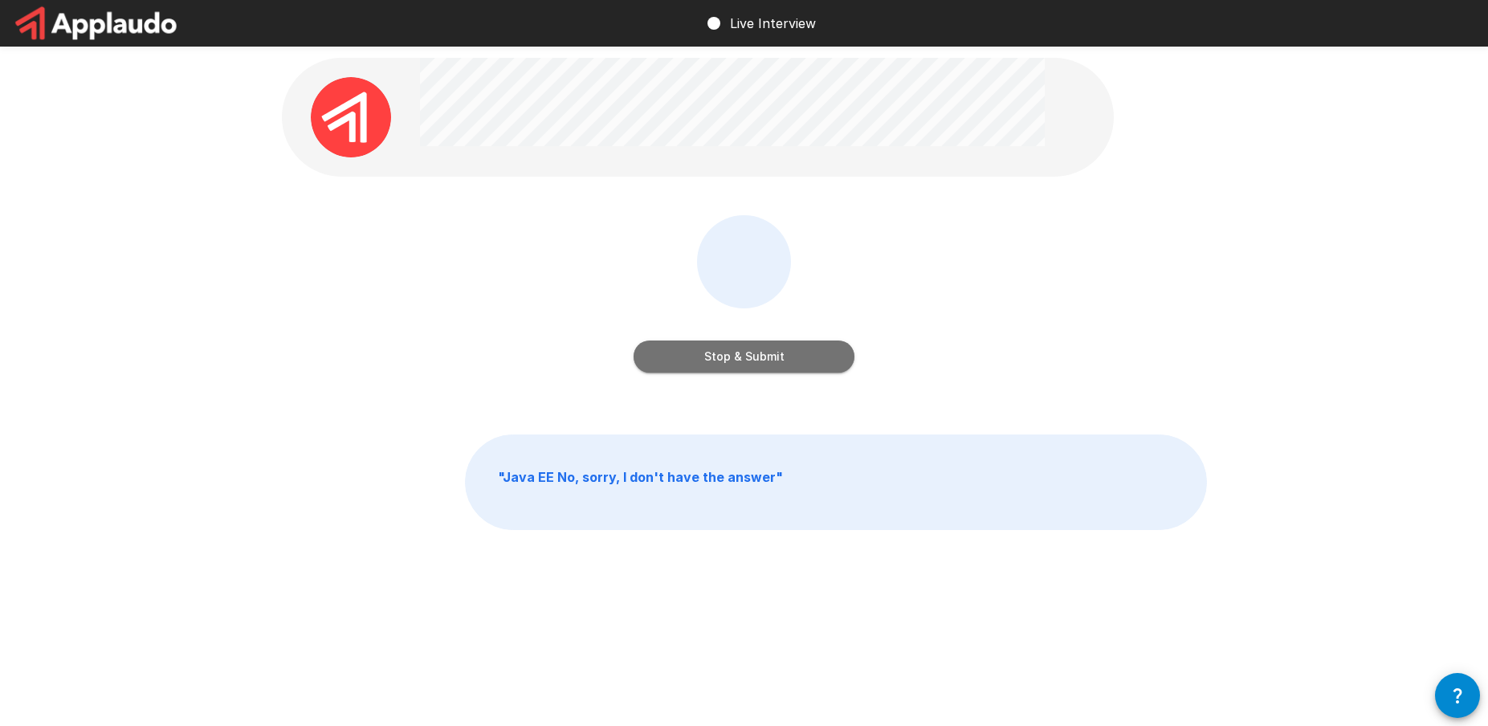
click at [790, 362] on button "Stop & Submit" at bounding box center [744, 357] width 221 height 32
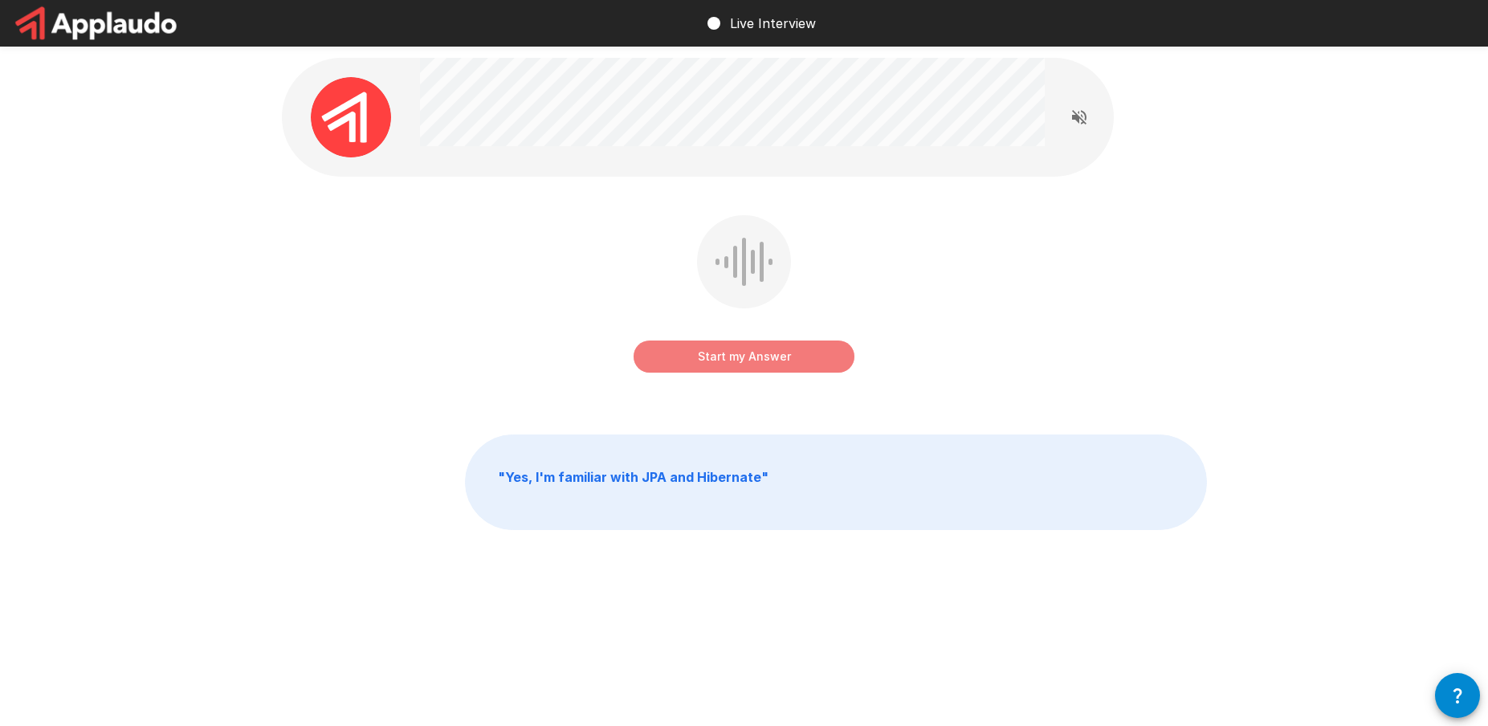
click at [782, 359] on button "Start my Answer" at bounding box center [744, 357] width 221 height 32
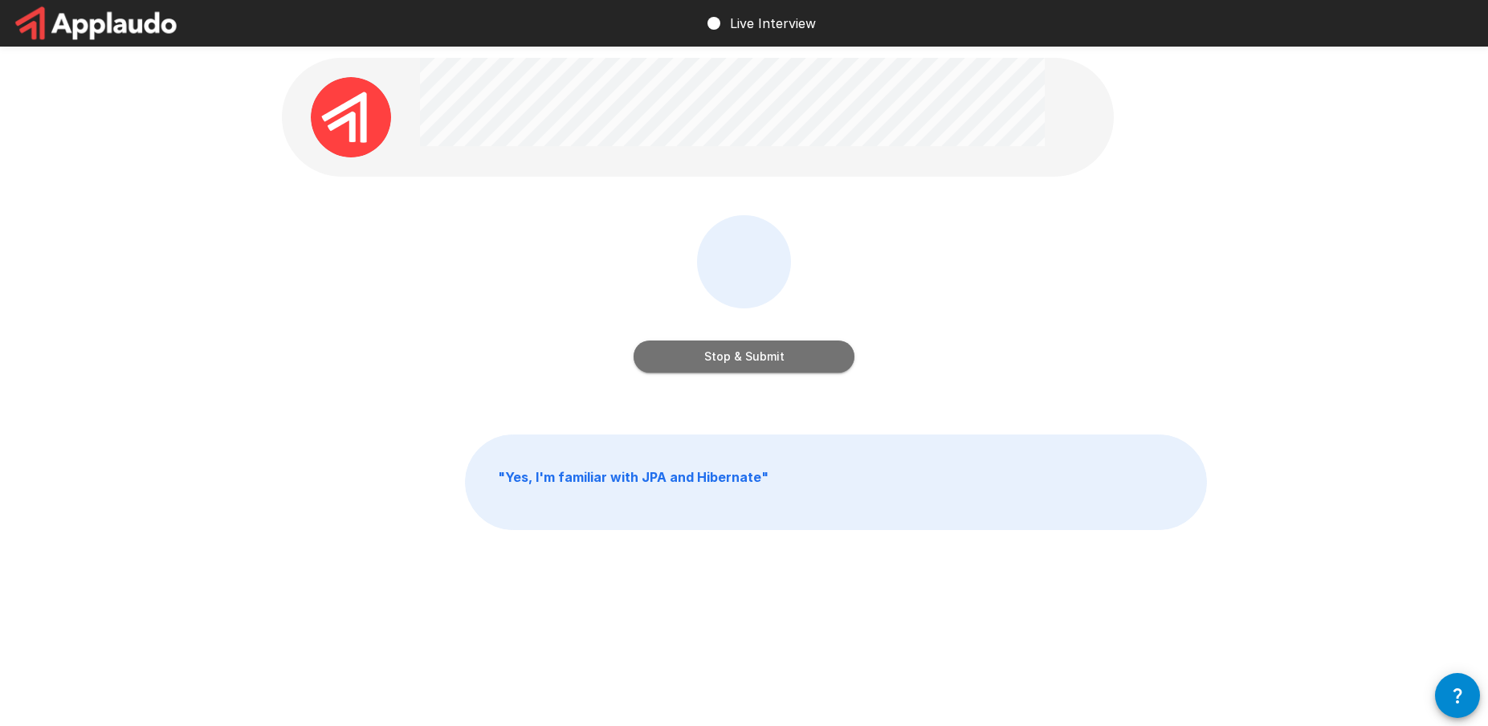
click at [714, 360] on button "Stop & Submit" at bounding box center [744, 357] width 221 height 32
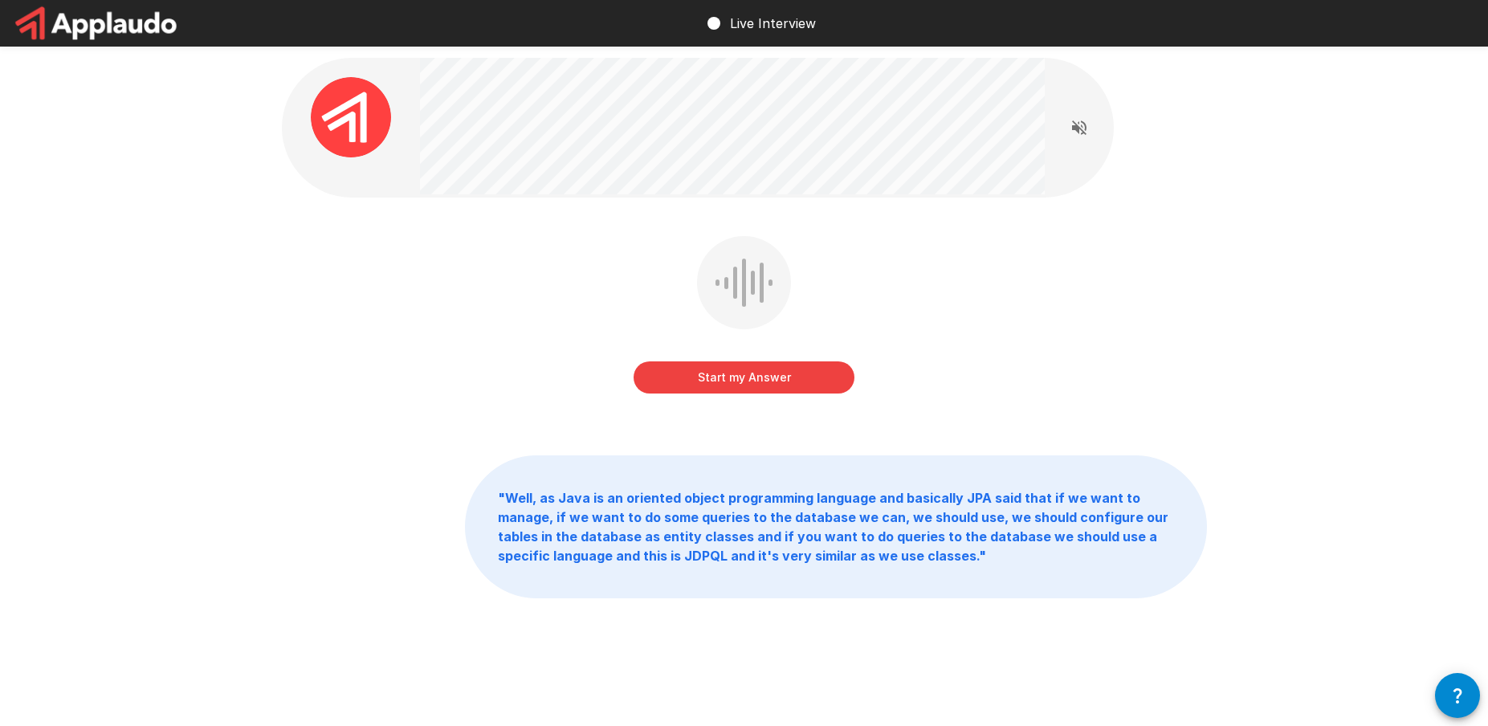
click at [715, 378] on button "Start my Answer" at bounding box center [744, 377] width 221 height 32
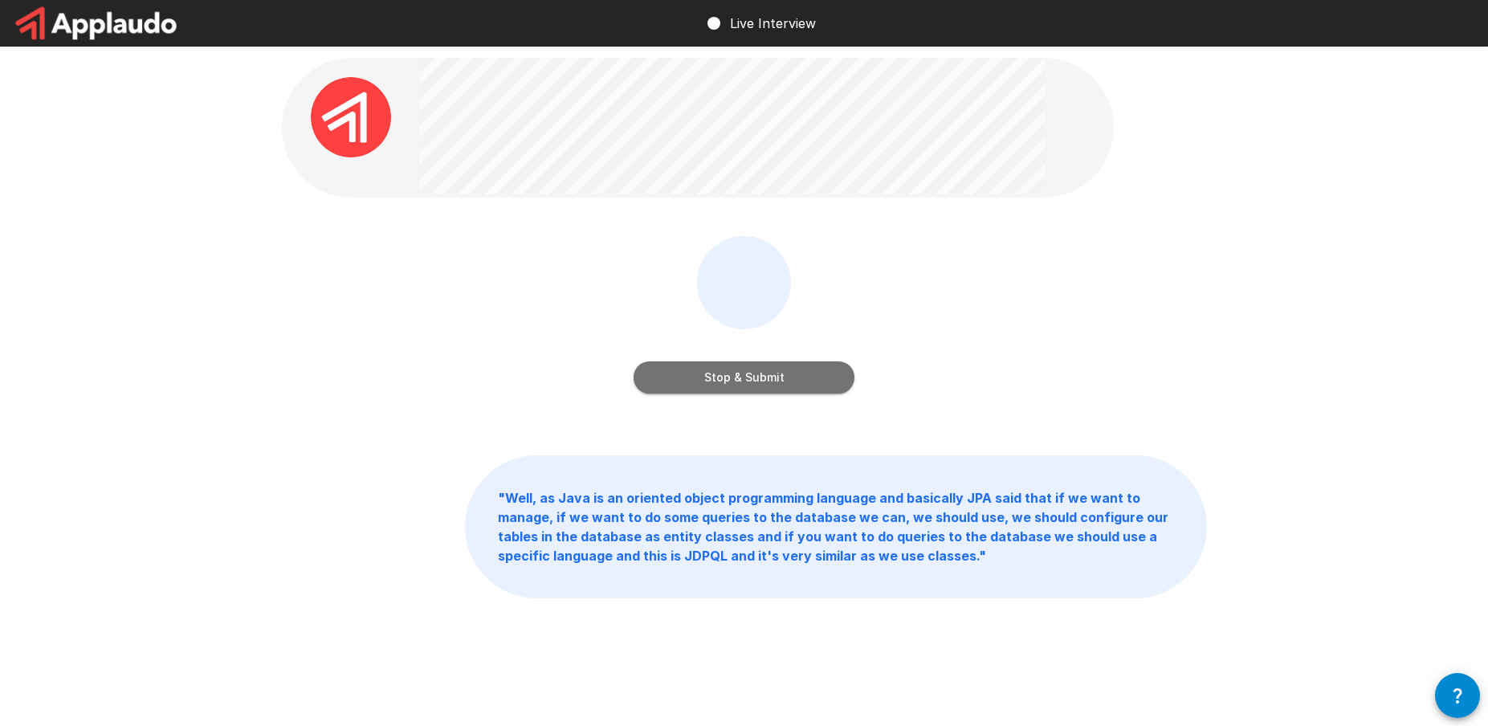
click at [766, 380] on button "Stop & Submit" at bounding box center [744, 377] width 221 height 32
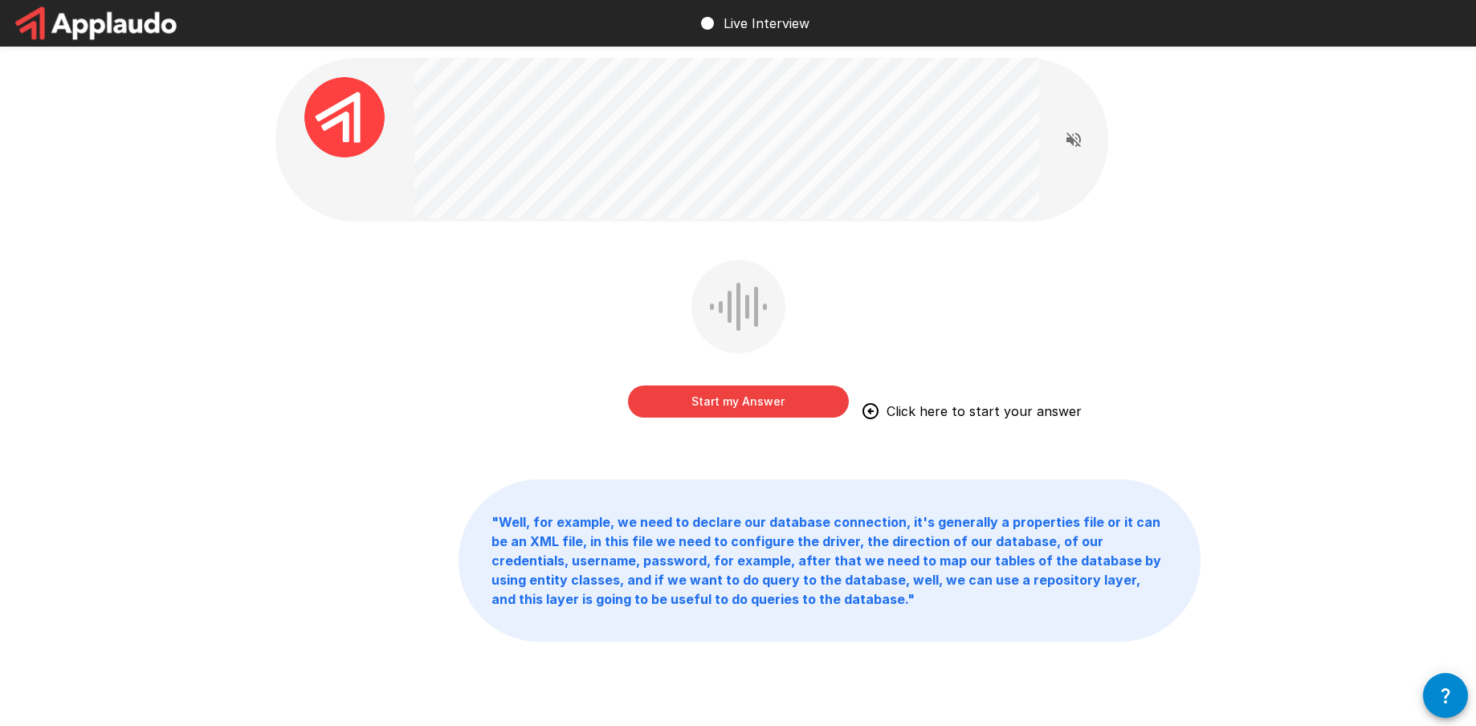
click at [708, 407] on button "Start my Answer" at bounding box center [738, 402] width 221 height 32
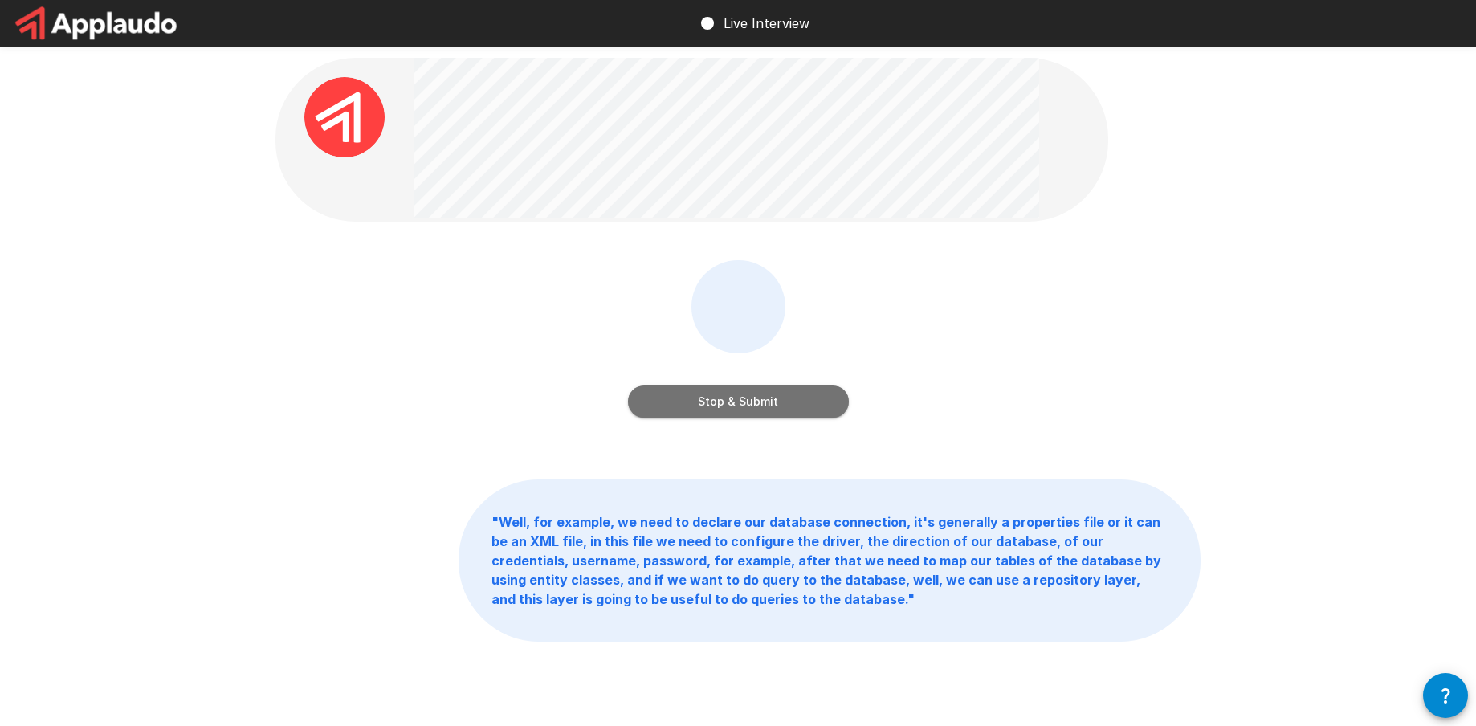
click at [761, 404] on button "Stop & Submit" at bounding box center [738, 402] width 221 height 32
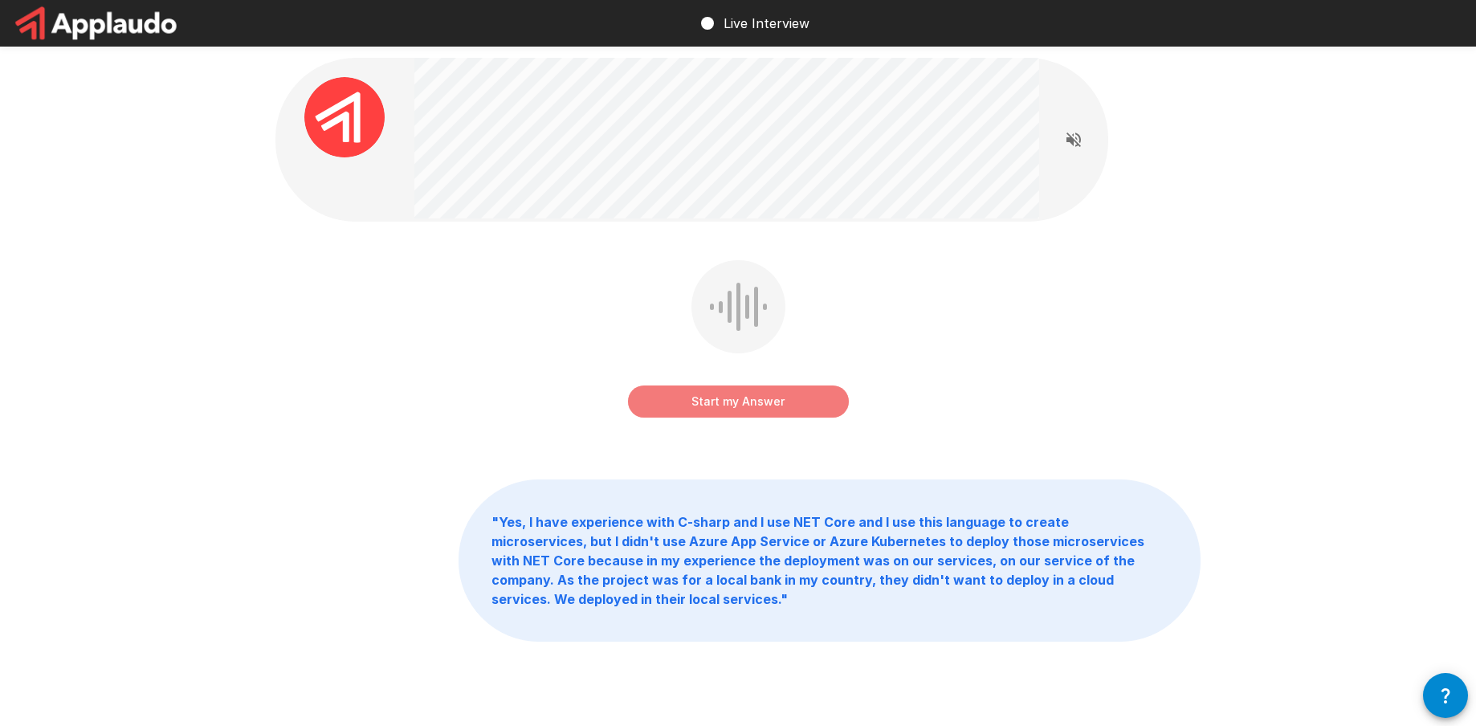
click at [718, 397] on button "Start my Answer" at bounding box center [738, 402] width 221 height 32
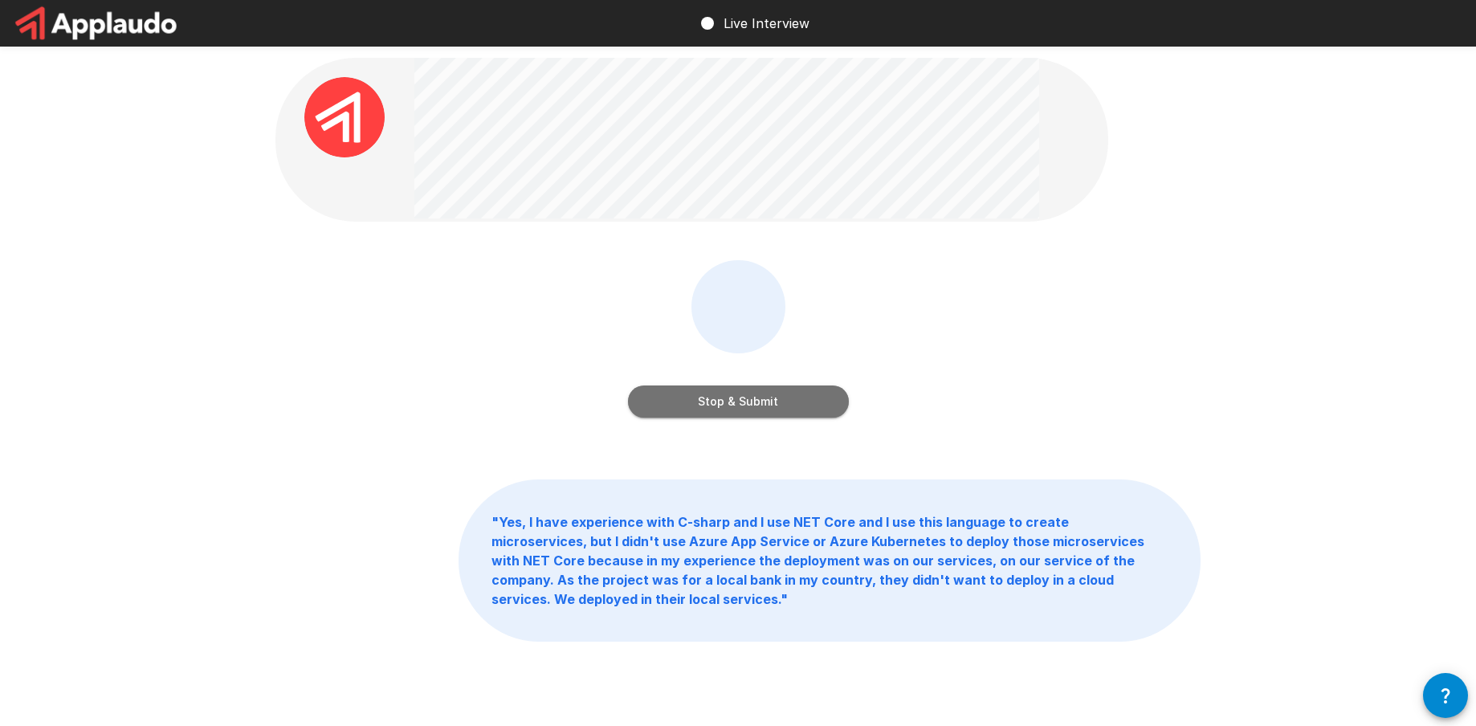
click at [780, 399] on button "Stop & Submit" at bounding box center [738, 402] width 221 height 32
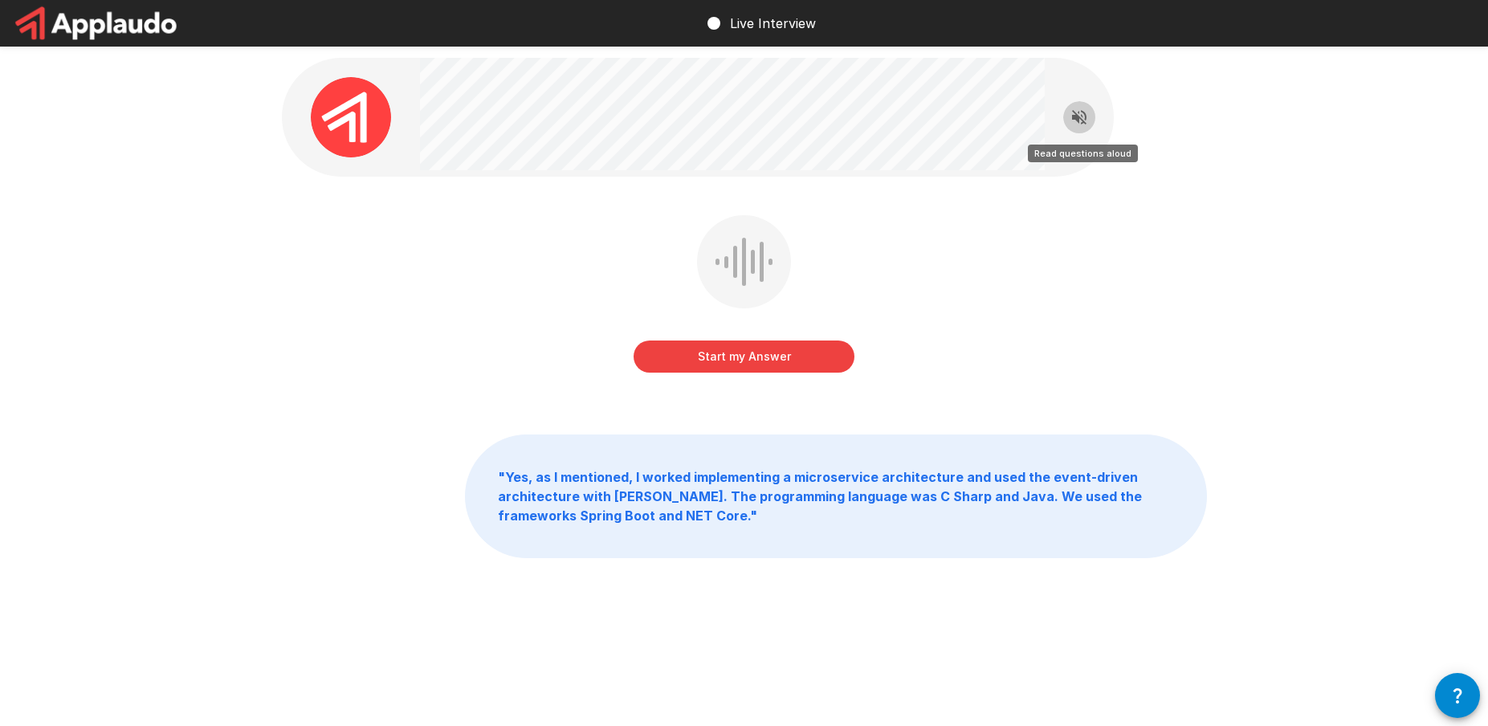
click at [1081, 125] on icon "Read questions aloud" at bounding box center [1079, 117] width 19 height 19
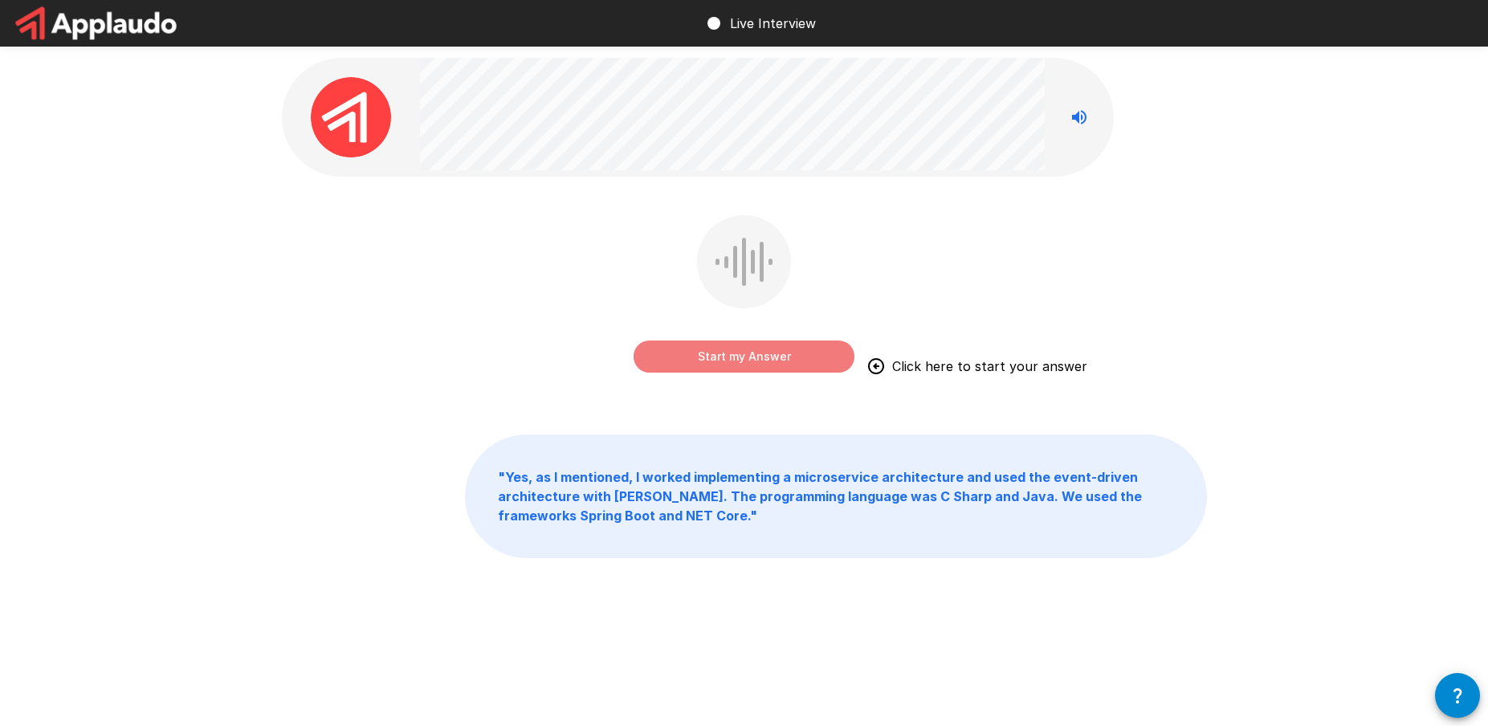
click at [727, 358] on button "Start my Answer" at bounding box center [744, 357] width 221 height 32
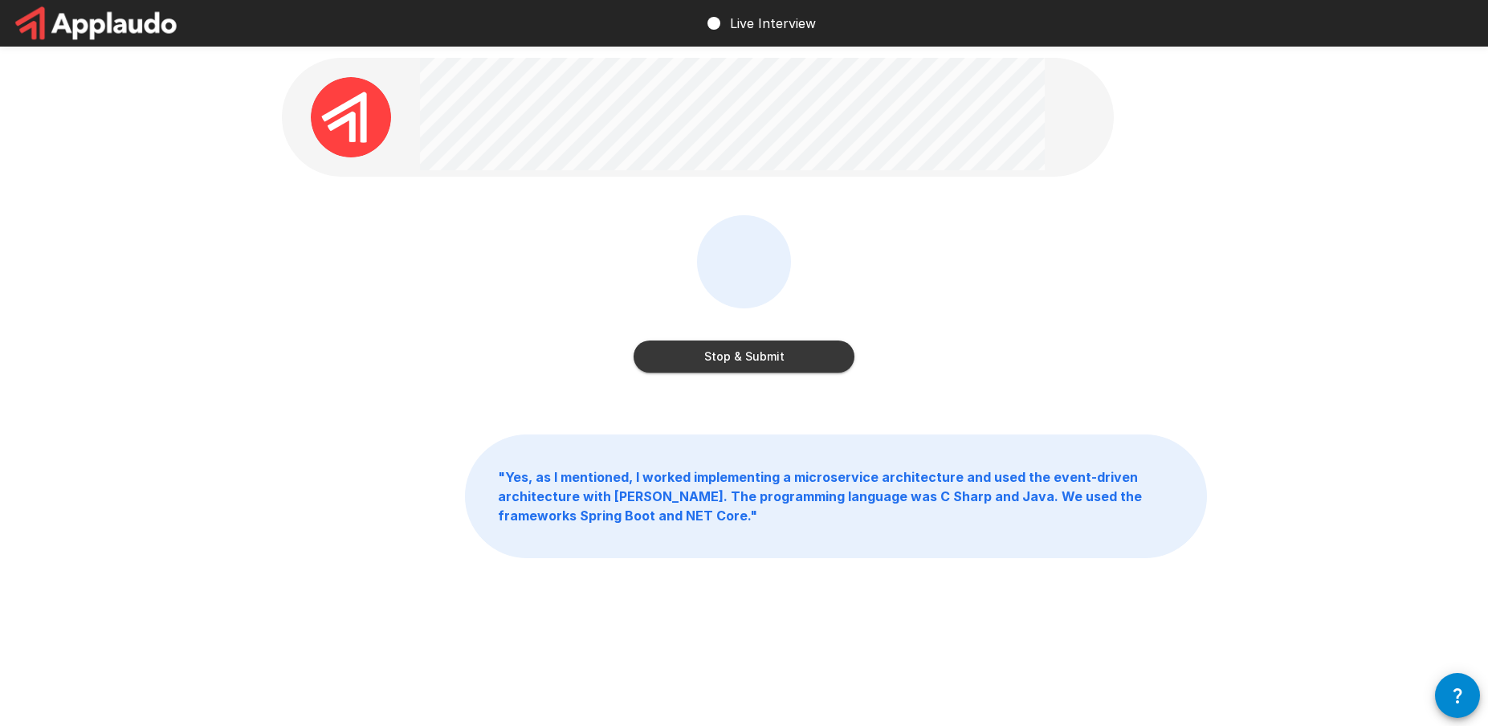
click at [735, 361] on button "Stop & Submit" at bounding box center [744, 357] width 221 height 32
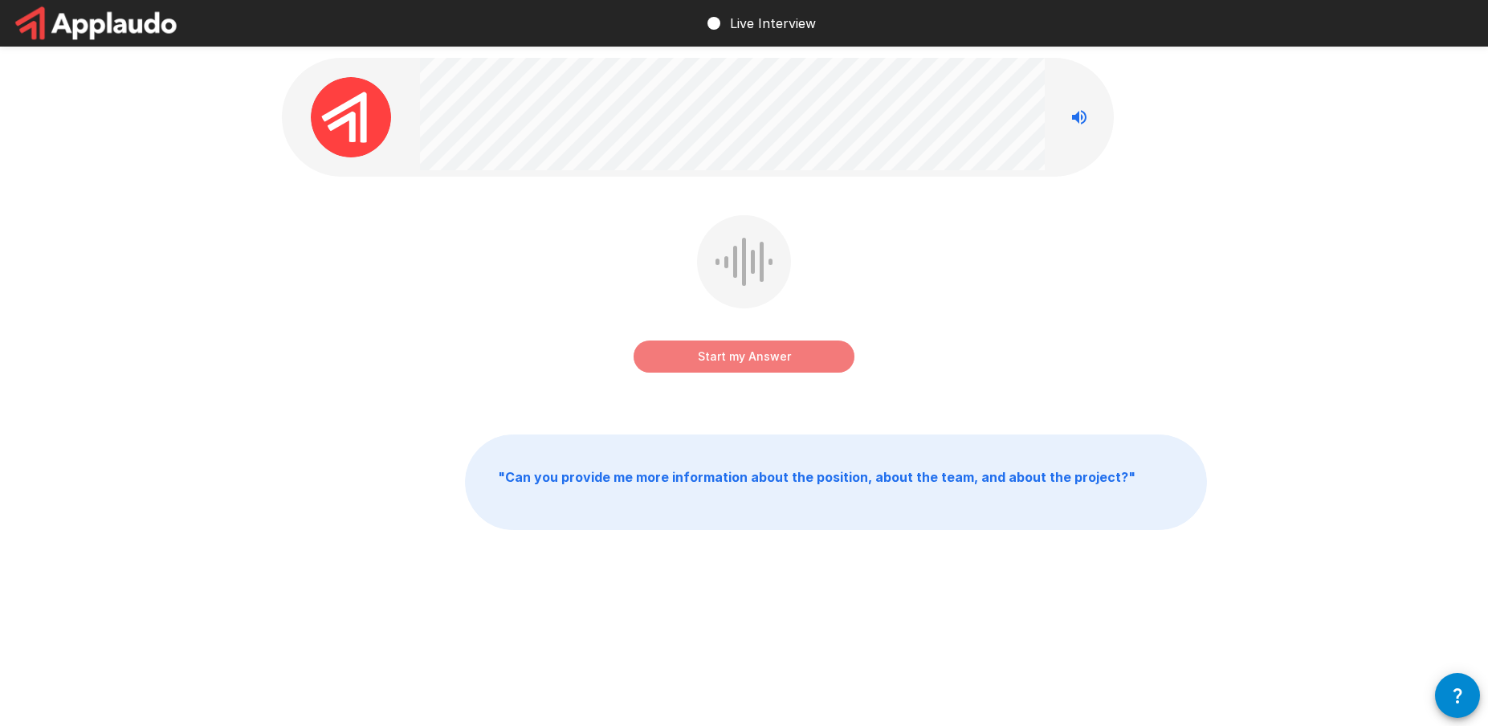
click at [728, 360] on button "Start my Answer" at bounding box center [744, 357] width 221 height 32
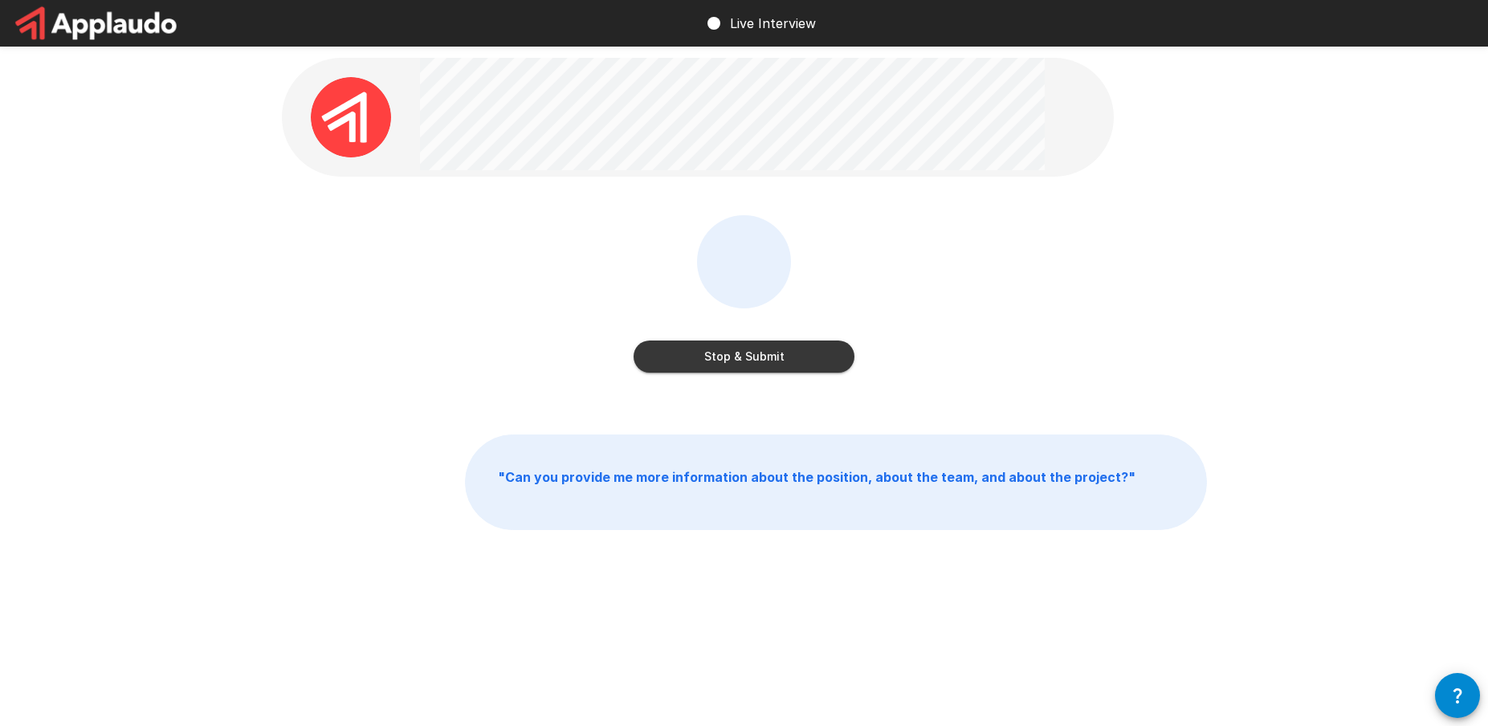
click at [767, 357] on button "Stop & Submit" at bounding box center [744, 357] width 221 height 32
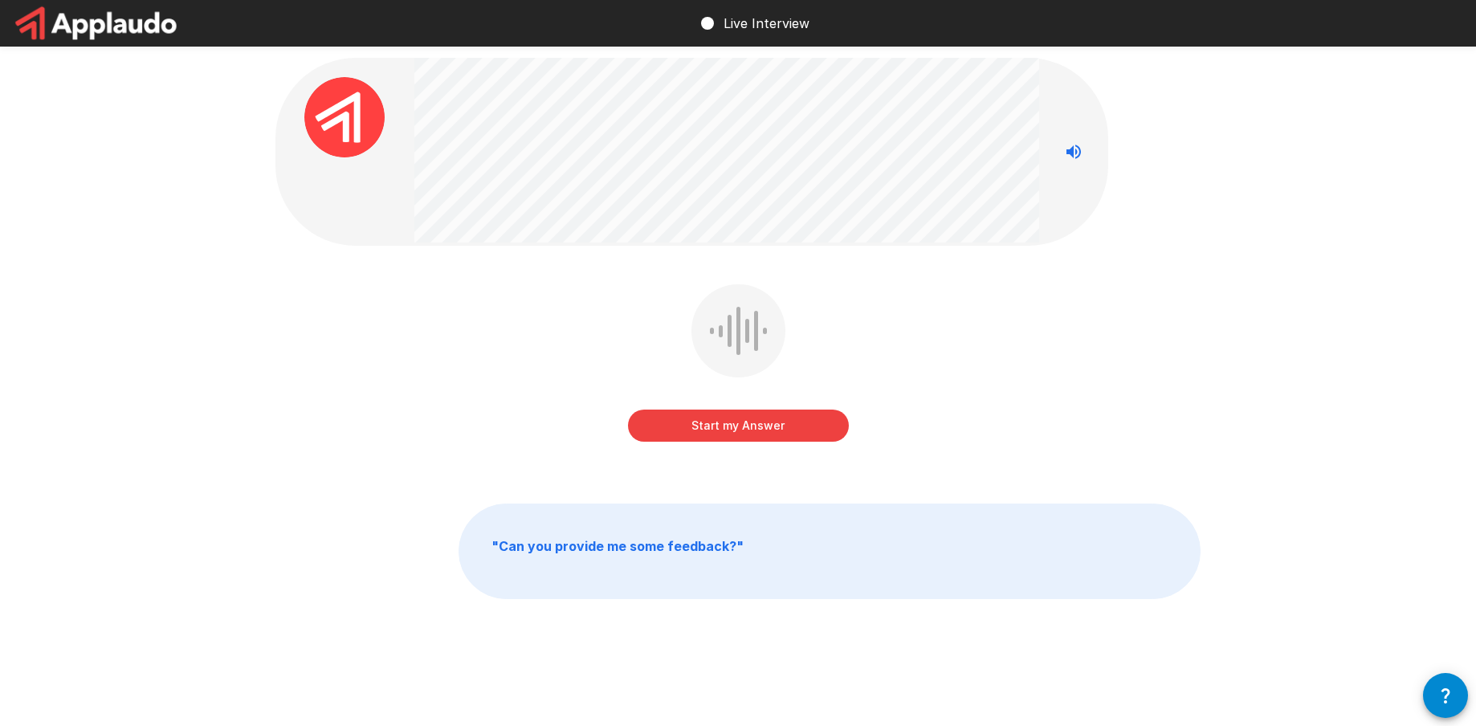
click at [731, 430] on button "Start my Answer" at bounding box center [738, 426] width 221 height 32
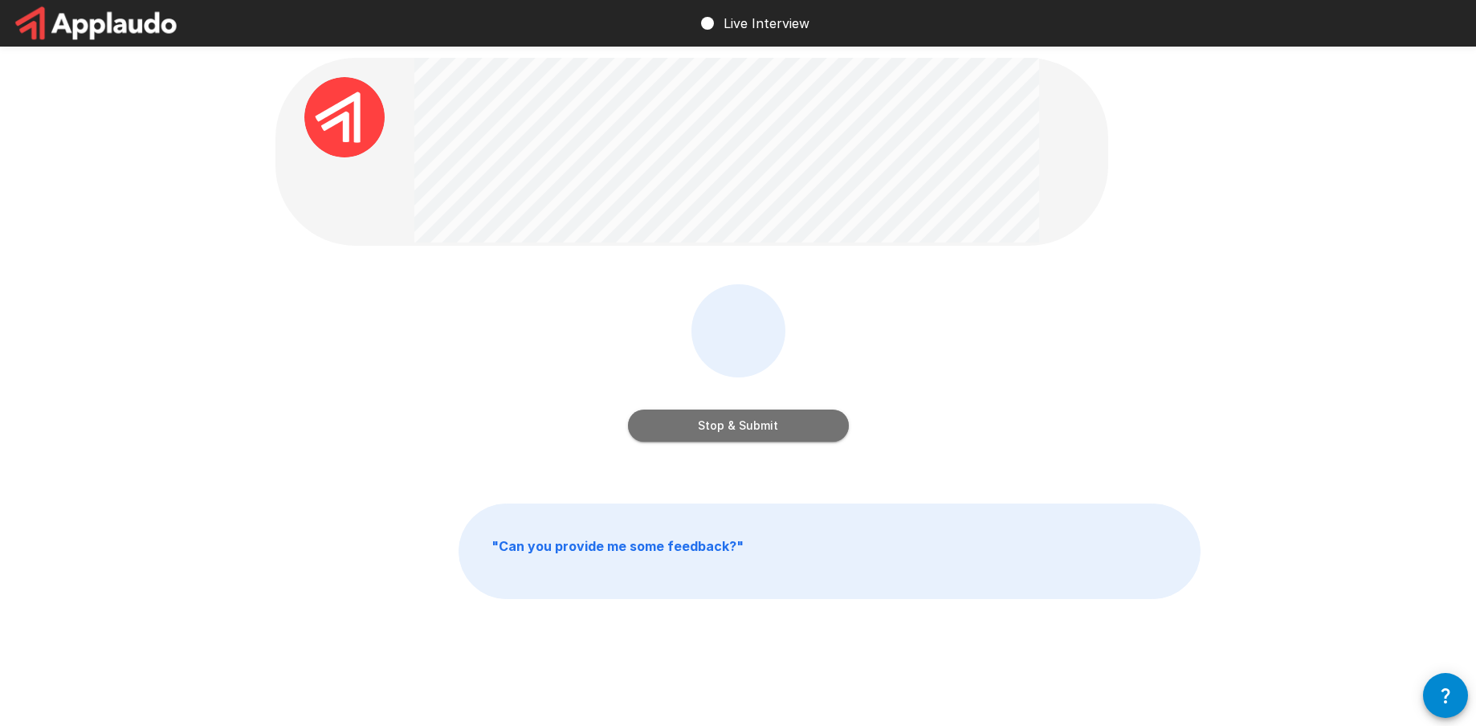
click at [738, 430] on button "Stop & Submit" at bounding box center [738, 426] width 221 height 32
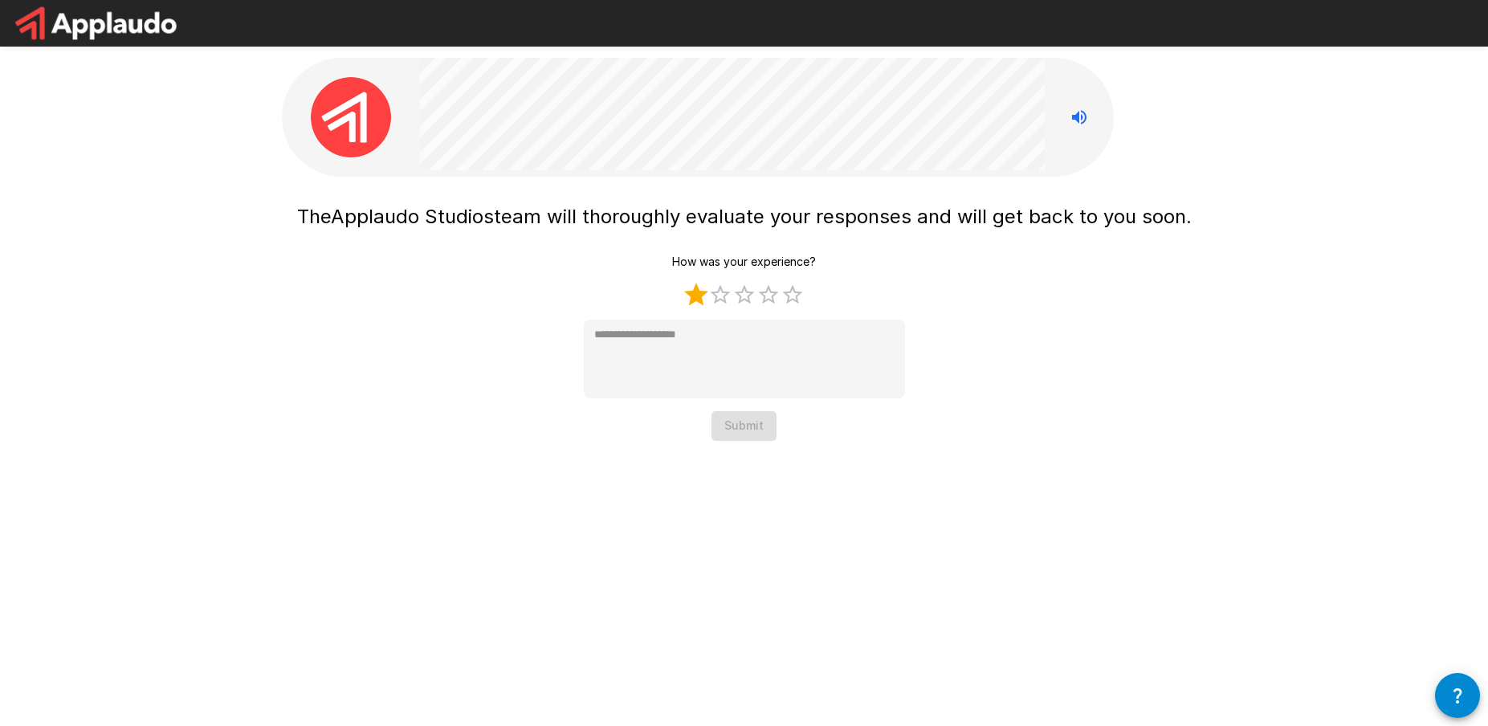
click at [694, 295] on label "1 Star" at bounding box center [696, 295] width 24 height 24
click at [725, 298] on label "2 Stars" at bounding box center [720, 295] width 24 height 24
type textarea "*"
click at [748, 426] on button "Submit" at bounding box center [744, 426] width 65 height 30
